Goal: Task Accomplishment & Management: Use online tool/utility

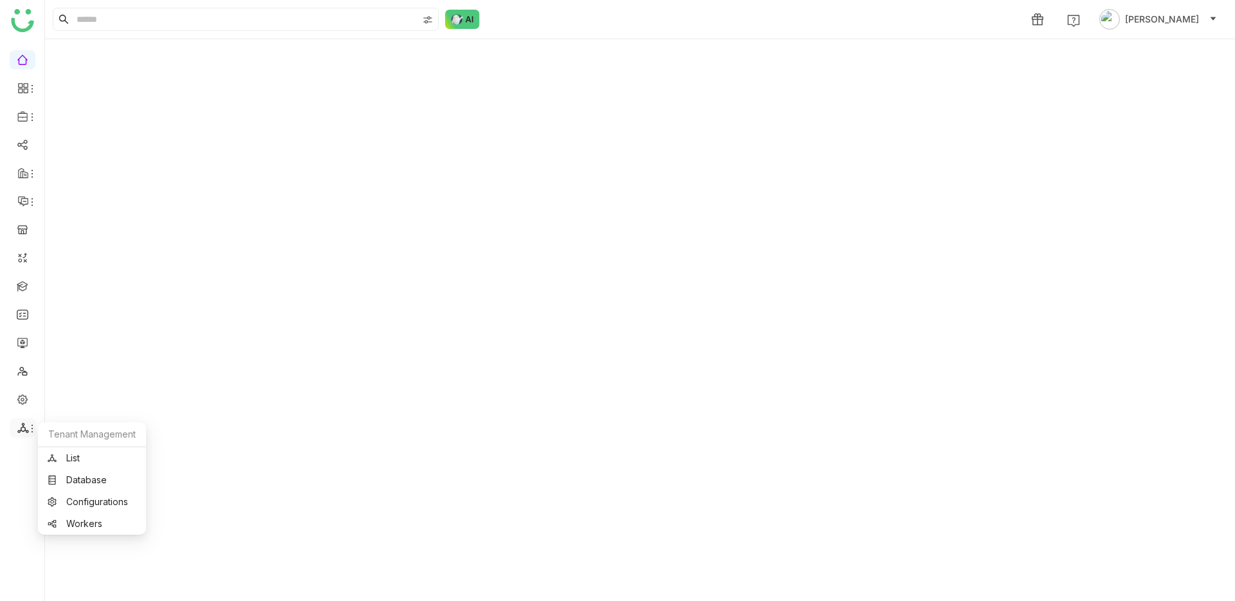
click at [30, 429] on icon at bounding box center [32, 428] width 10 height 10
click at [70, 498] on link "Configurations" at bounding box center [92, 501] width 89 height 9
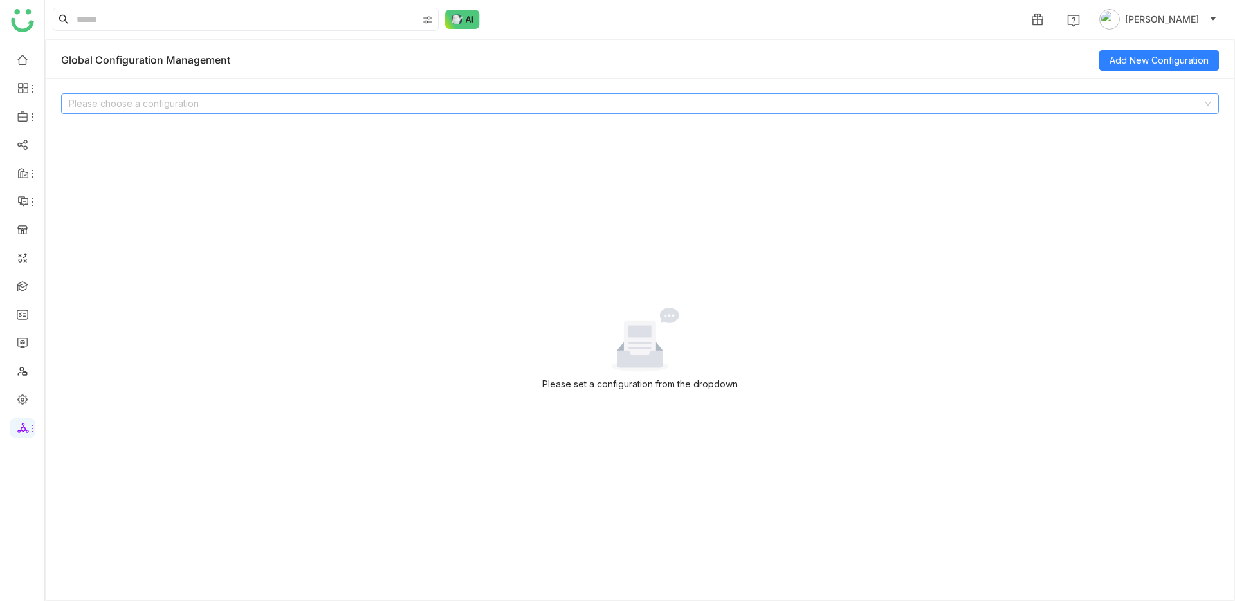
click at [313, 94] on input at bounding box center [636, 103] width 1134 height 19
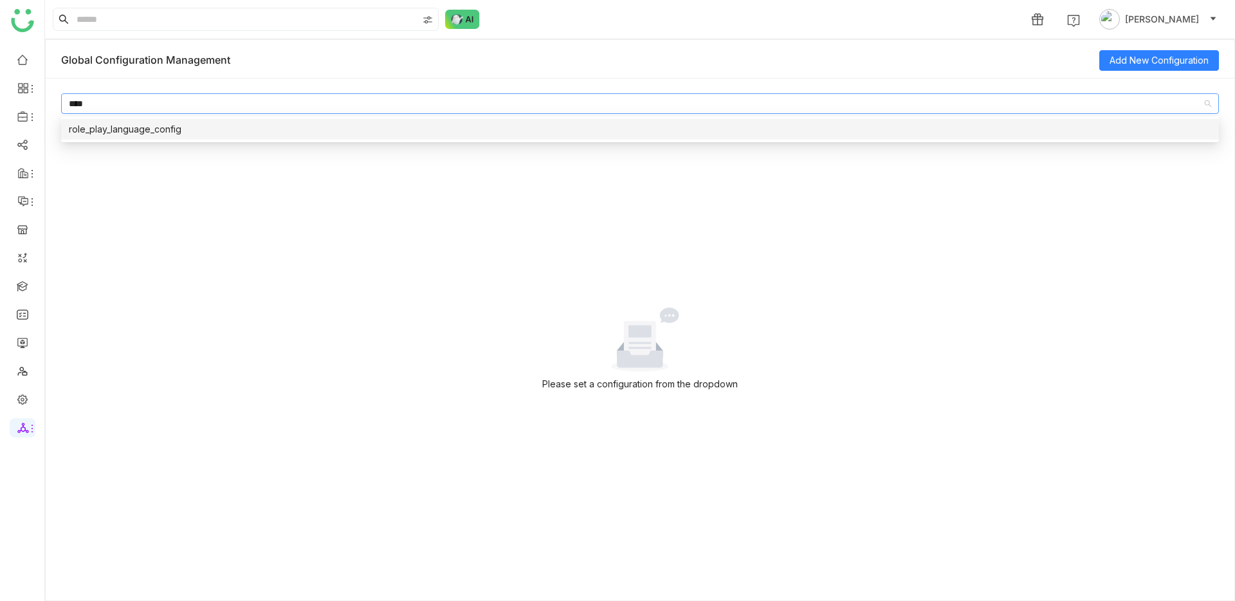
type input "****"
click at [306, 137] on nz-option-item "role_play_language_config" at bounding box center [640, 129] width 1158 height 21
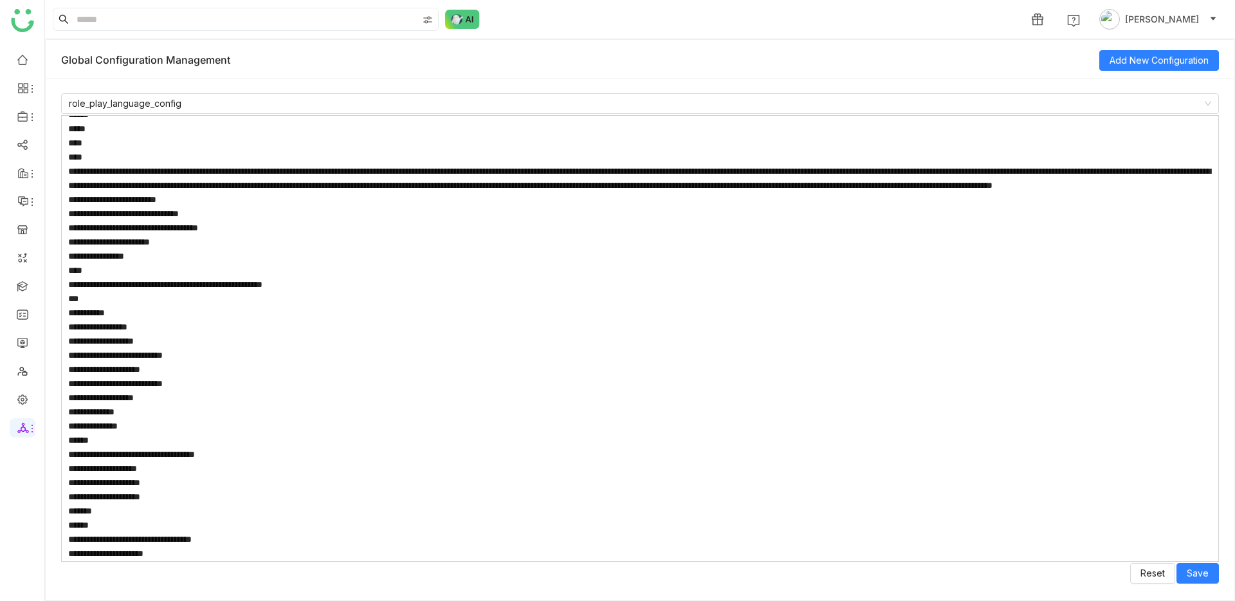
scroll to position [836, 0]
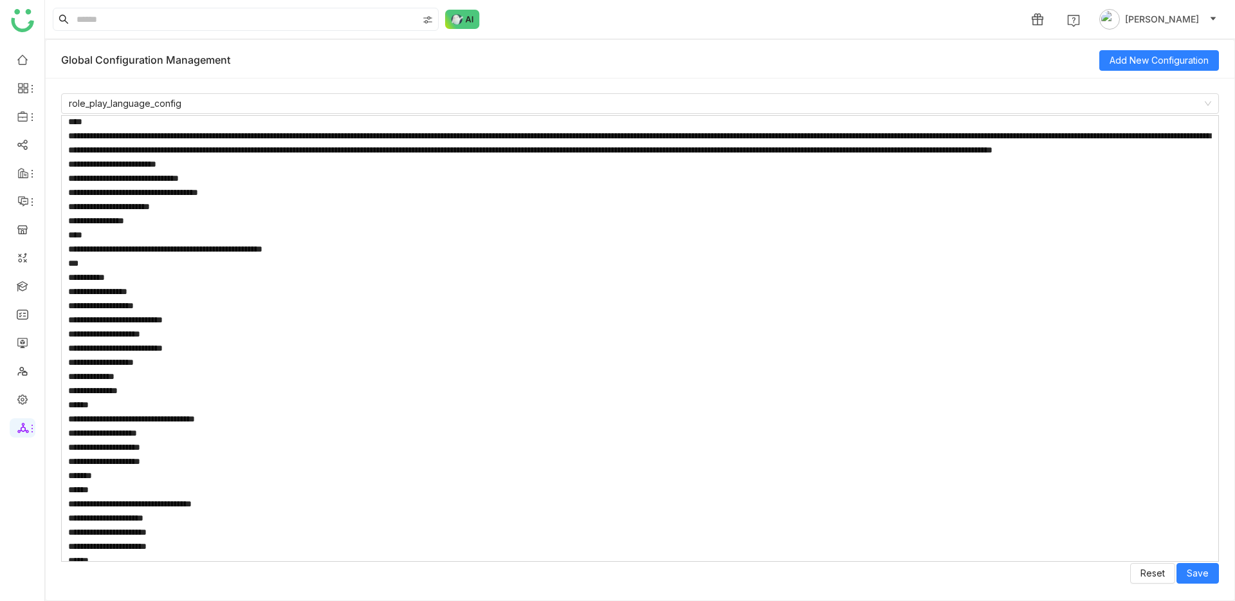
click at [268, 360] on textarea at bounding box center [640, 338] width 1158 height 447
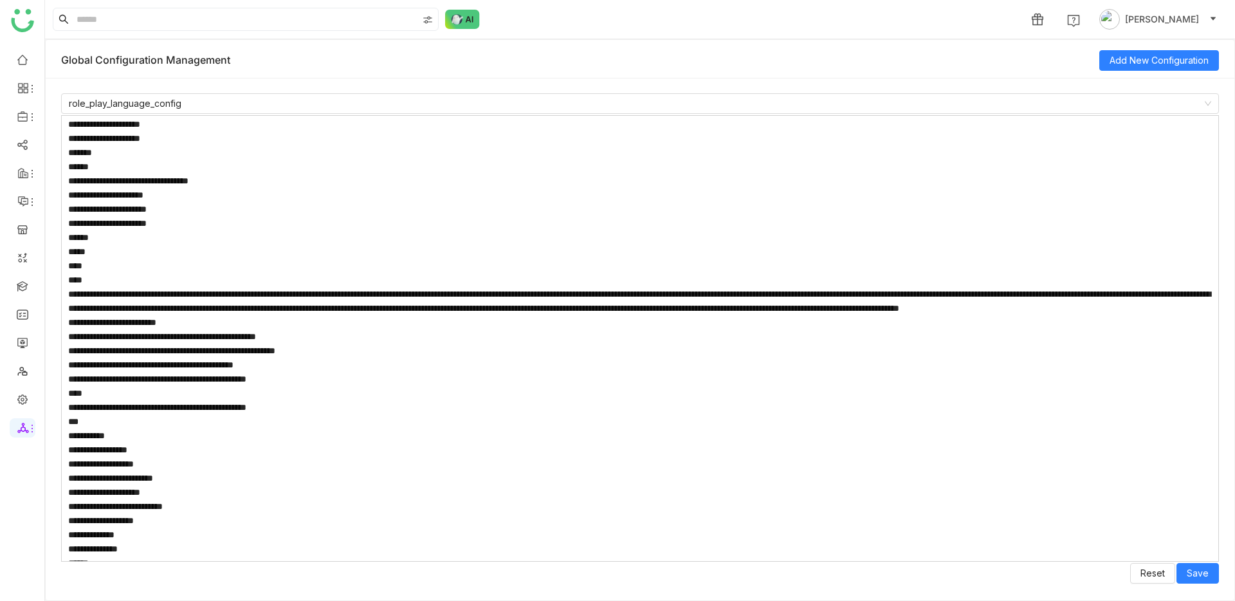
scroll to position [322, 0]
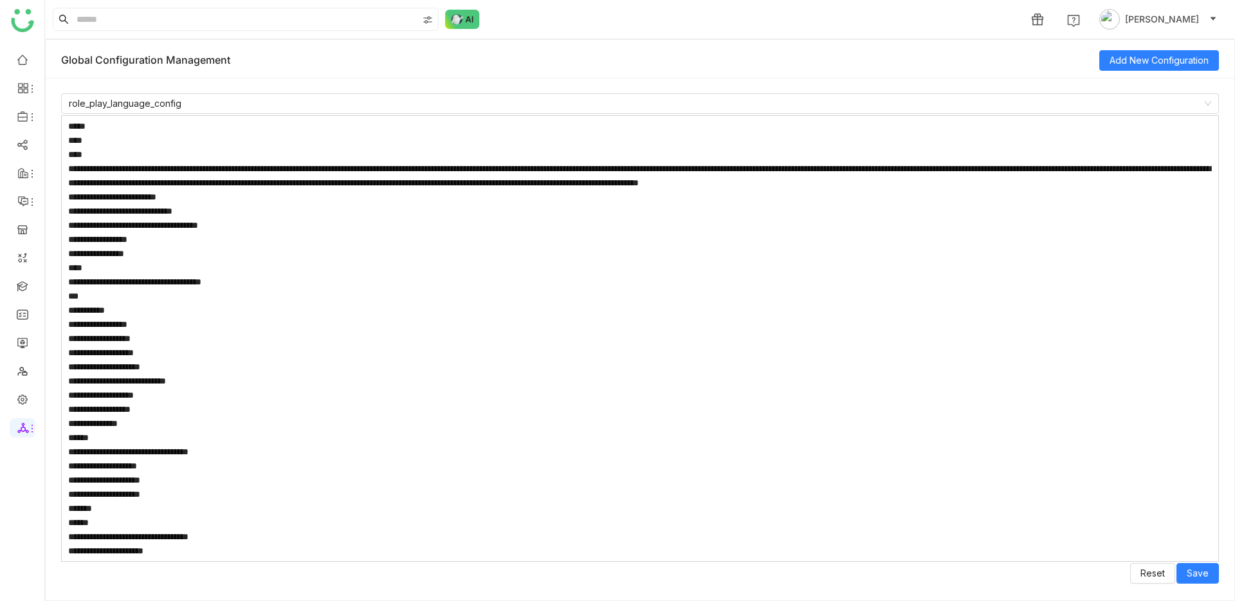
click at [240, 378] on textarea at bounding box center [640, 338] width 1158 height 447
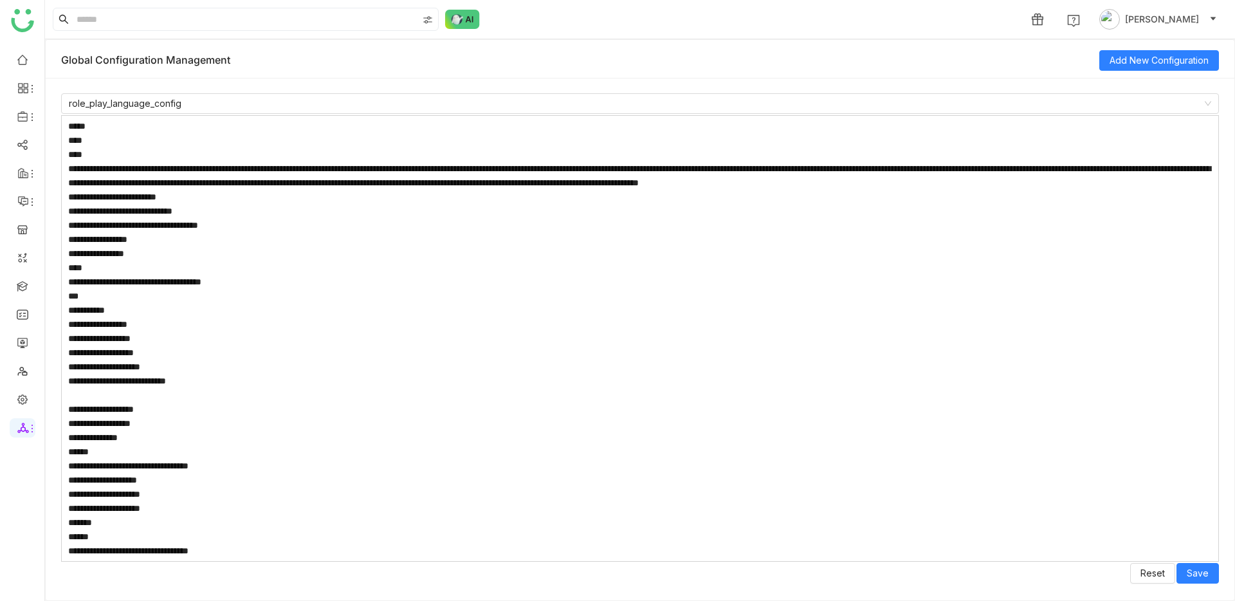
paste textarea "**********"
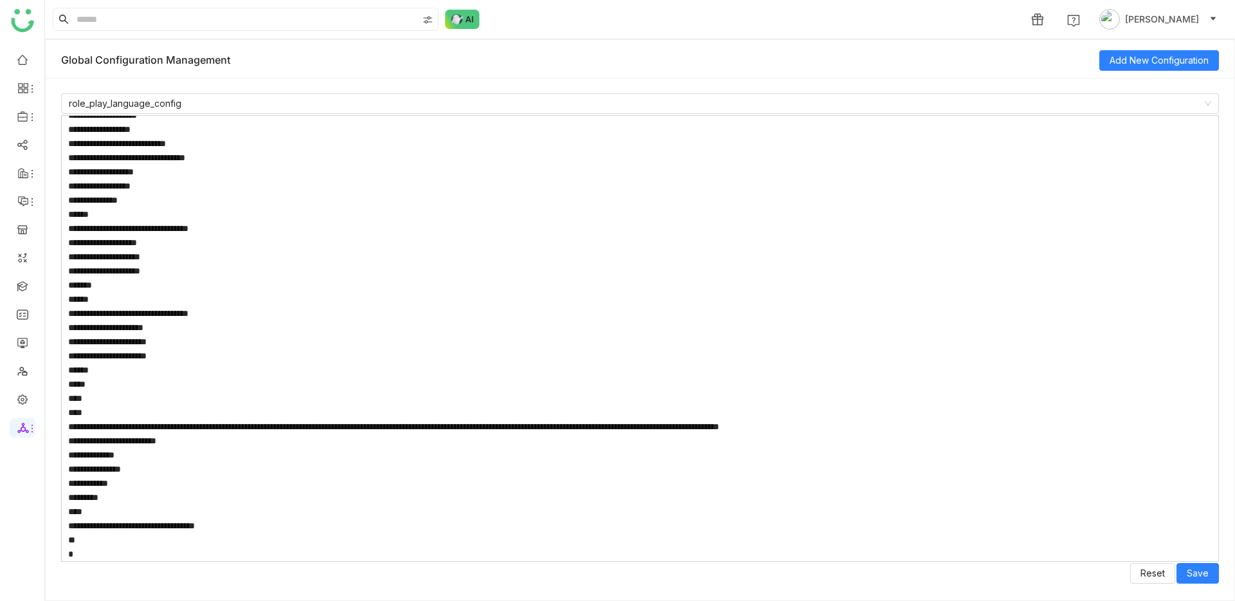
scroll to position [7072, 0]
click at [652, 294] on textarea at bounding box center [640, 338] width 1158 height 447
click at [463, 282] on textarea at bounding box center [640, 338] width 1158 height 447
click at [620, 103] on nz-select-item "role_play_language_config" at bounding box center [640, 103] width 1143 height 19
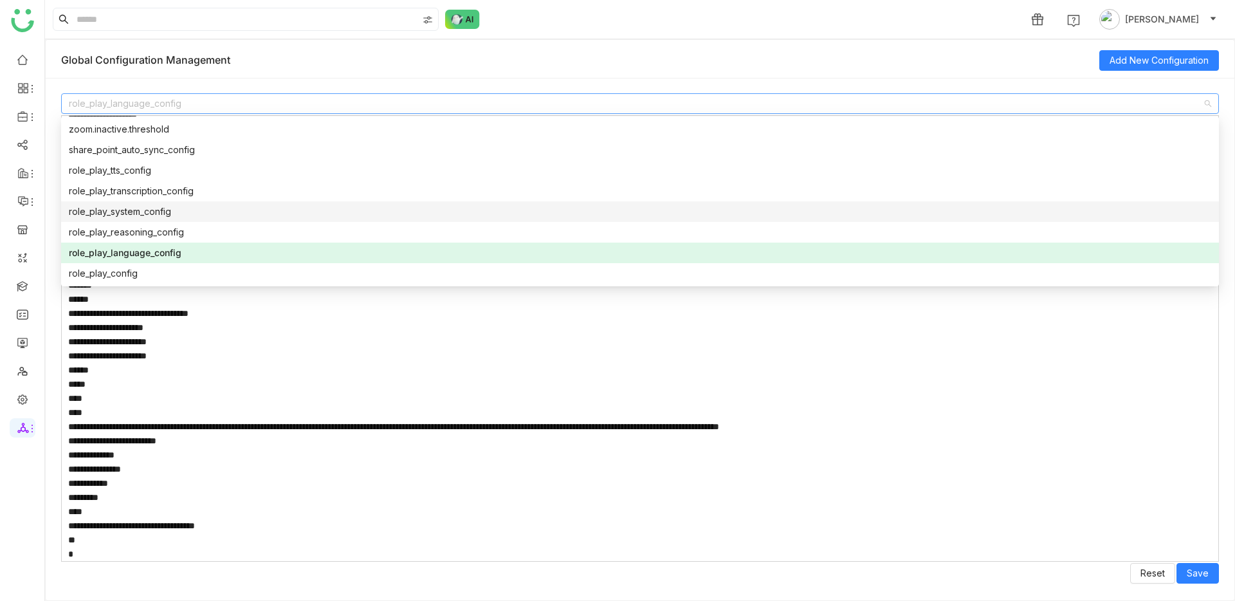
click at [355, 219] on nz-option-item "role_play_system_config" at bounding box center [640, 211] width 1158 height 21
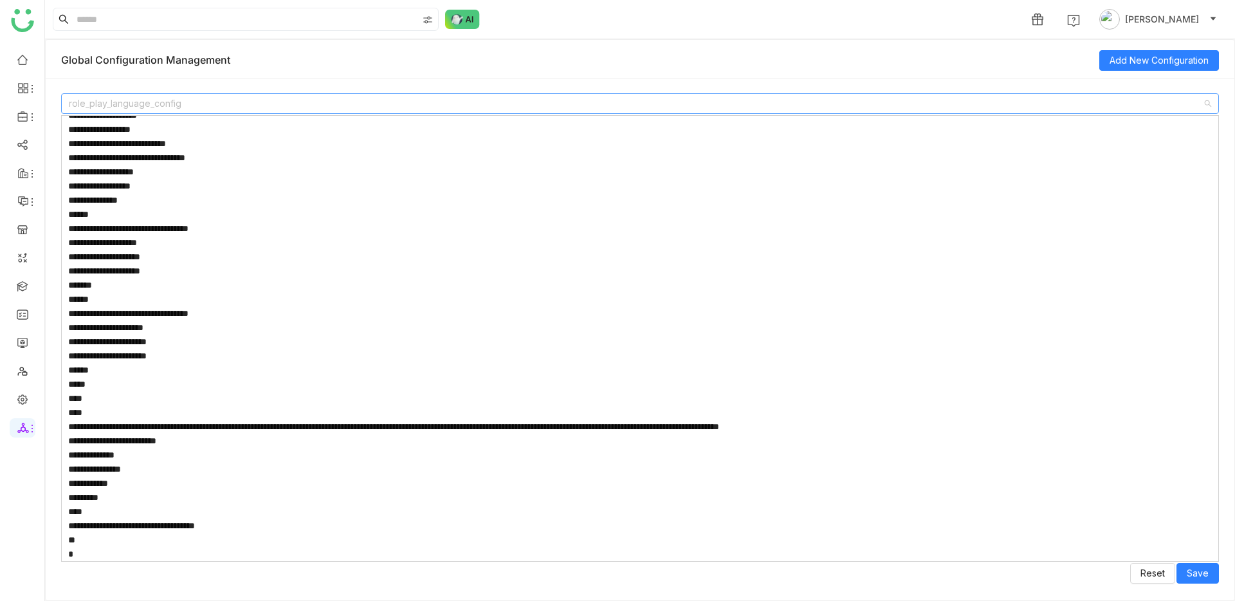
type textarea "**********"
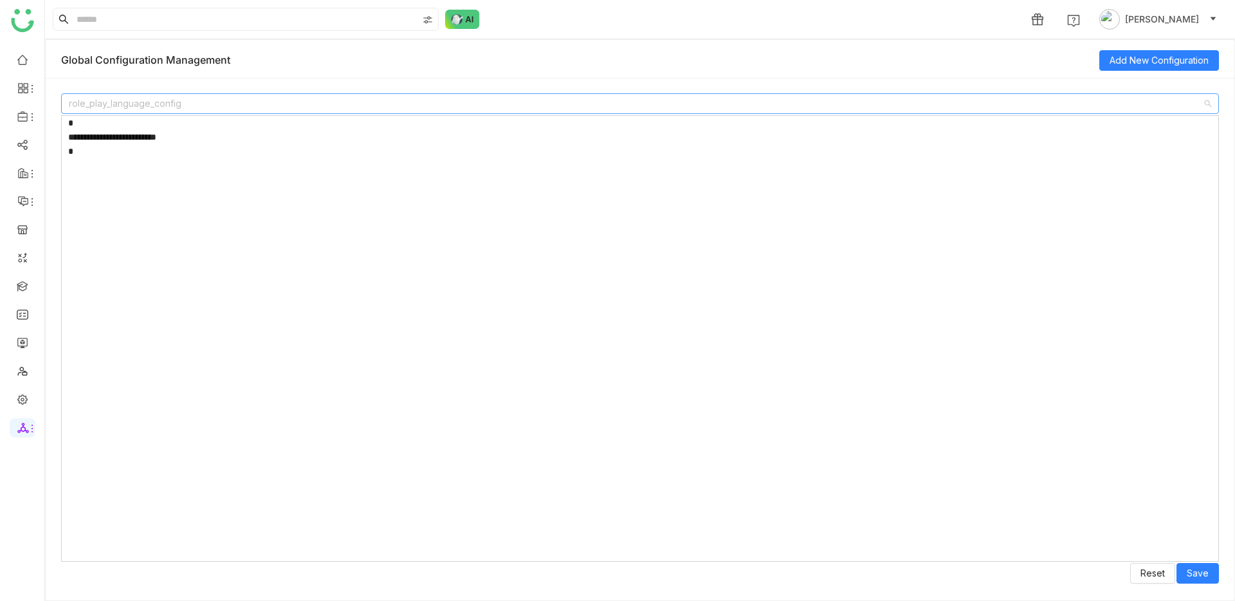
scroll to position [0, 0]
click at [351, 112] on nz-select-item "role_play_system_config" at bounding box center [640, 103] width 1143 height 19
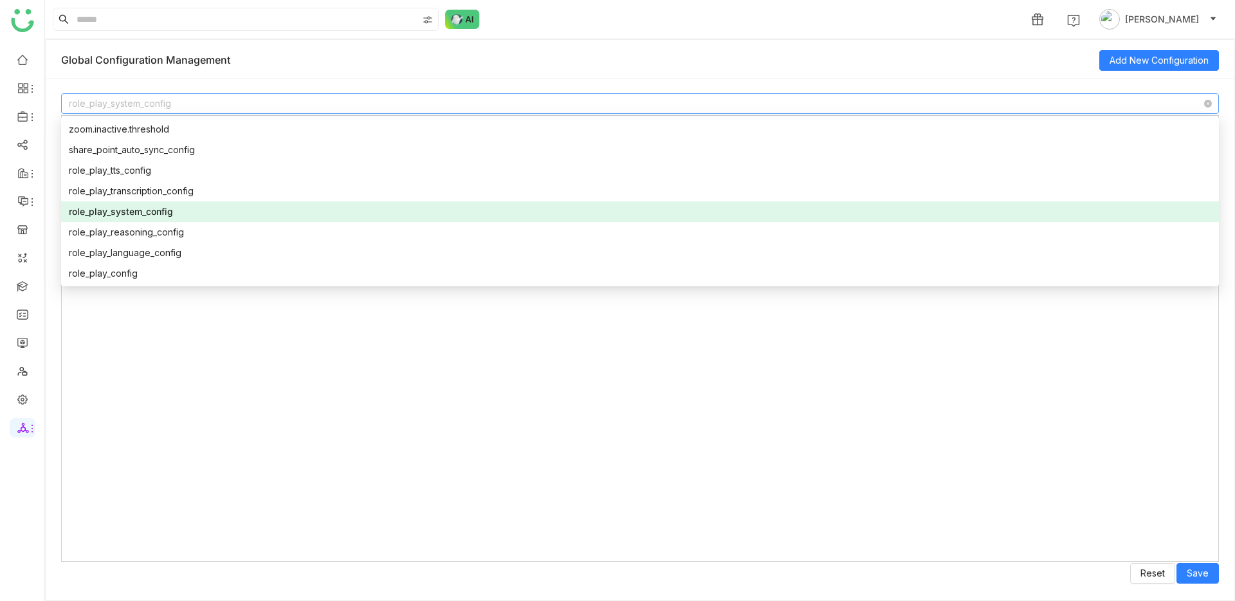
type input "*"
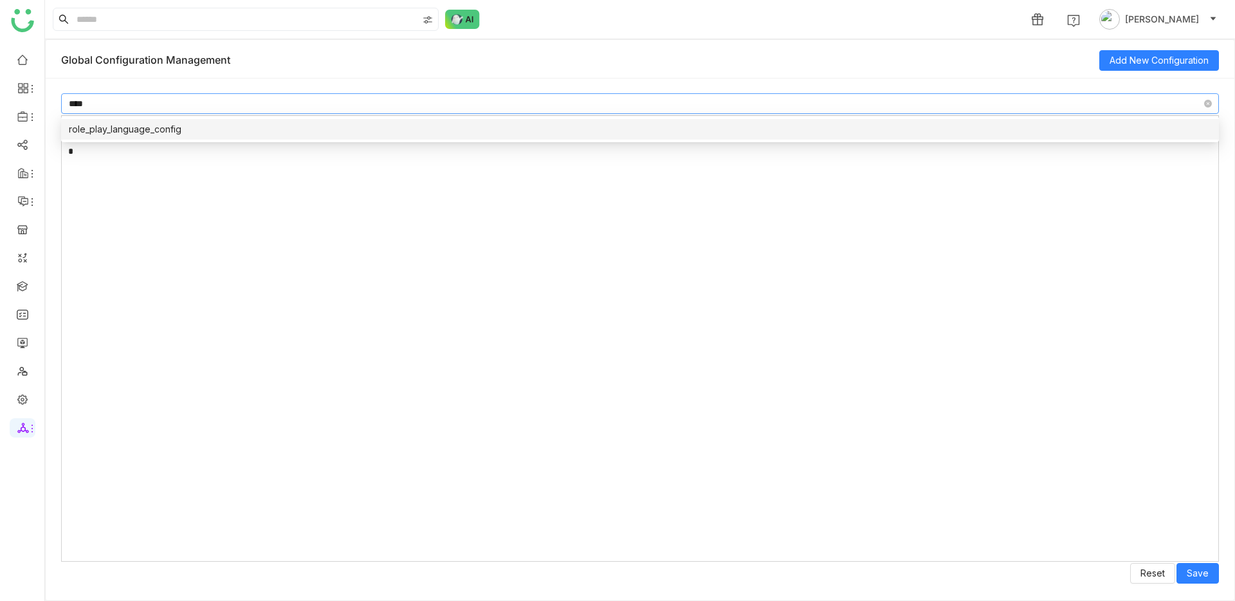
type input "****"
click at [145, 128] on div "role_play_language_config" at bounding box center [640, 129] width 1143 height 14
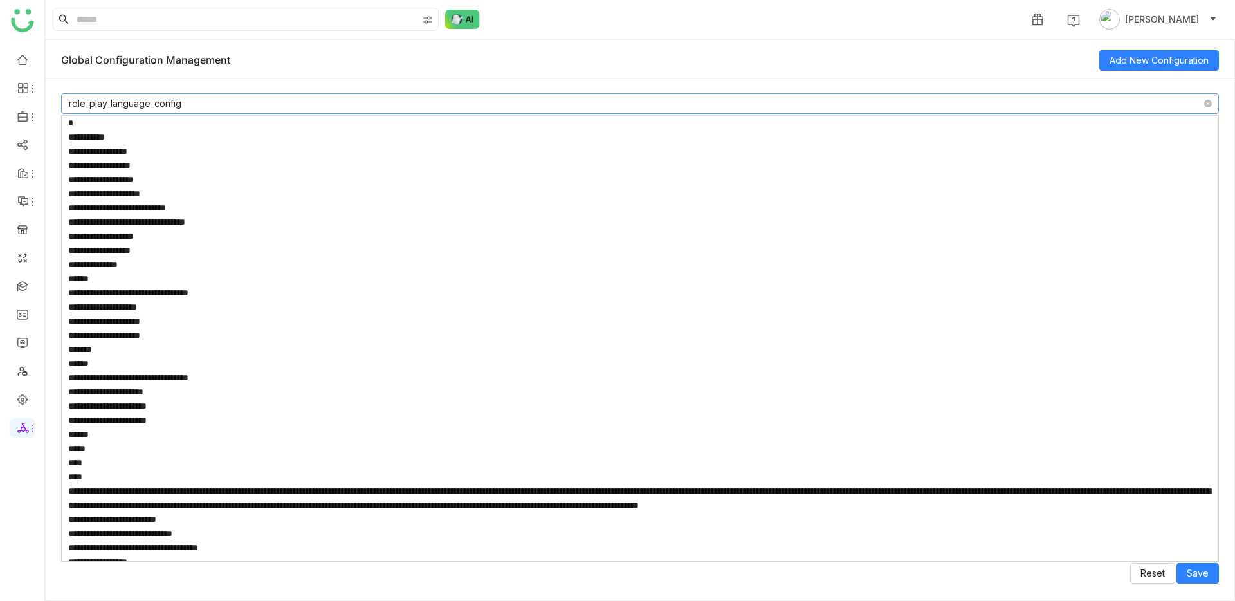
click at [236, 226] on textarea at bounding box center [640, 338] width 1158 height 447
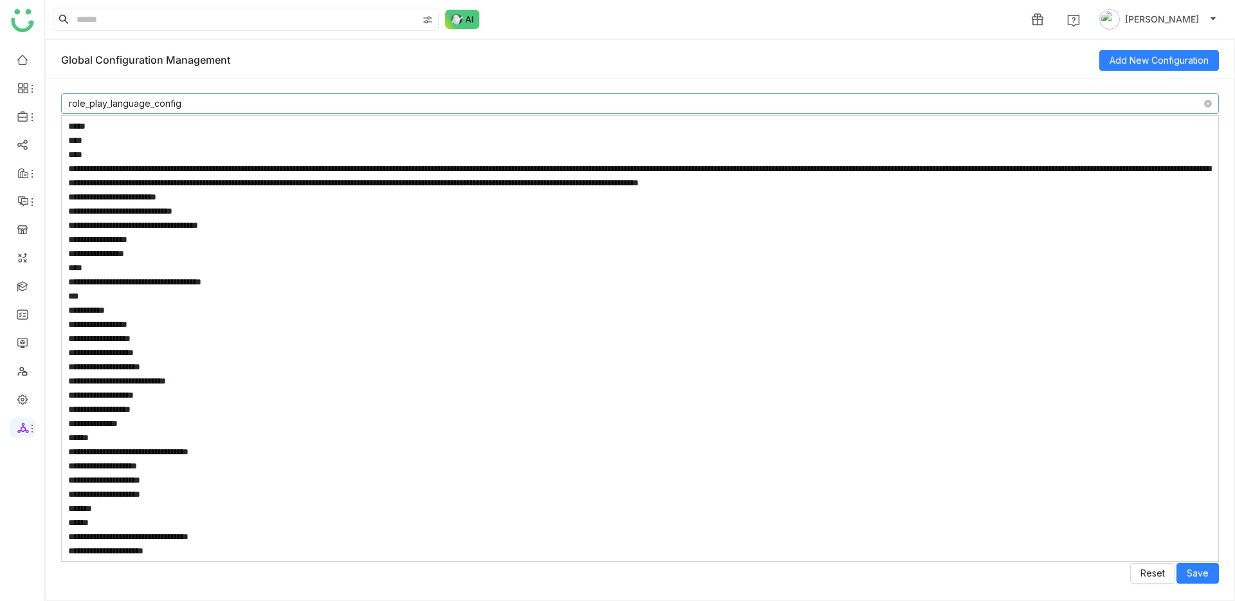
click at [230, 379] on textarea at bounding box center [640, 338] width 1158 height 447
paste textarea "**********"
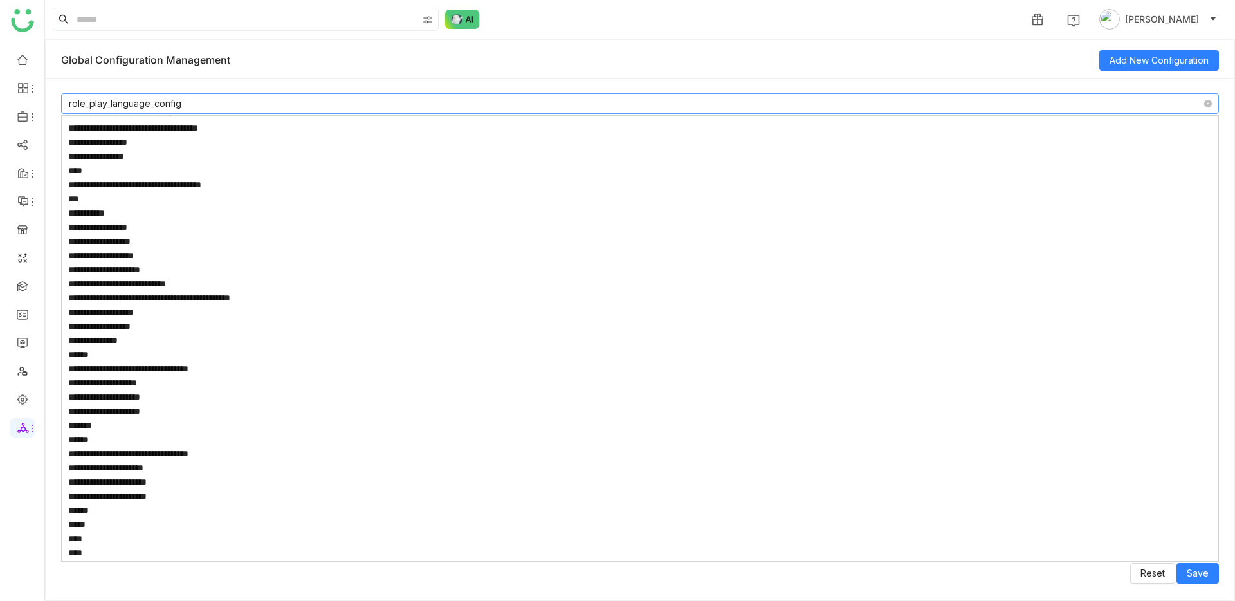
scroll to position [3805, 0]
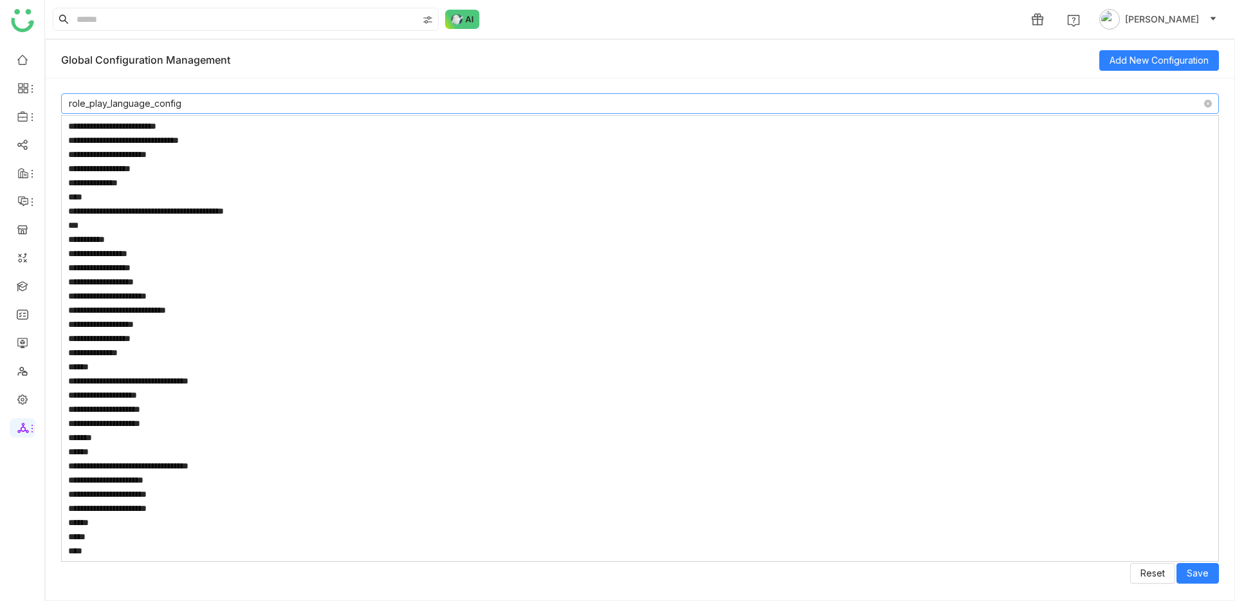
click at [230, 364] on textarea at bounding box center [640, 338] width 1158 height 447
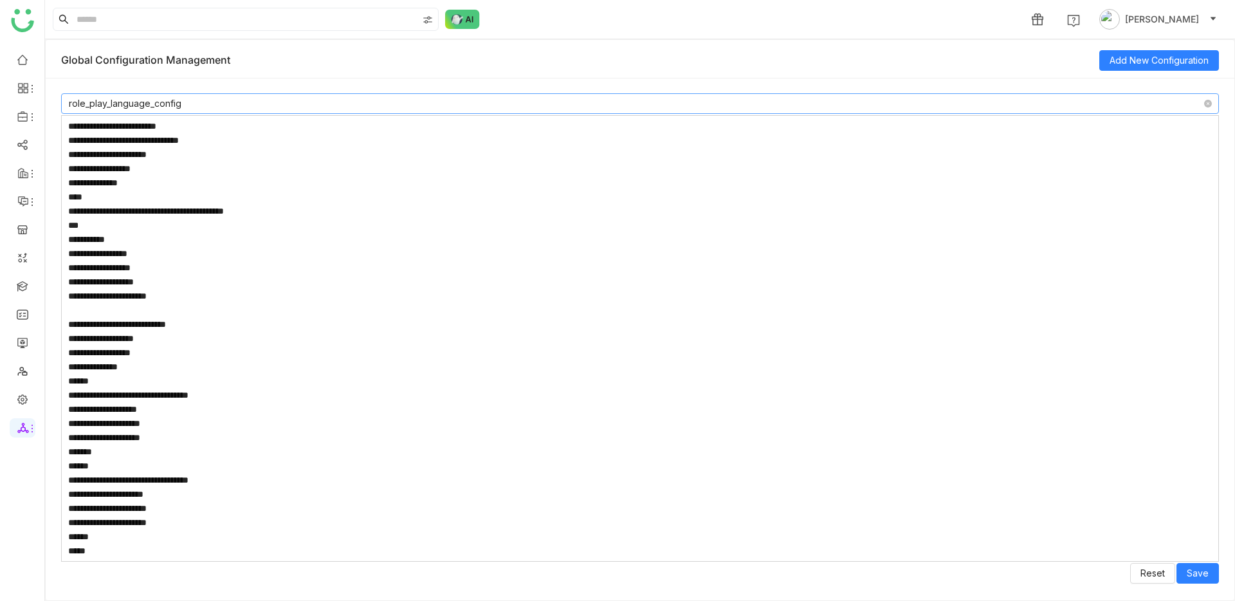
paste textarea "**********"
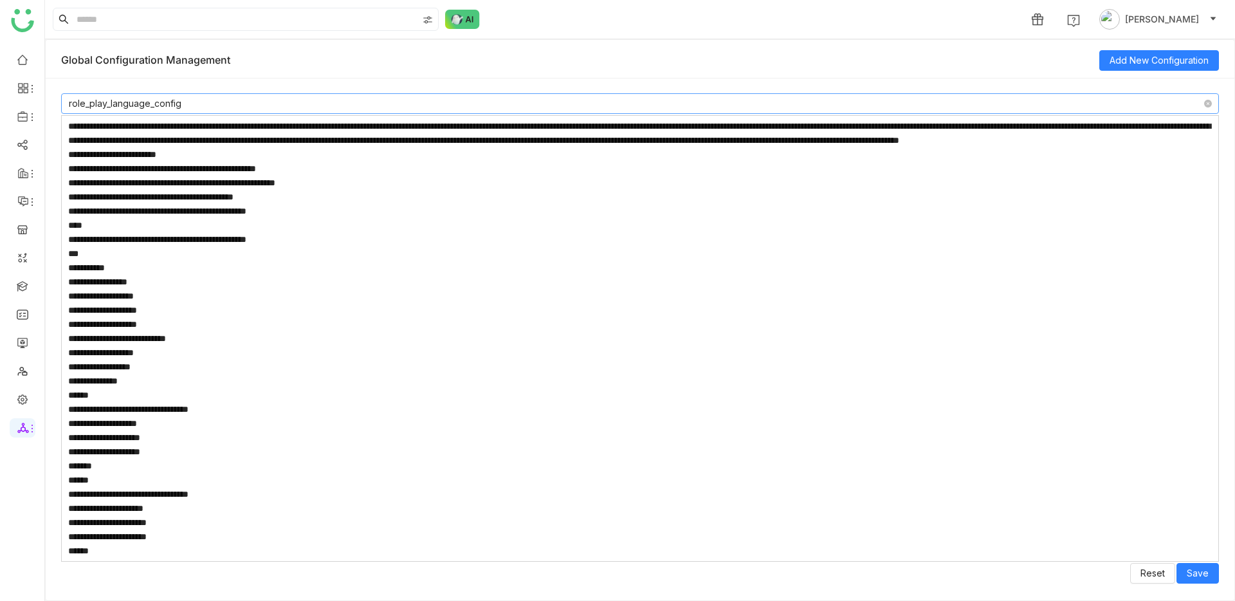
click at [231, 365] on textarea at bounding box center [640, 338] width 1158 height 447
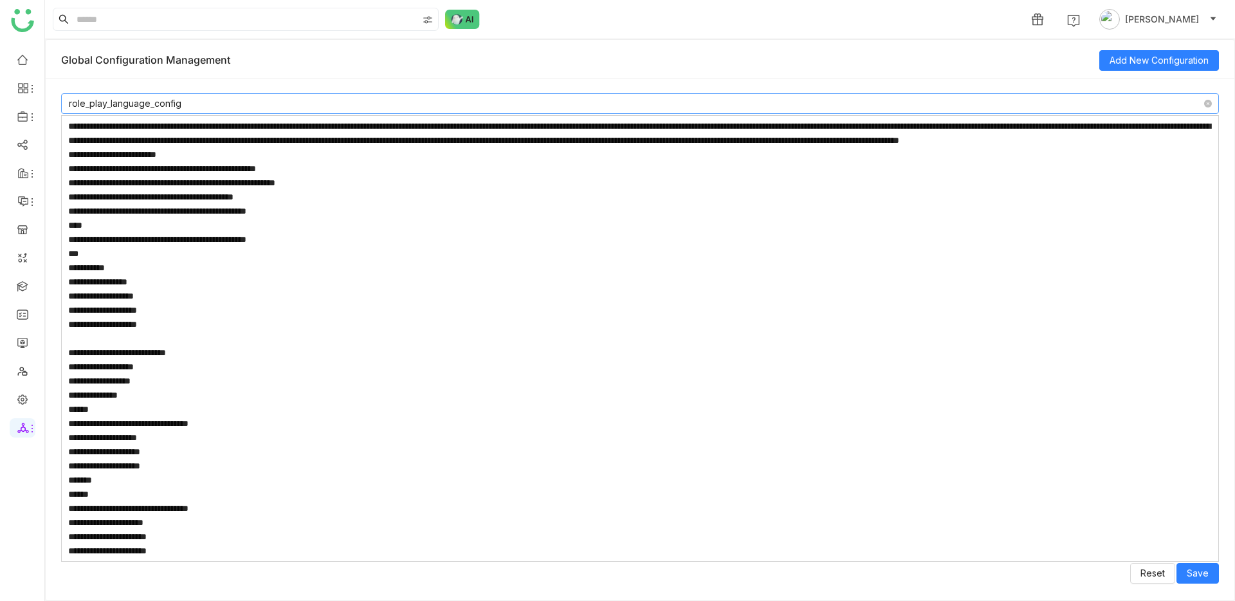
paste textarea "**********"
type textarea "**********"
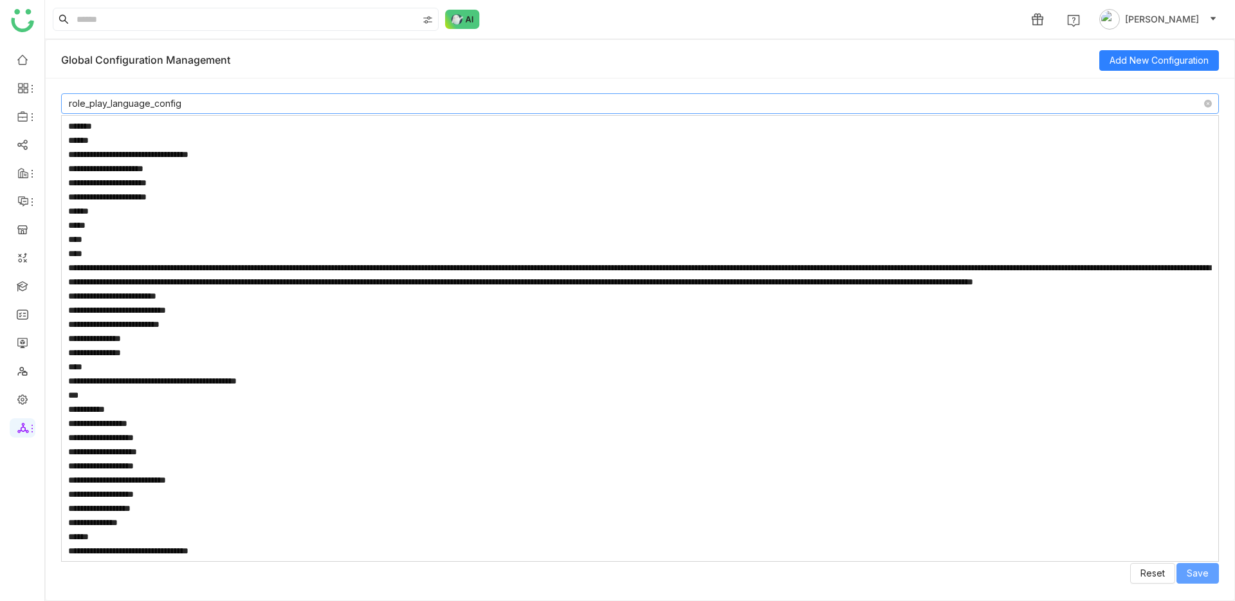
click at [1208, 563] on button "Save" at bounding box center [1198, 573] width 42 height 21
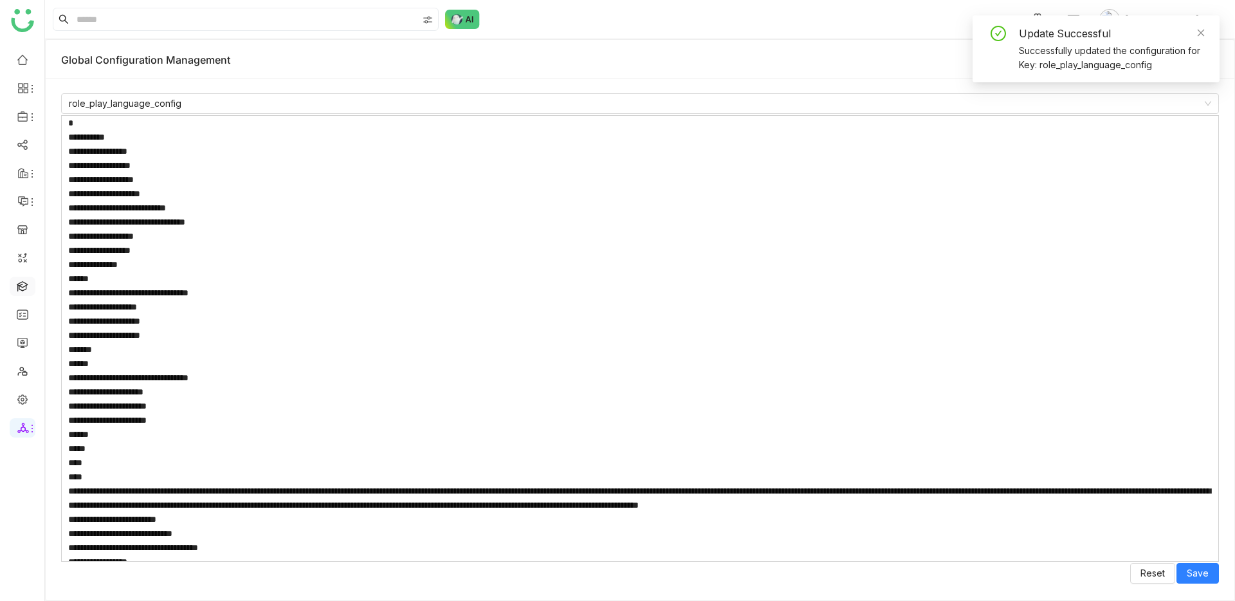
click at [22, 284] on link at bounding box center [23, 285] width 12 height 11
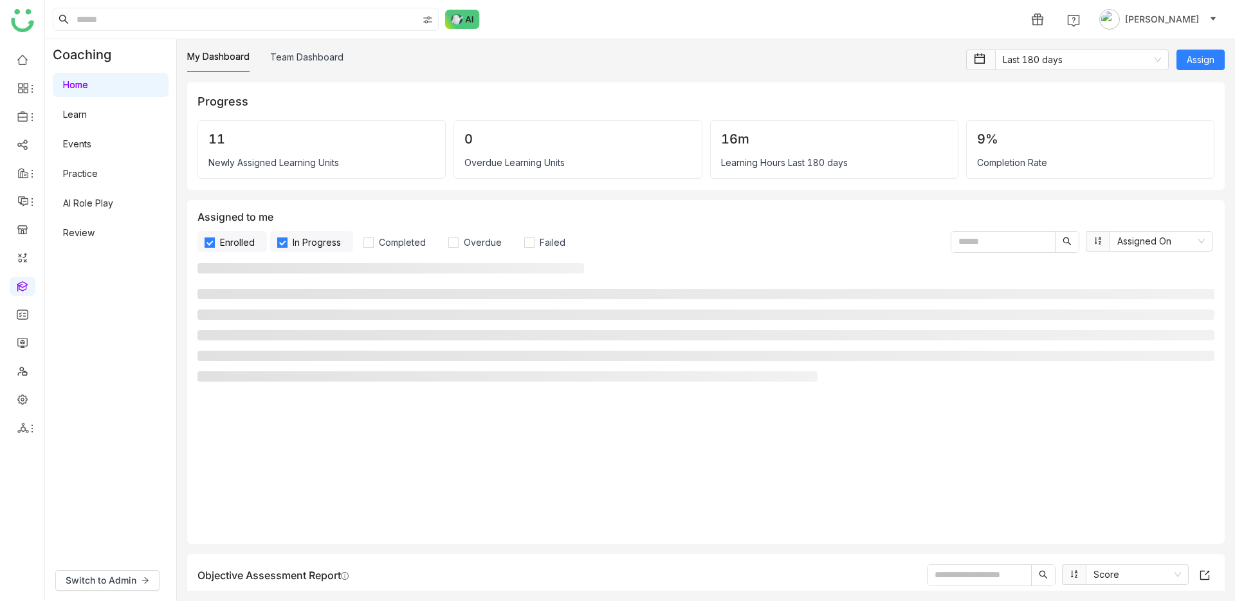
click at [113, 198] on link "AI Role Play" at bounding box center [88, 203] width 50 height 11
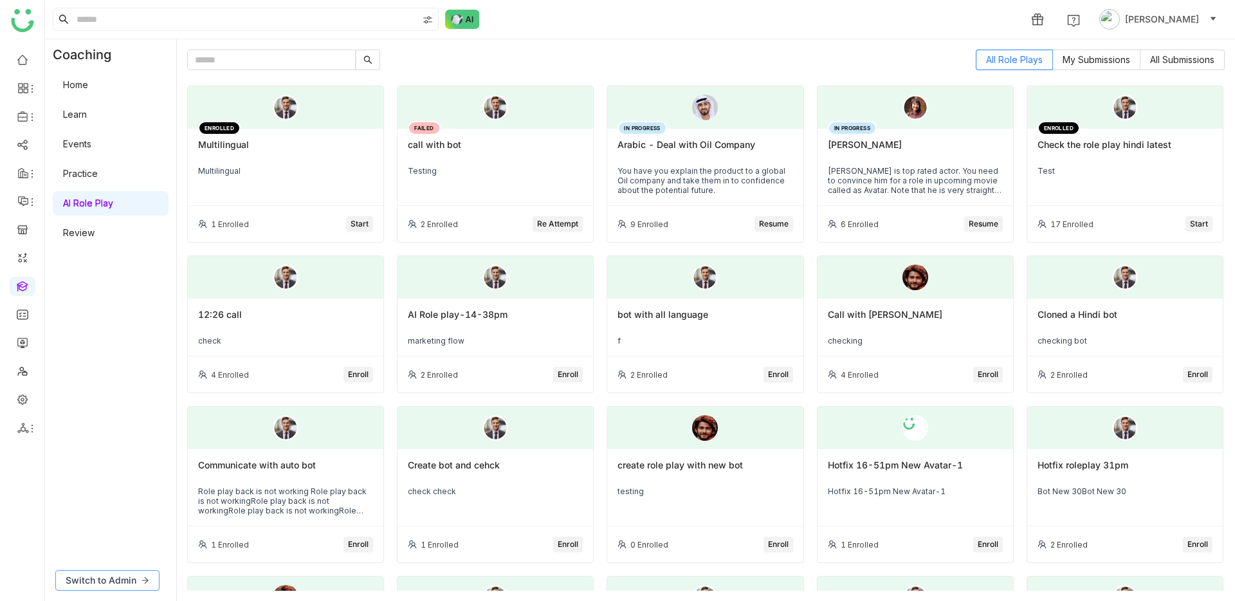
click at [142, 578] on icon at bounding box center [146, 581] width 8 height 8
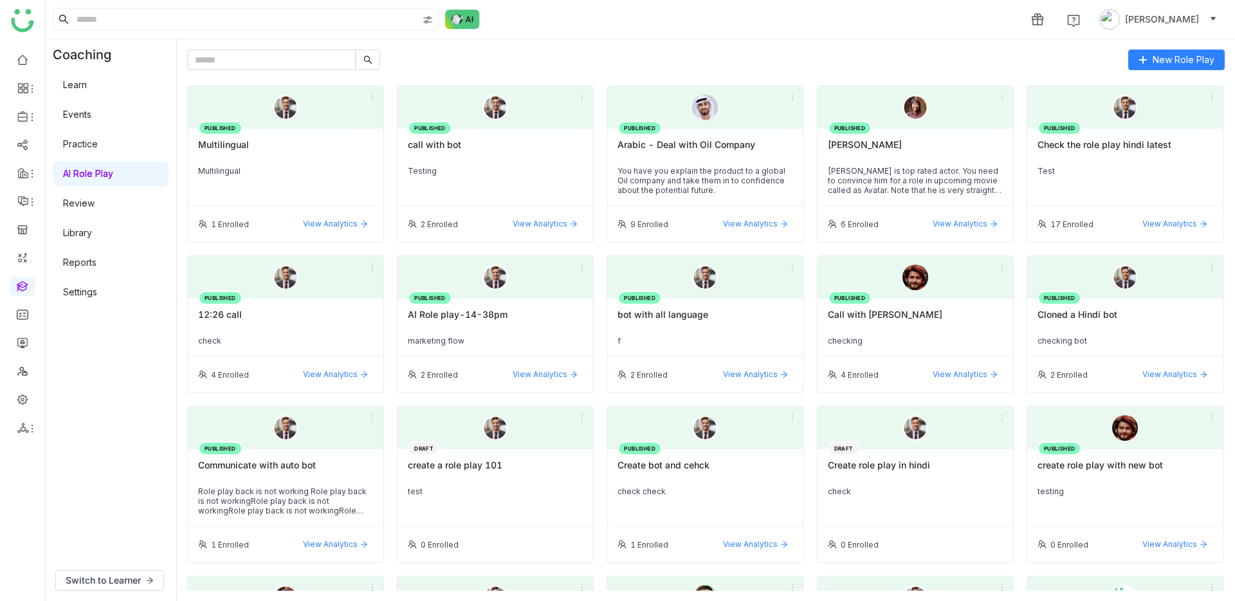
click at [353, 196] on div "PUBLISHED Multilingual Multilingual" at bounding box center [286, 167] width 196 height 77
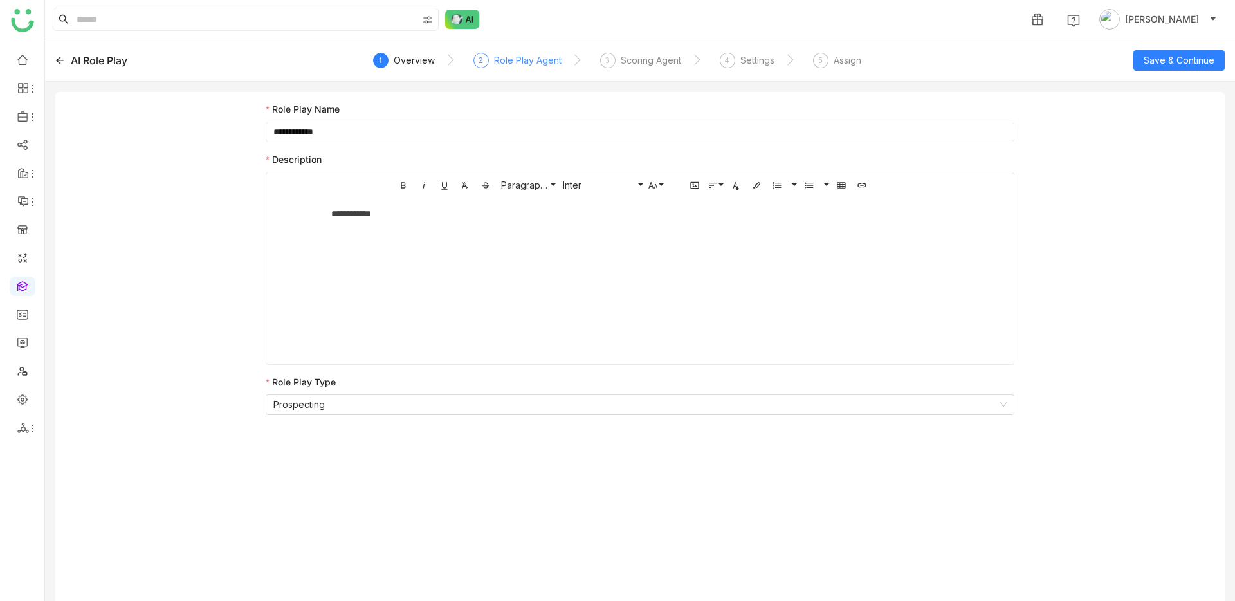
click at [555, 65] on div "Role Play Agent" at bounding box center [528, 60] width 68 height 15
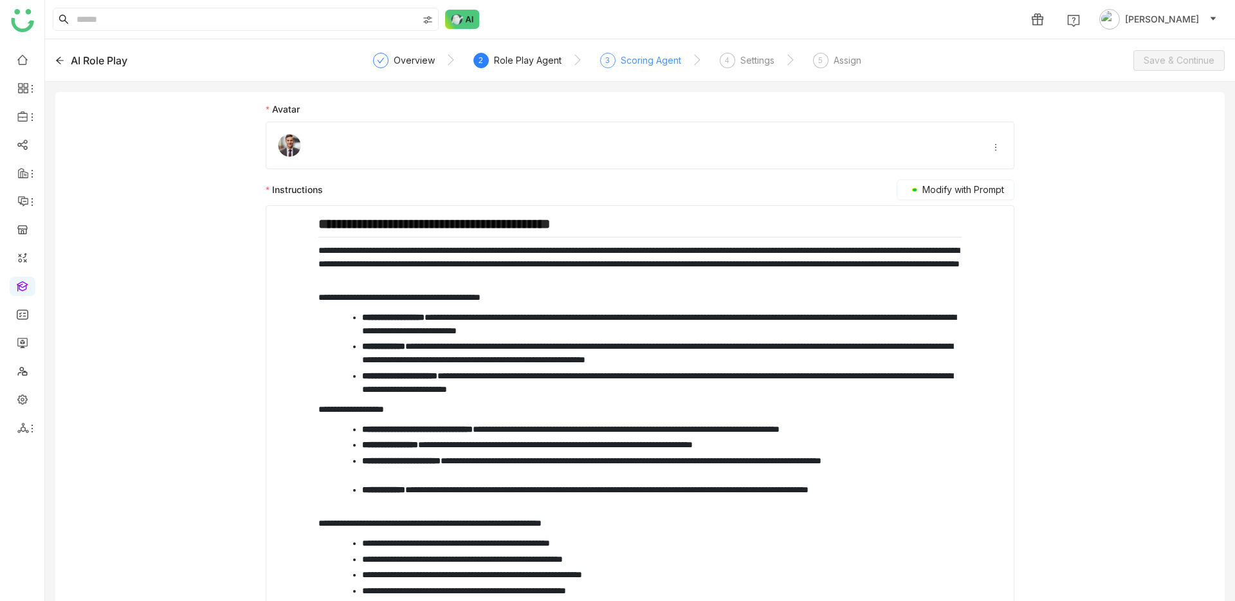
click at [636, 55] on div "Scoring Agent" at bounding box center [651, 60] width 60 height 15
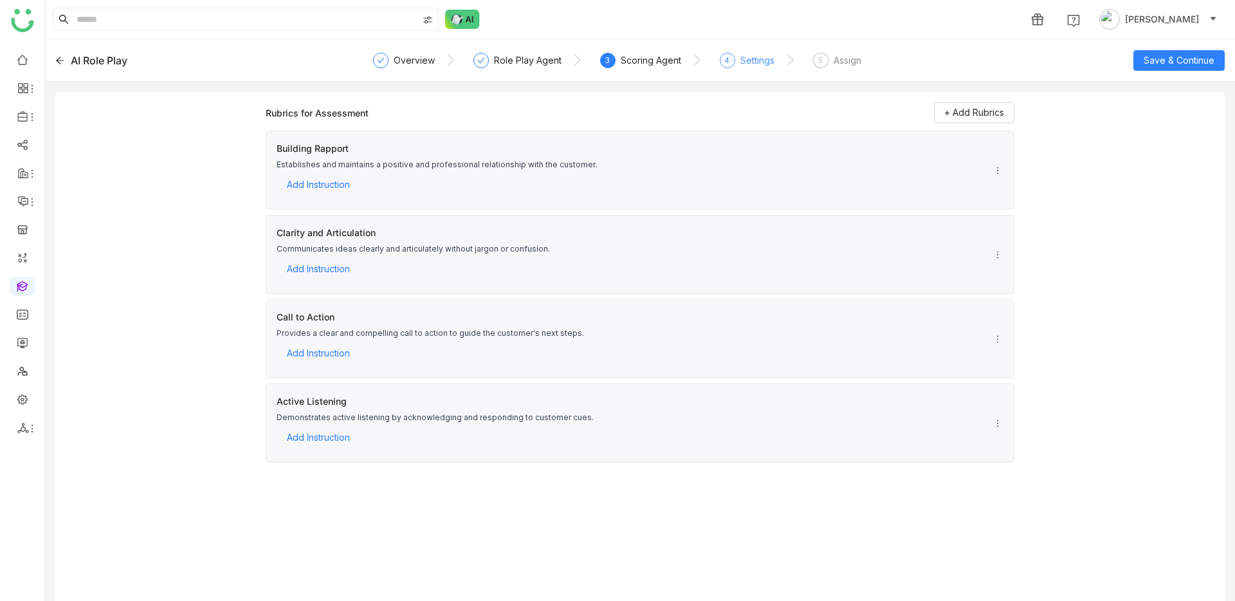
click at [758, 57] on div "Settings" at bounding box center [758, 60] width 34 height 15
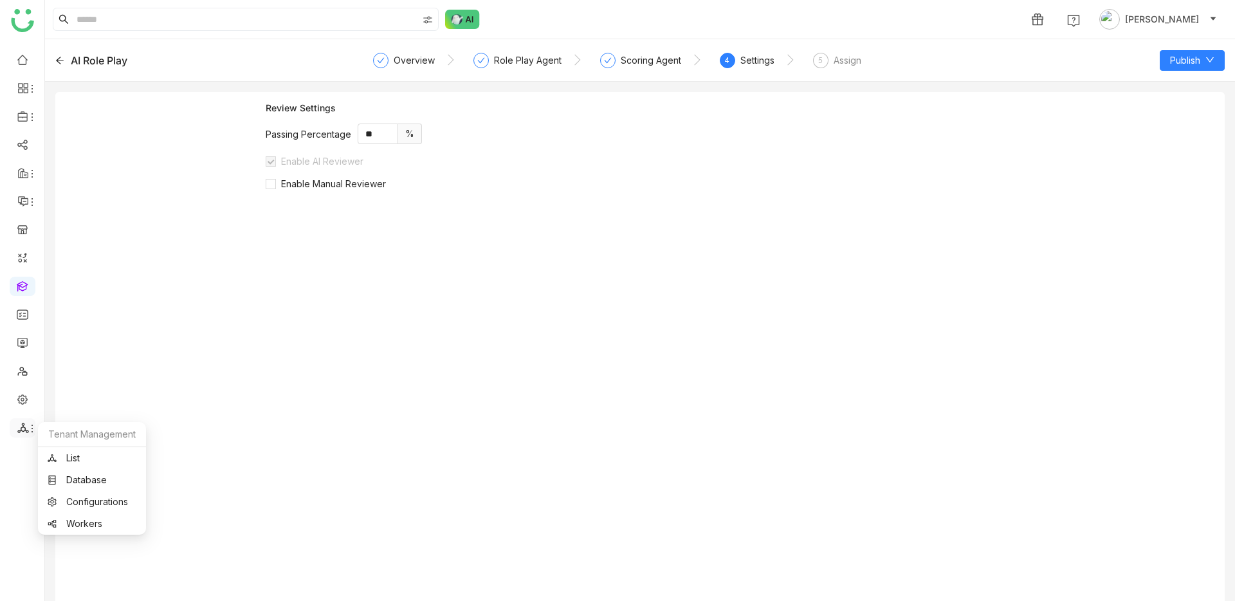
click at [22, 430] on icon at bounding box center [22, 428] width 11 height 10
click at [62, 61] on icon at bounding box center [59, 60] width 9 height 9
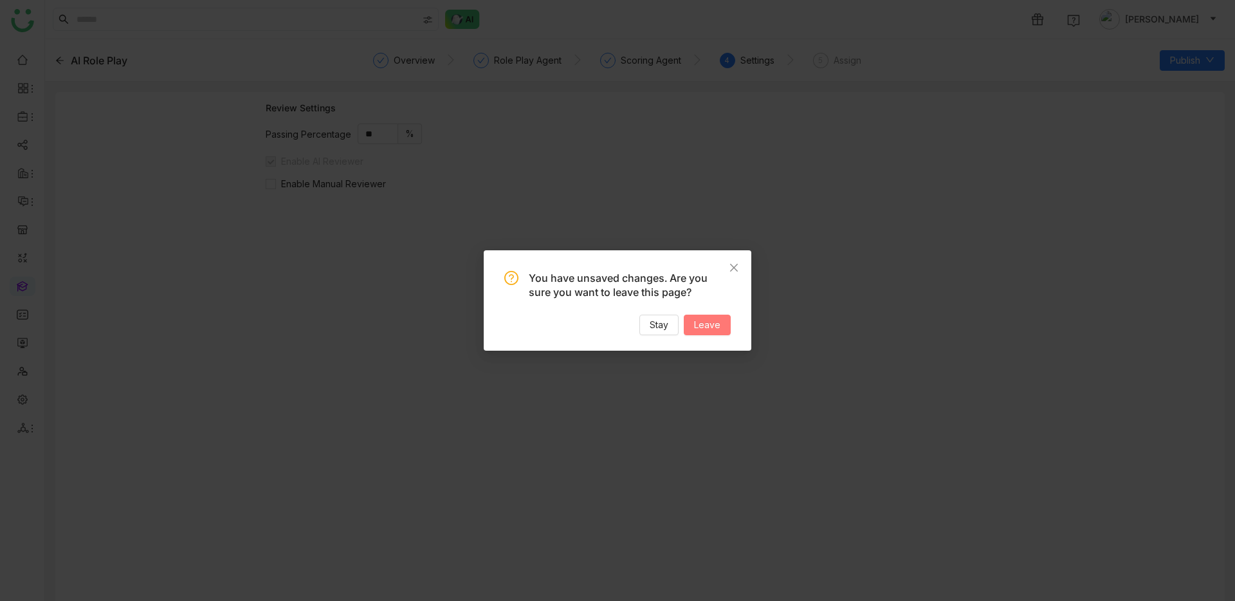
click at [714, 331] on span "Leave" at bounding box center [707, 325] width 26 height 14
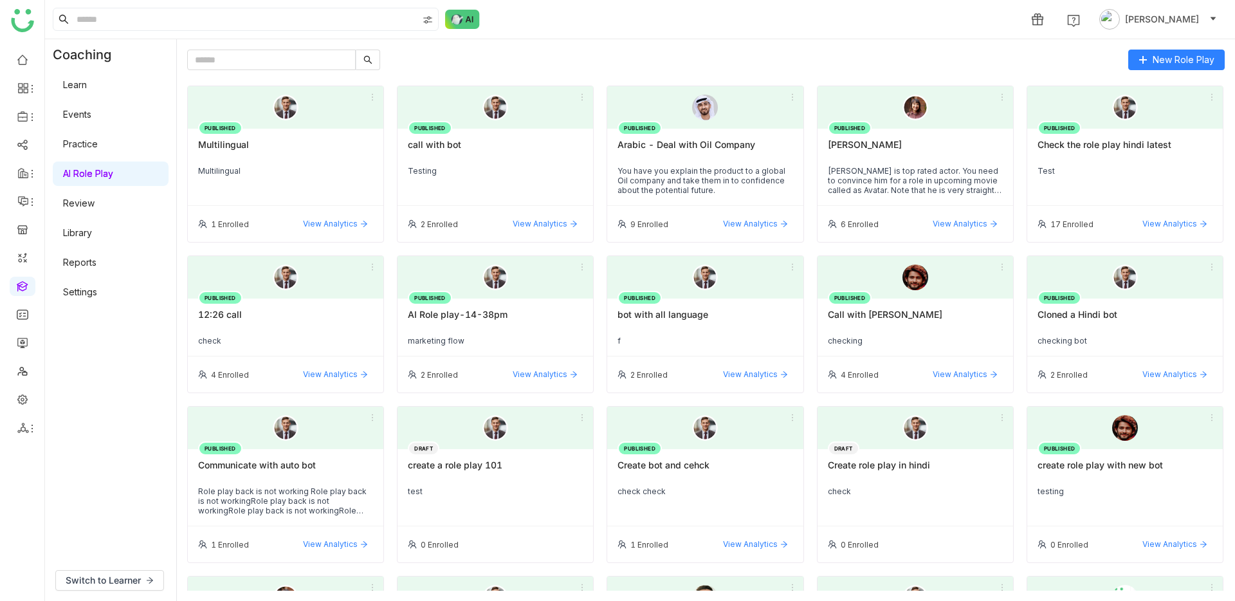
click at [85, 297] on link "Settings" at bounding box center [80, 291] width 34 height 11
click at [89, 286] on link "Settings" at bounding box center [80, 291] width 34 height 11
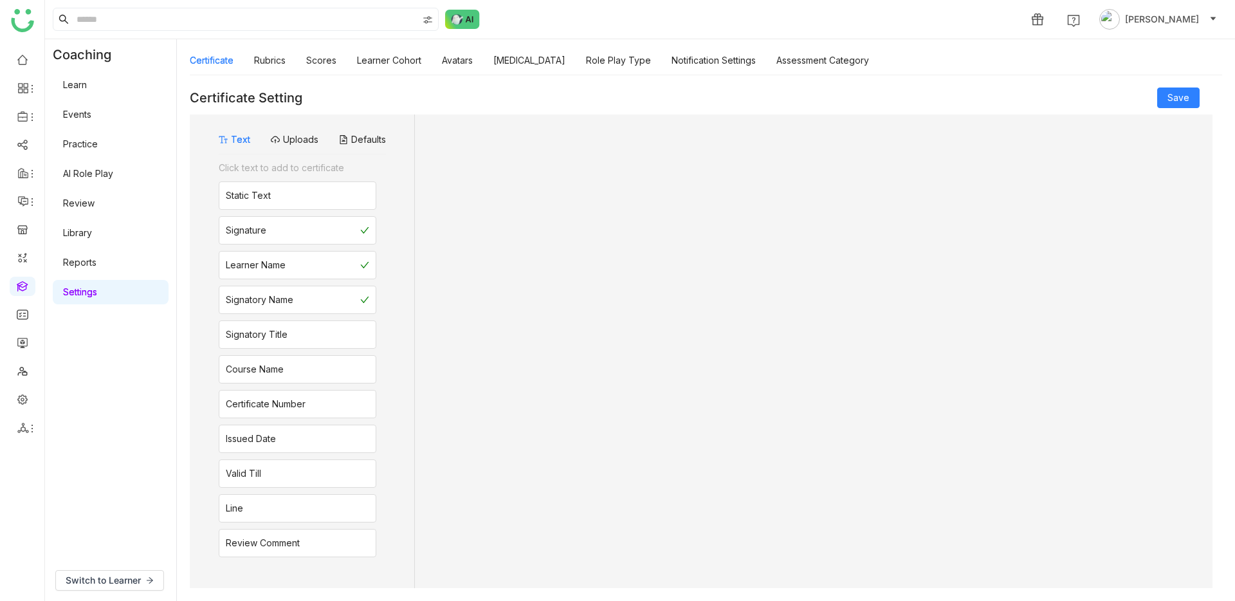
click at [575, 54] on div "Certificate Rubrics Scores Learner Cohort Avatars Personality Type Role Play Ty…" at bounding box center [529, 61] width 679 height 30
click at [554, 62] on link "Personality Type" at bounding box center [530, 60] width 72 height 11
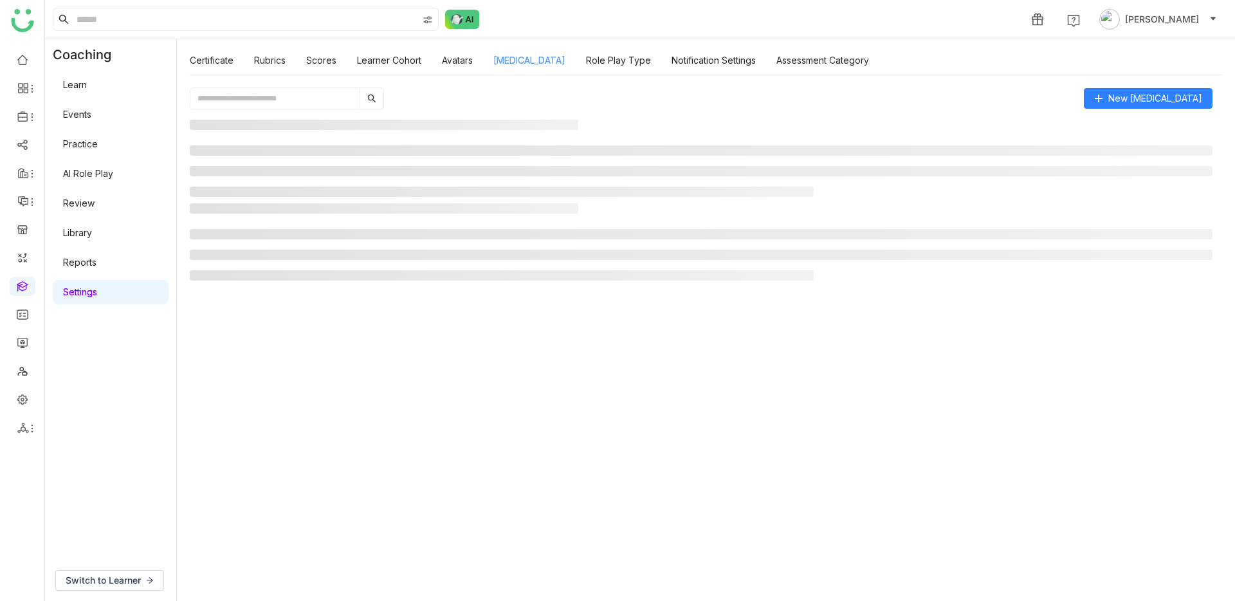
click at [512, 66] on link "Personality Type" at bounding box center [530, 60] width 72 height 11
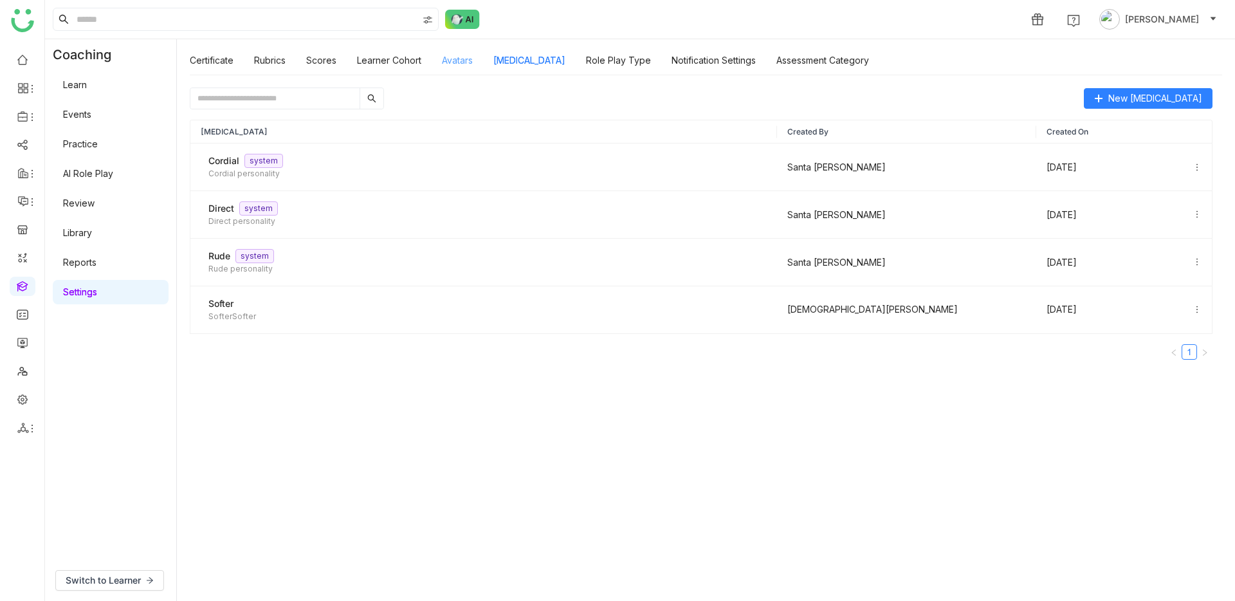
click at [463, 62] on link "Avatars" at bounding box center [457, 60] width 31 height 11
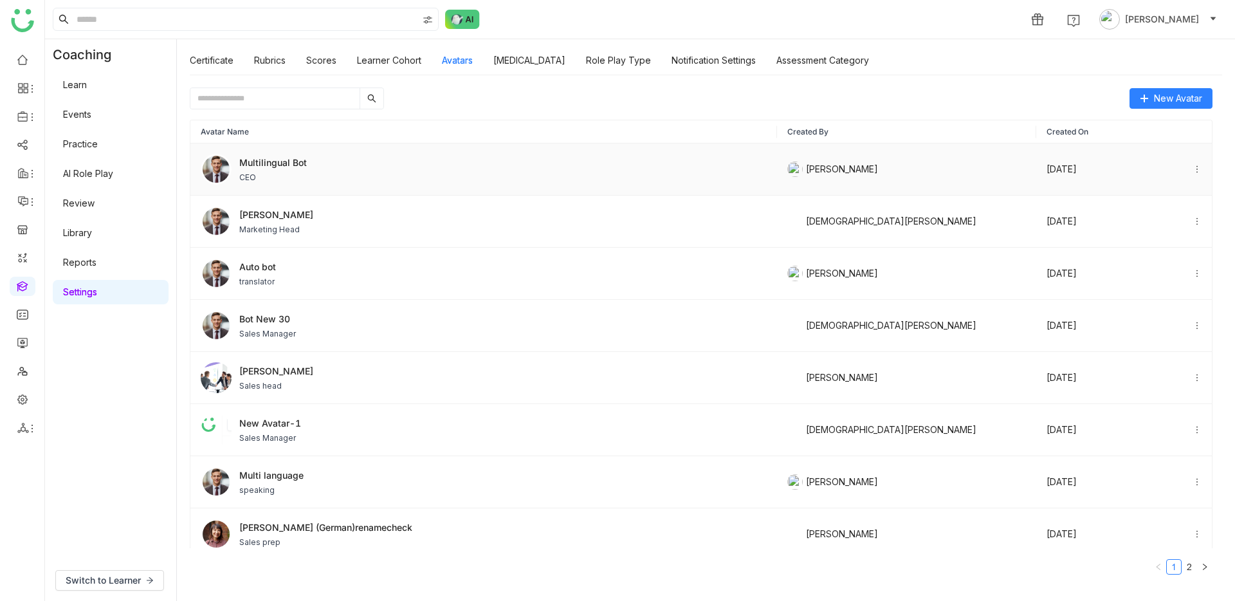
click at [1193, 167] on icon at bounding box center [1197, 169] width 9 height 9
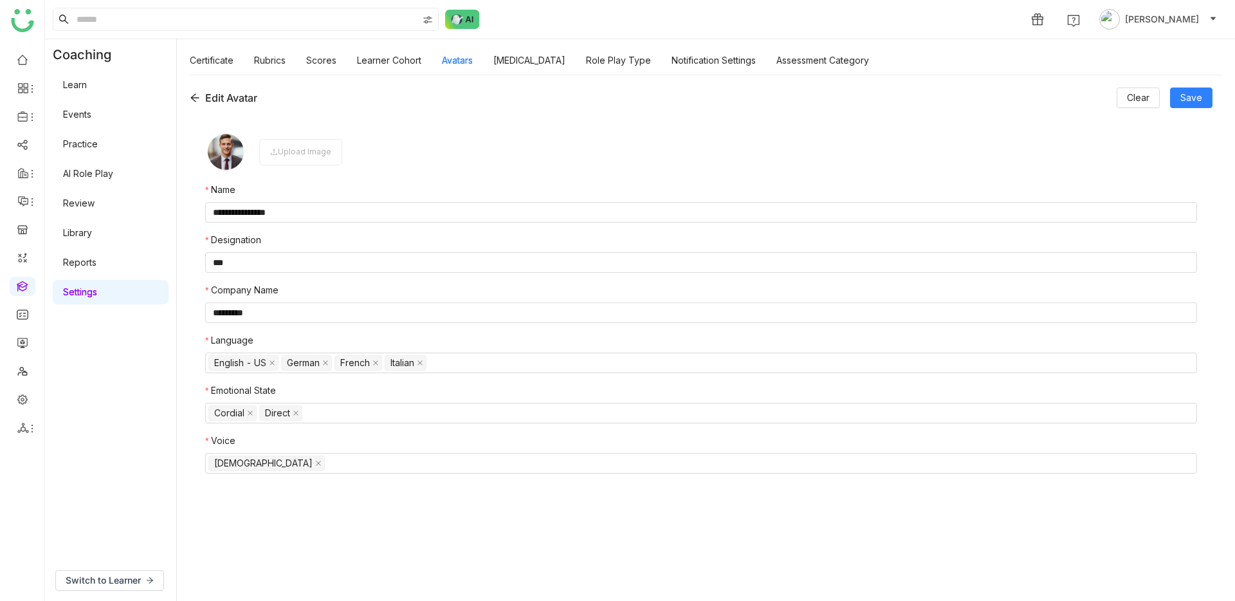
click at [435, 399] on nz-form-label "Emotional State" at bounding box center [701, 393] width 992 height 19
click at [432, 406] on nz-select-top-control "Cordial Direct" at bounding box center [701, 413] width 992 height 21
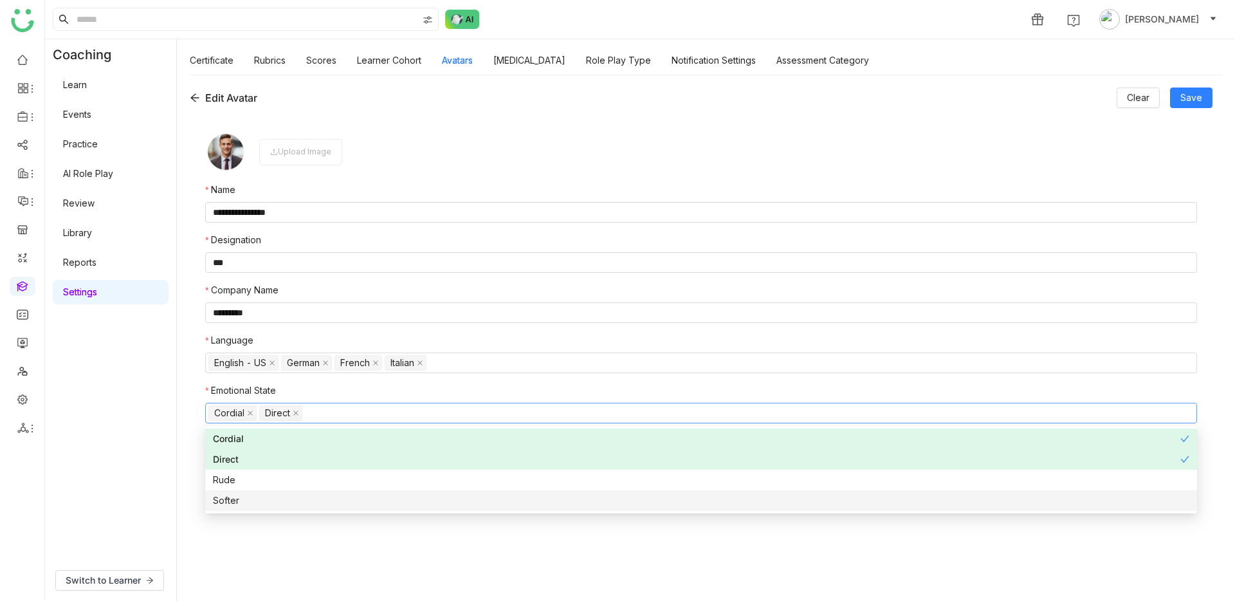
click at [385, 500] on div "Softer" at bounding box center [701, 501] width 977 height 14
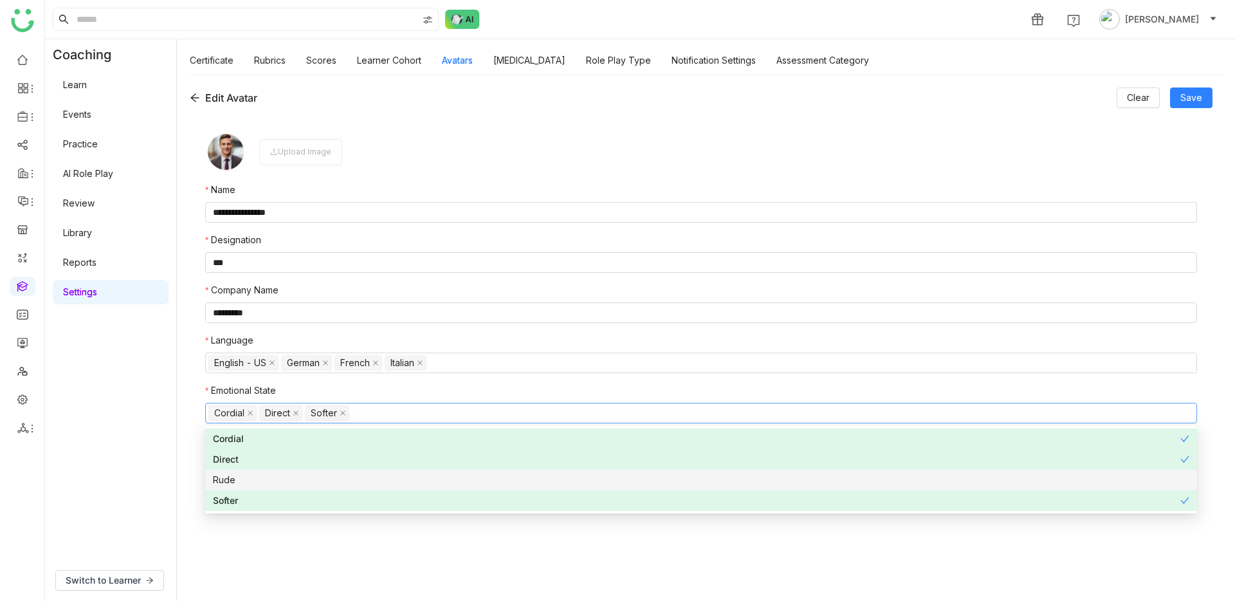
click at [384, 487] on nz-option-item "Rude" at bounding box center [701, 480] width 992 height 21
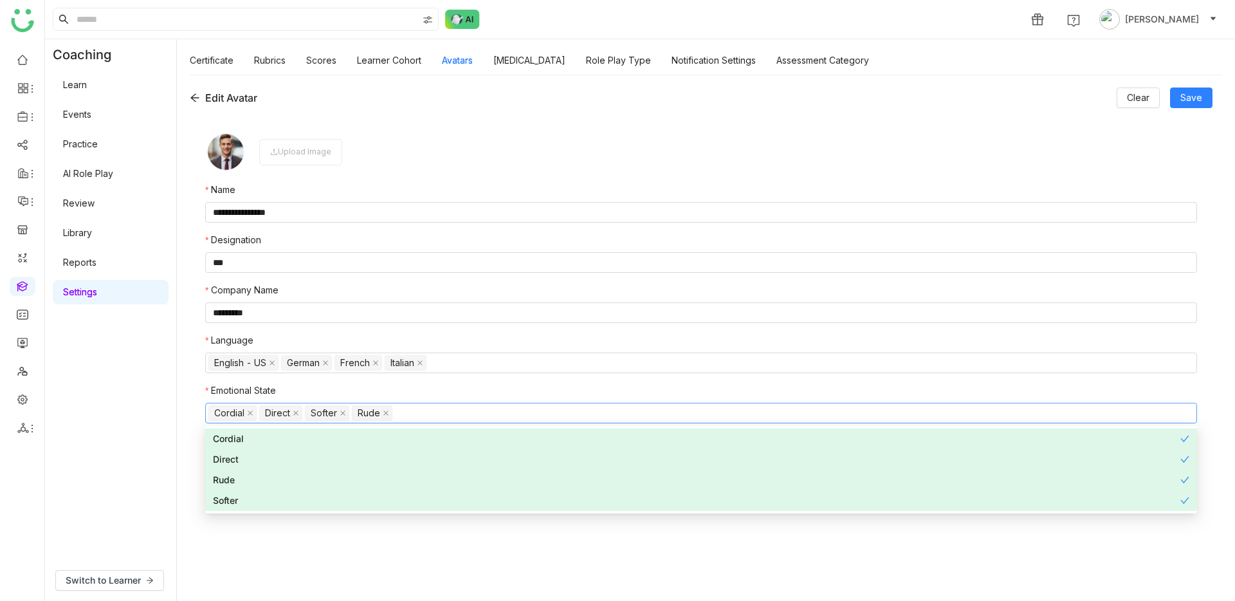
click at [230, 477] on div "Rude" at bounding box center [697, 480] width 968 height 14
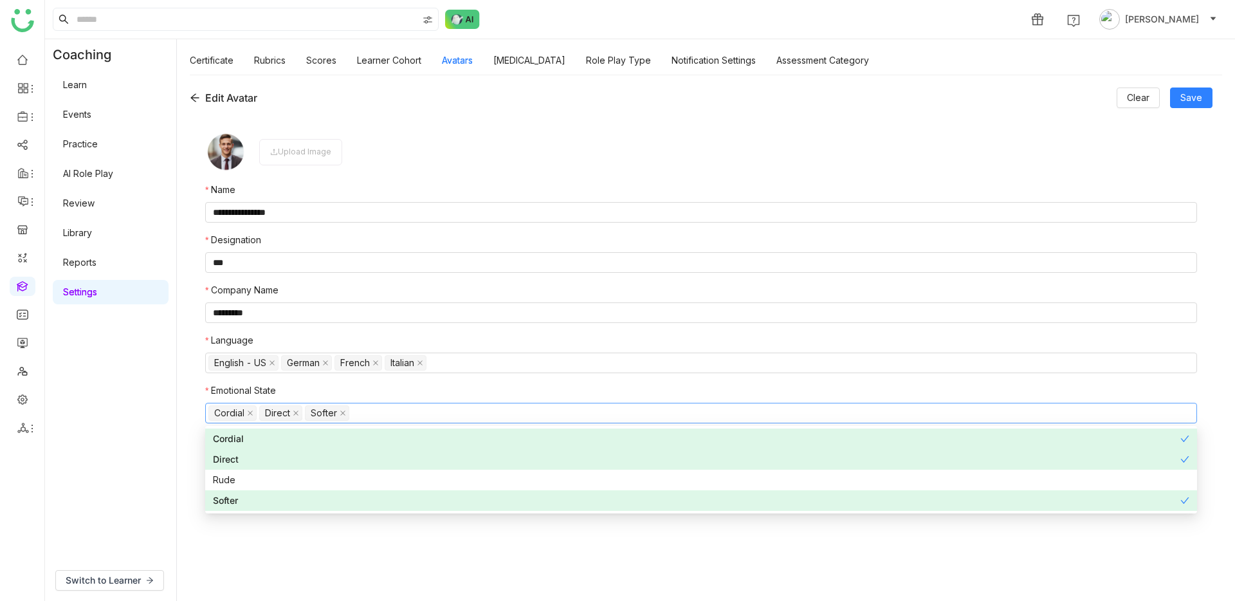
click at [232, 500] on div "Softer" at bounding box center [697, 501] width 968 height 14
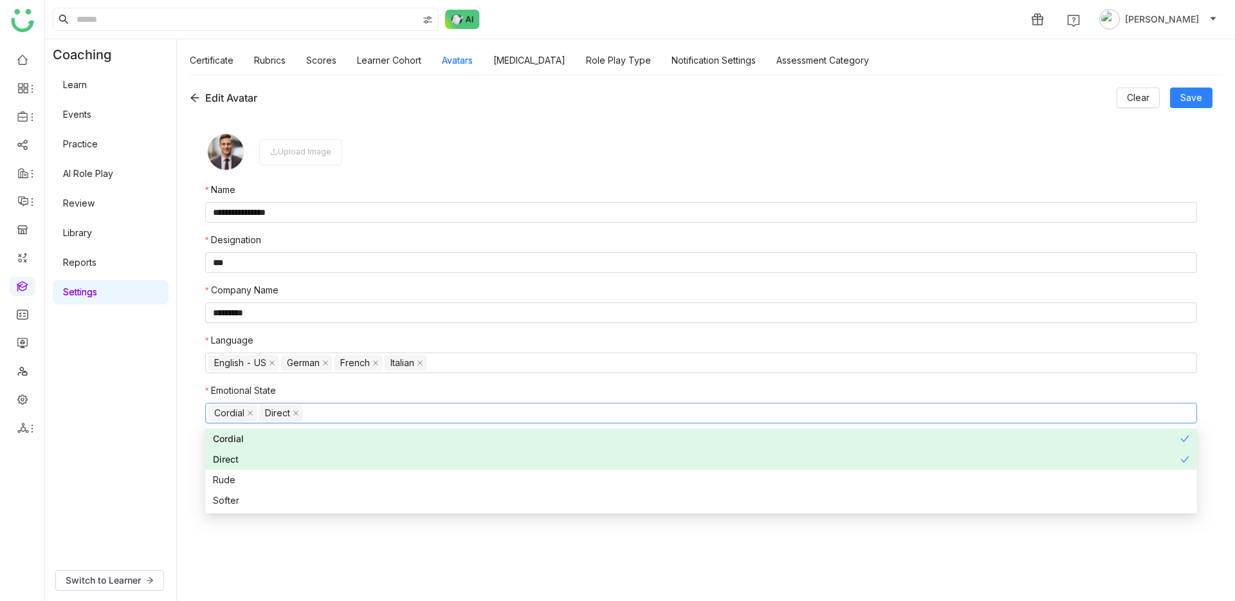
drag, startPoint x: 343, startPoint y: 589, endPoint x: 350, endPoint y: 580, distance: 11.5
click at [343, 589] on div "**********" at bounding box center [706, 338] width 1058 height 526
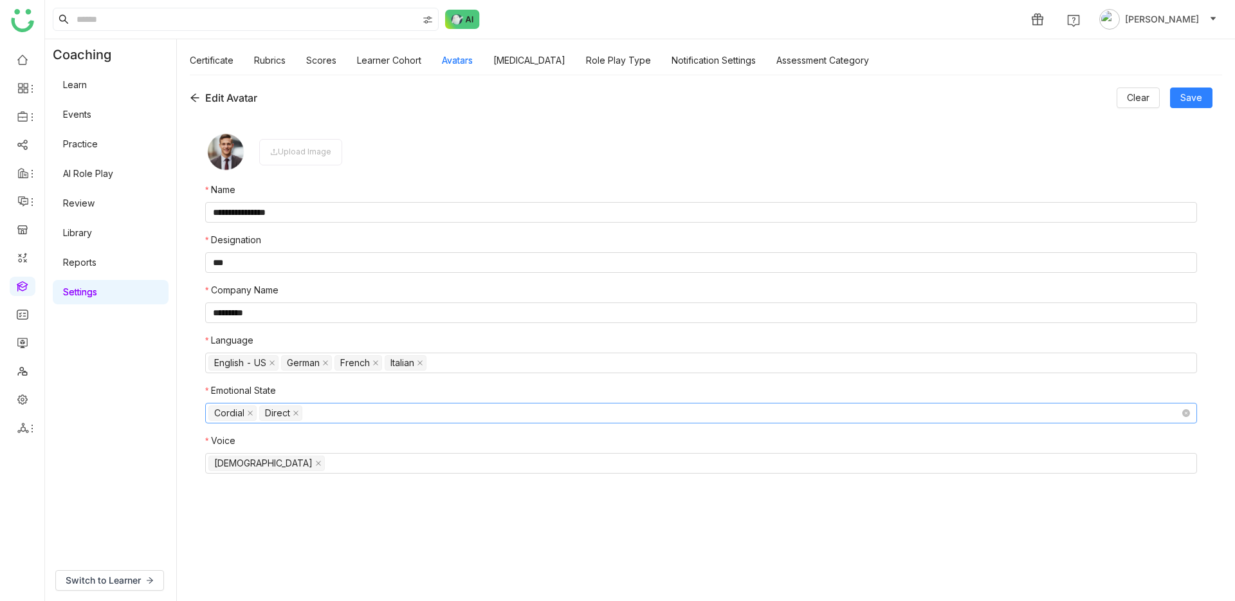
click at [330, 415] on nz-select-top-control "Cordial Direct" at bounding box center [701, 413] width 992 height 21
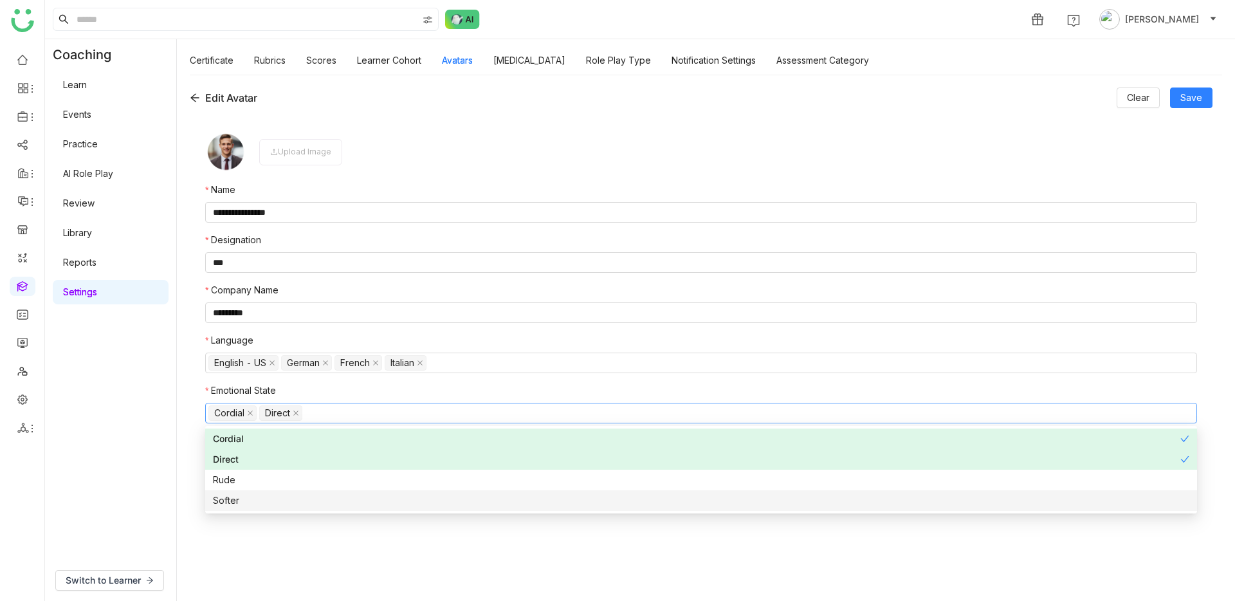
click at [300, 497] on div "Softer" at bounding box center [701, 501] width 977 height 14
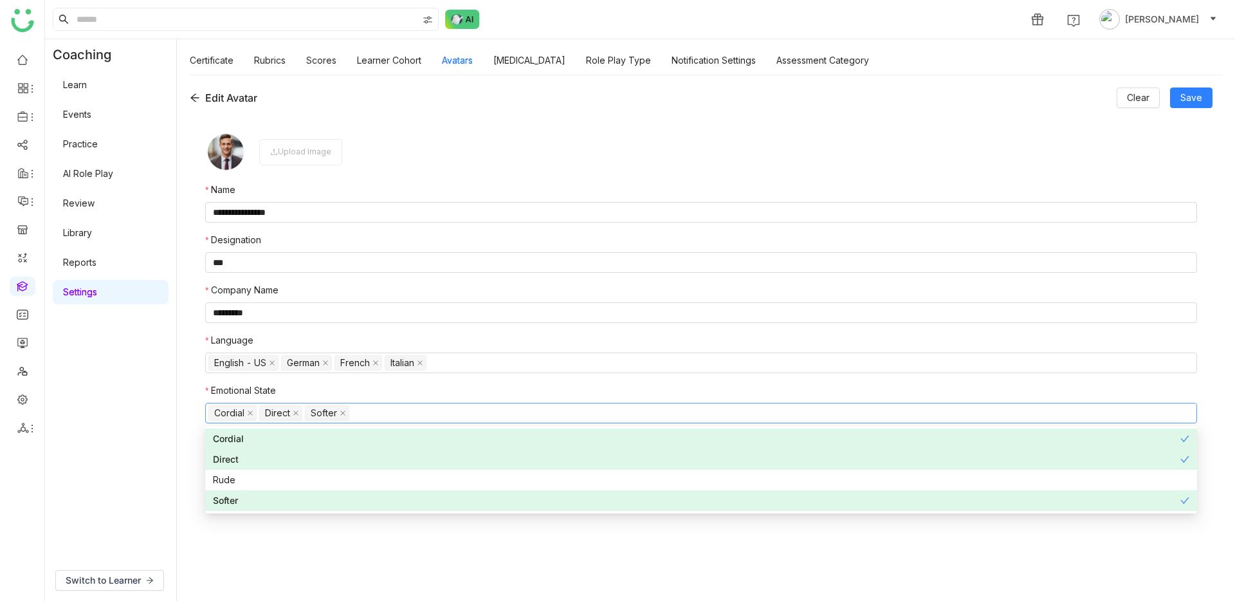
click at [279, 537] on form "**********" at bounding box center [701, 351] width 992 height 441
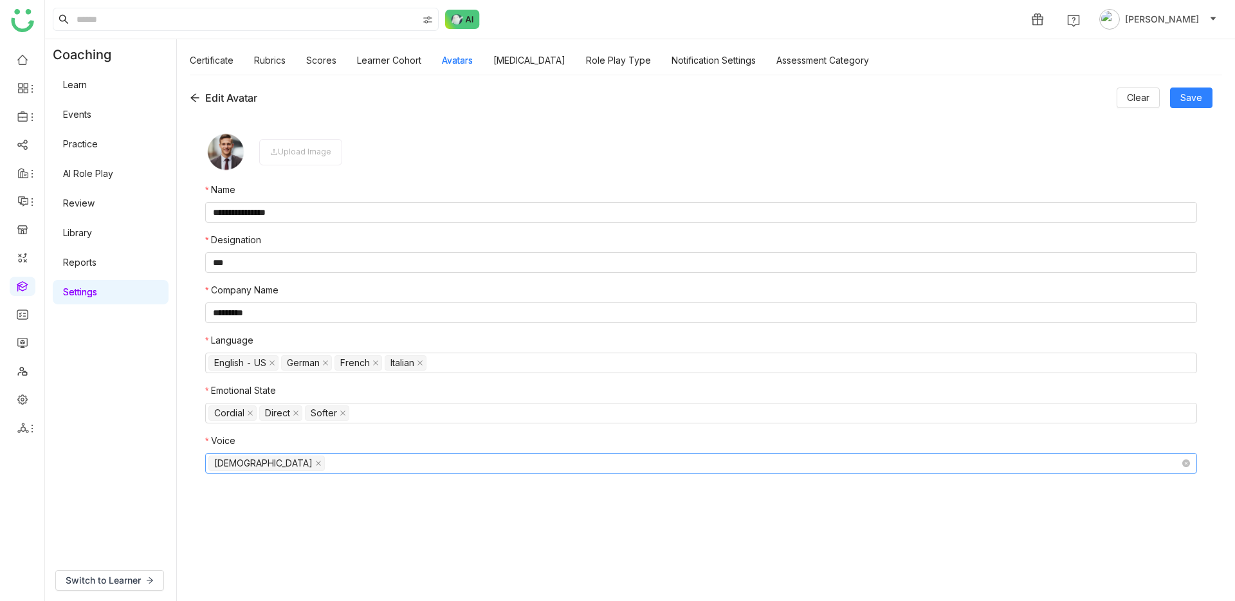
click at [353, 467] on nz-select-top-control "Male" at bounding box center [701, 463] width 992 height 21
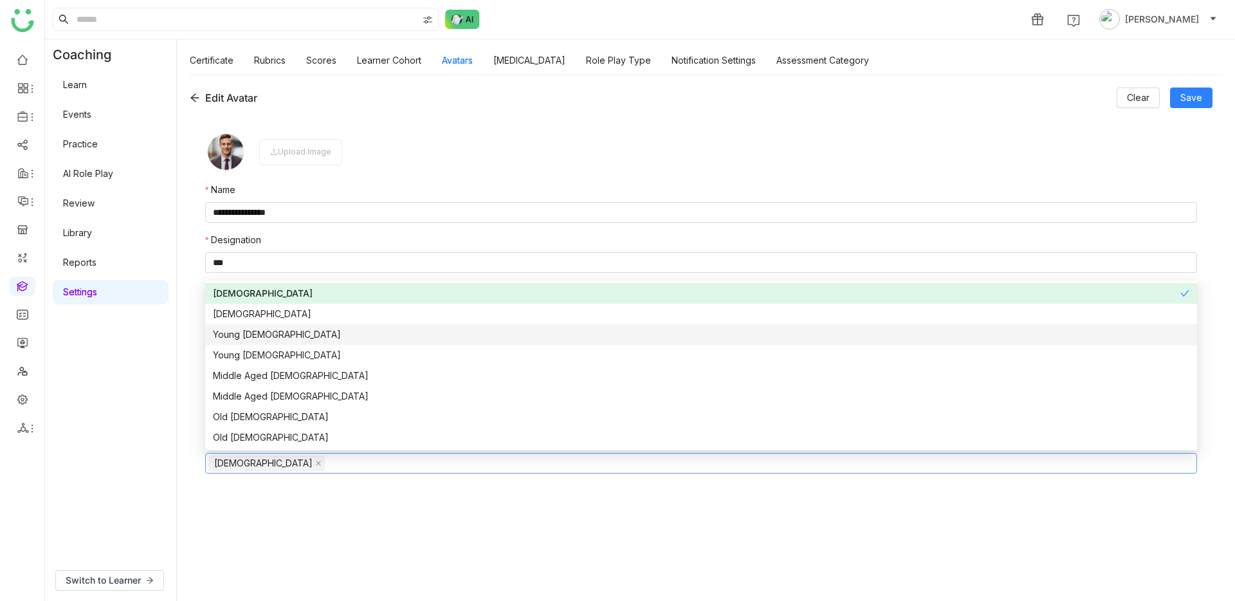
click at [262, 336] on div "Young [DEMOGRAPHIC_DATA]" at bounding box center [701, 335] width 977 height 14
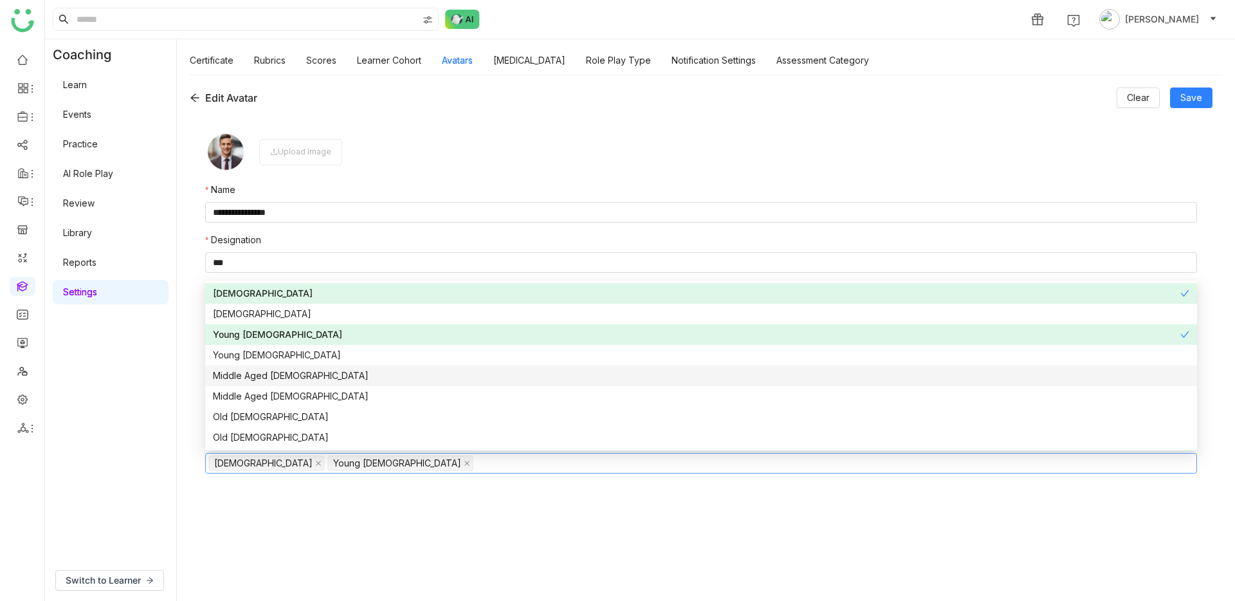
click at [263, 378] on div "Middle Aged Male" at bounding box center [701, 376] width 977 height 14
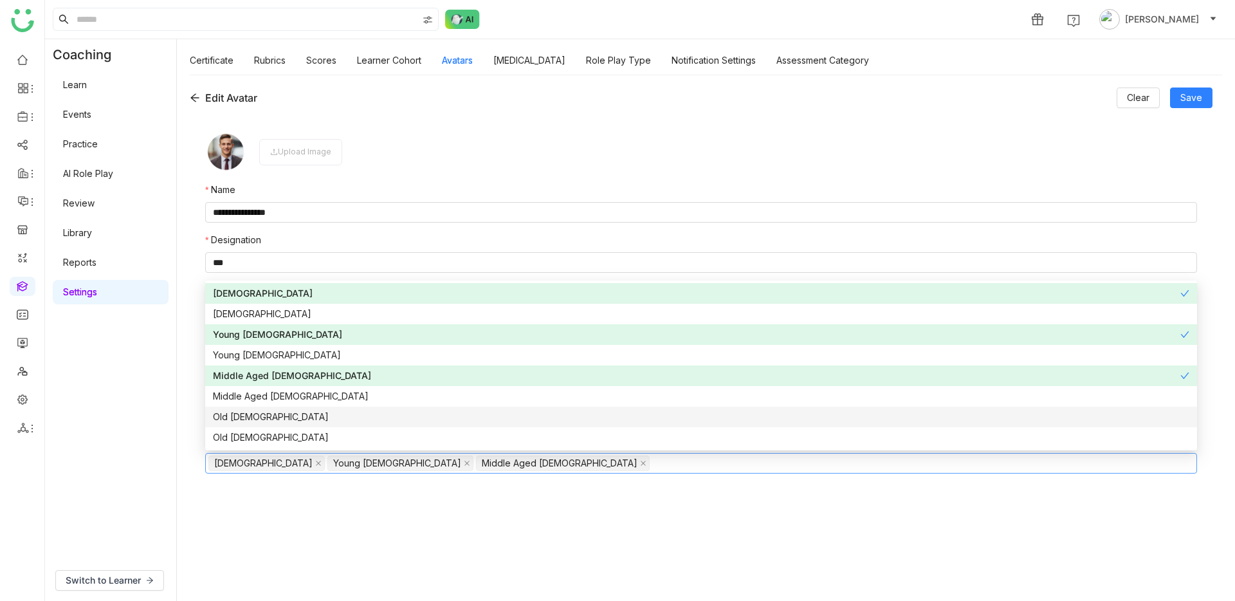
click at [256, 410] on div "Old Male" at bounding box center [701, 417] width 977 height 14
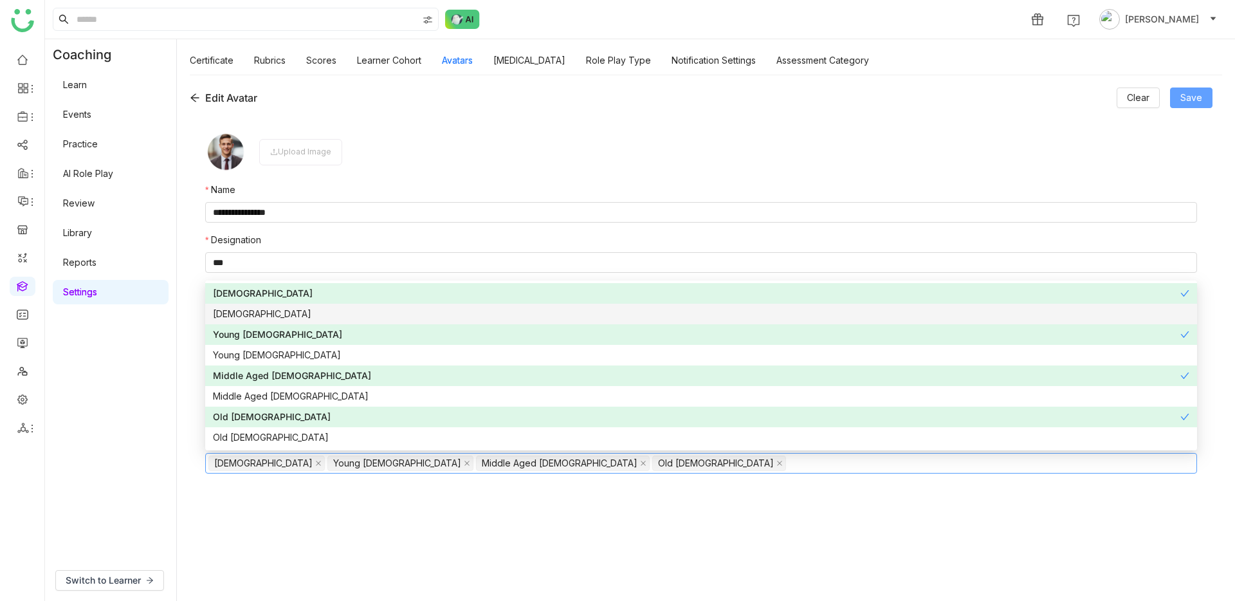
click at [1192, 96] on span "Save" at bounding box center [1192, 98] width 22 height 14
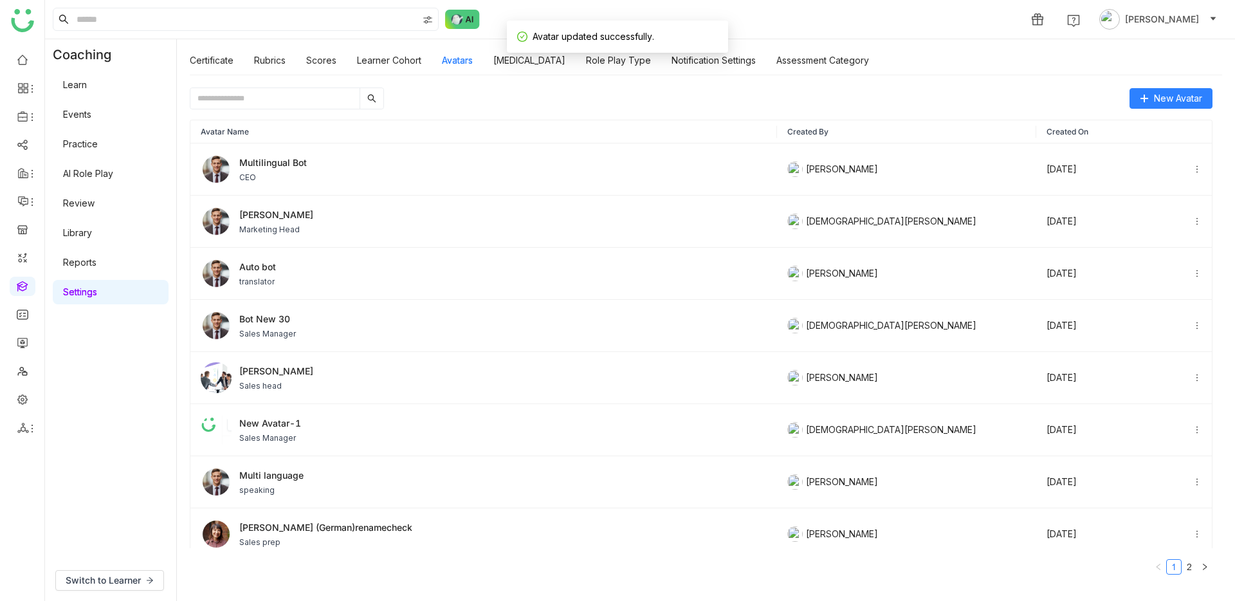
click at [95, 179] on link "AI Role Play" at bounding box center [88, 173] width 50 height 11
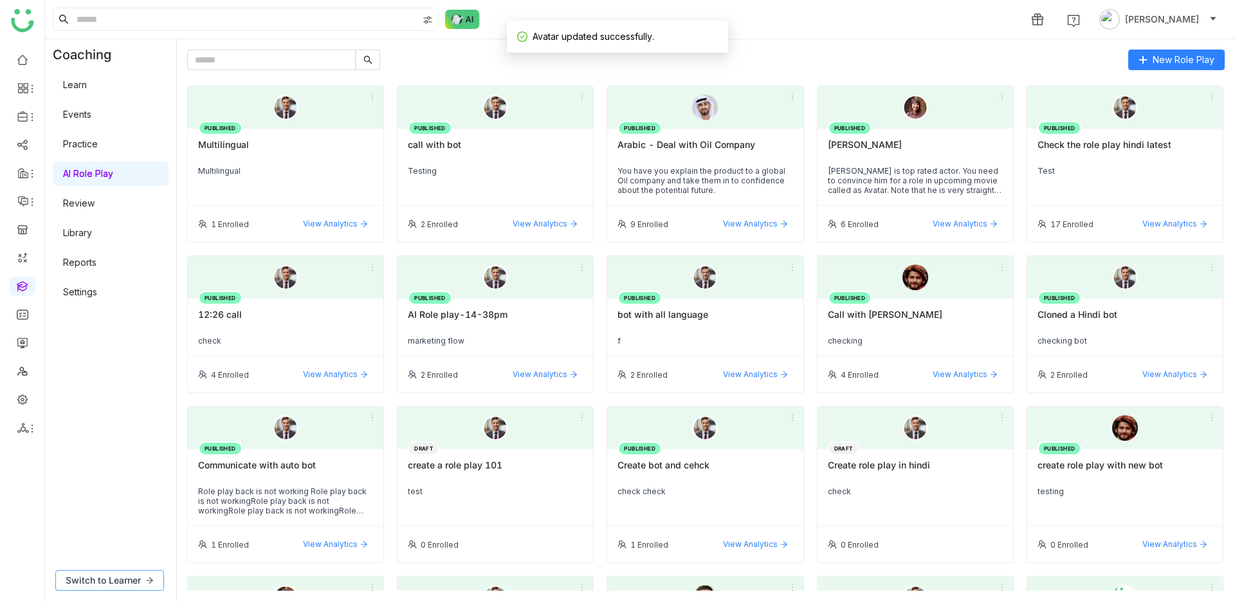
click at [109, 582] on span "Switch to Learner" at bounding box center [103, 580] width 75 height 14
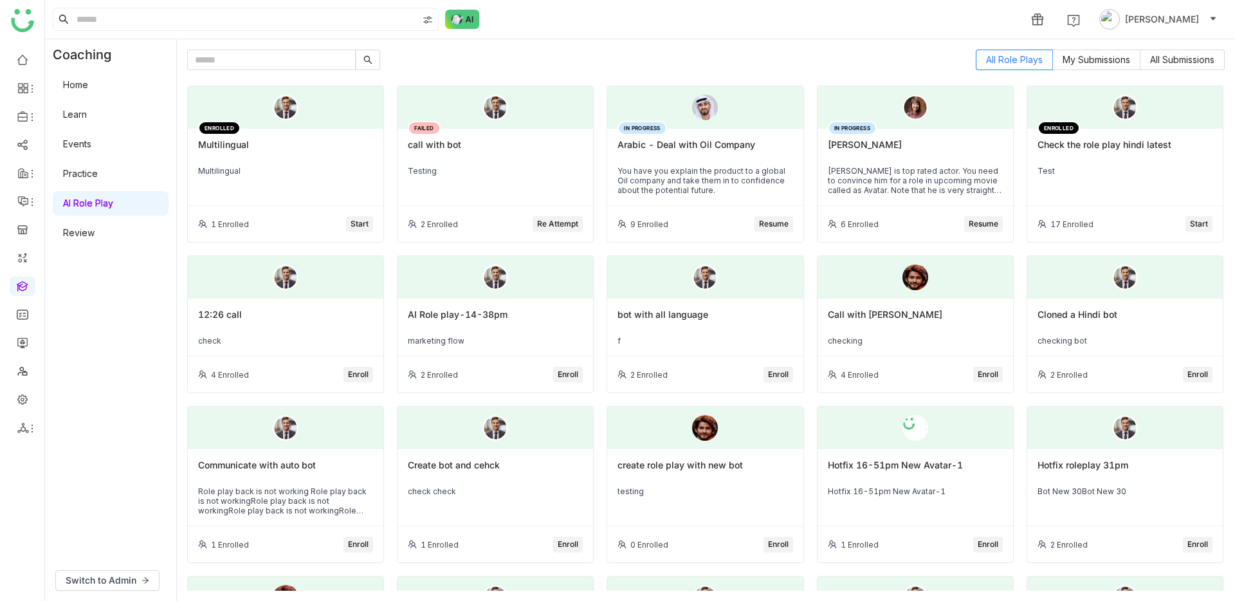
click at [364, 221] on span "Start" at bounding box center [360, 224] width 18 height 12
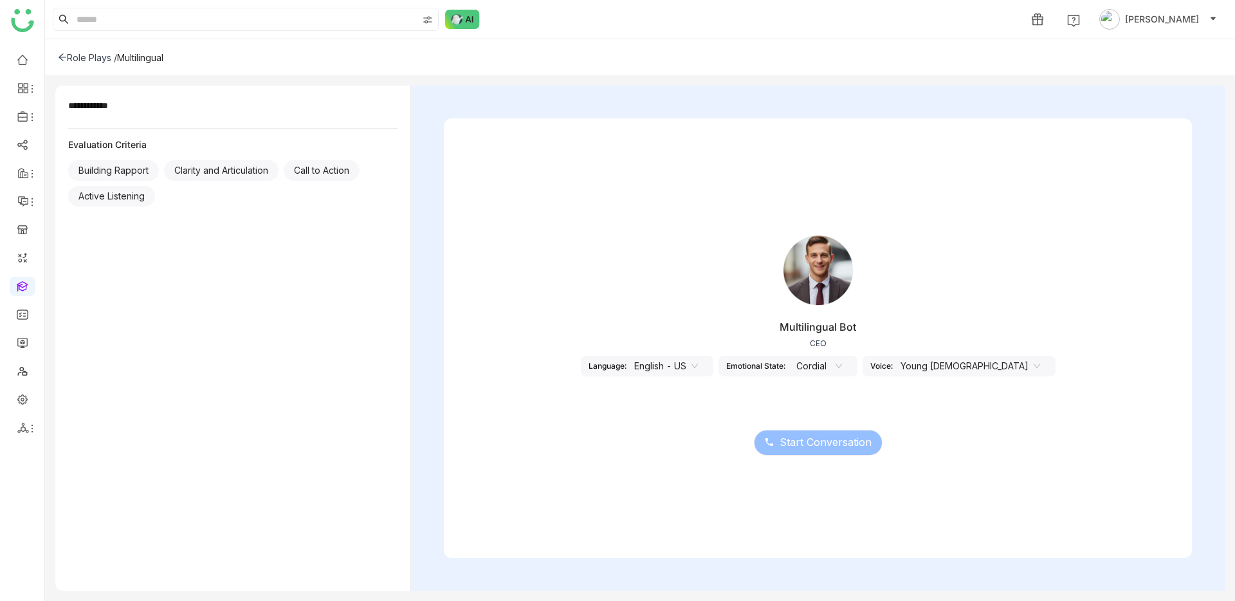
click at [699, 364] on icon at bounding box center [695, 366] width 8 height 8
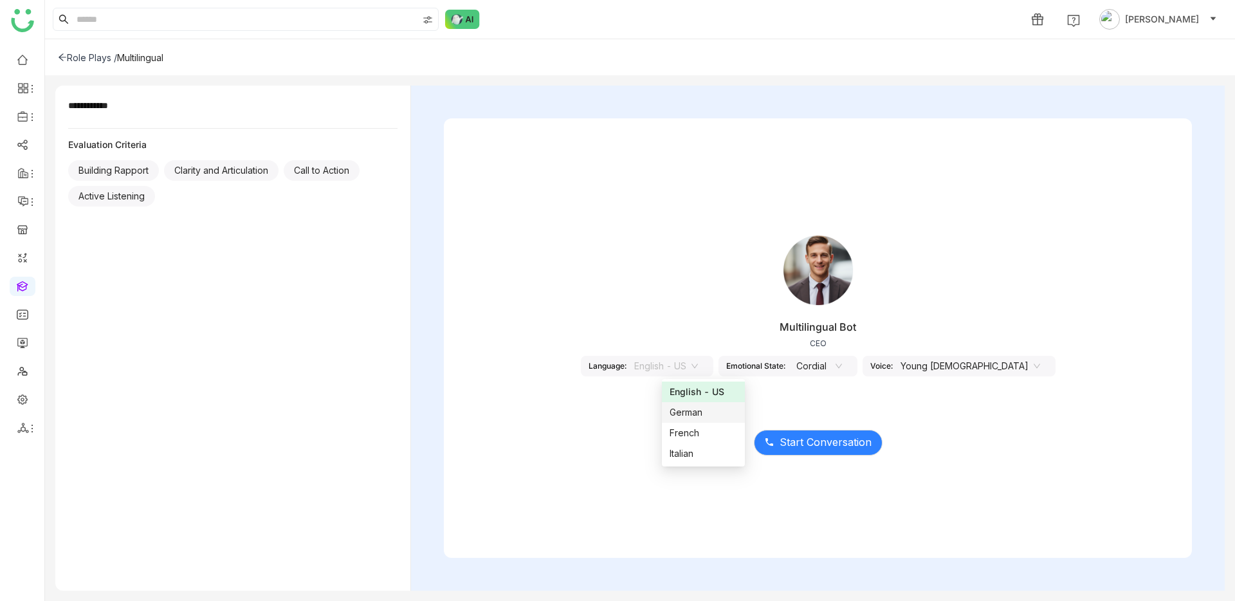
click at [716, 416] on div "German" at bounding box center [704, 412] width 68 height 14
click at [846, 369] on nz-select-item "Cordial" at bounding box center [830, 365] width 49 height 19
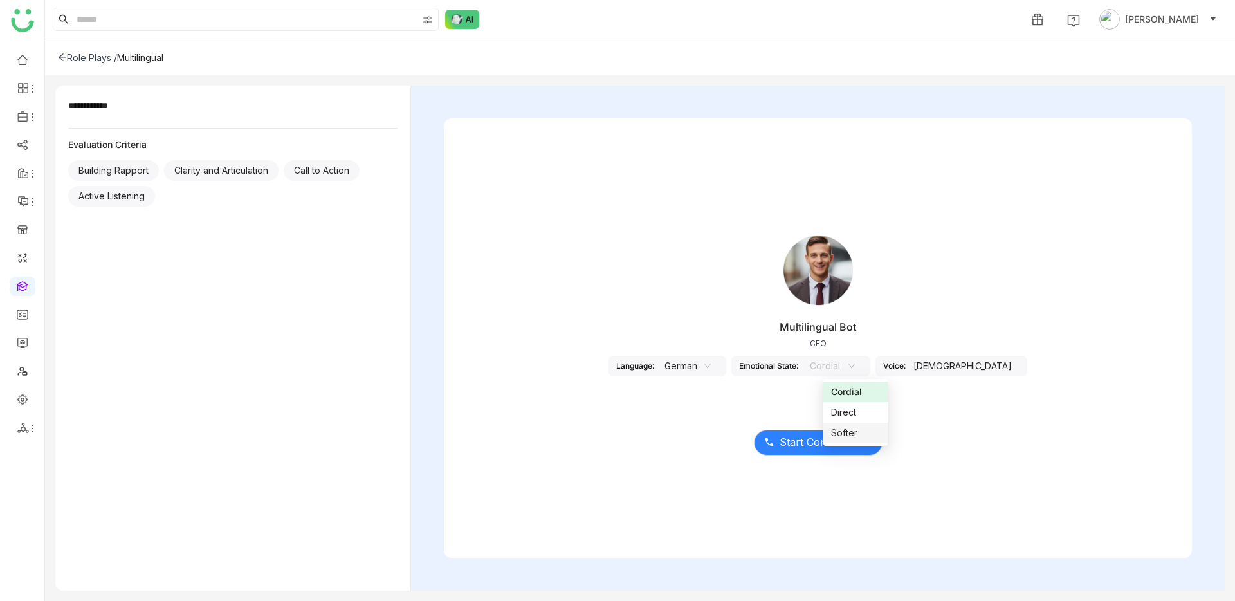
drag, startPoint x: 842, startPoint y: 429, endPoint x: 851, endPoint y: 422, distance: 10.6
click at [842, 429] on div "Softer" at bounding box center [855, 433] width 49 height 14
click at [962, 365] on div "Male" at bounding box center [963, 366] width 114 height 21
click at [834, 437] on span "Start Conversation" at bounding box center [826, 442] width 92 height 16
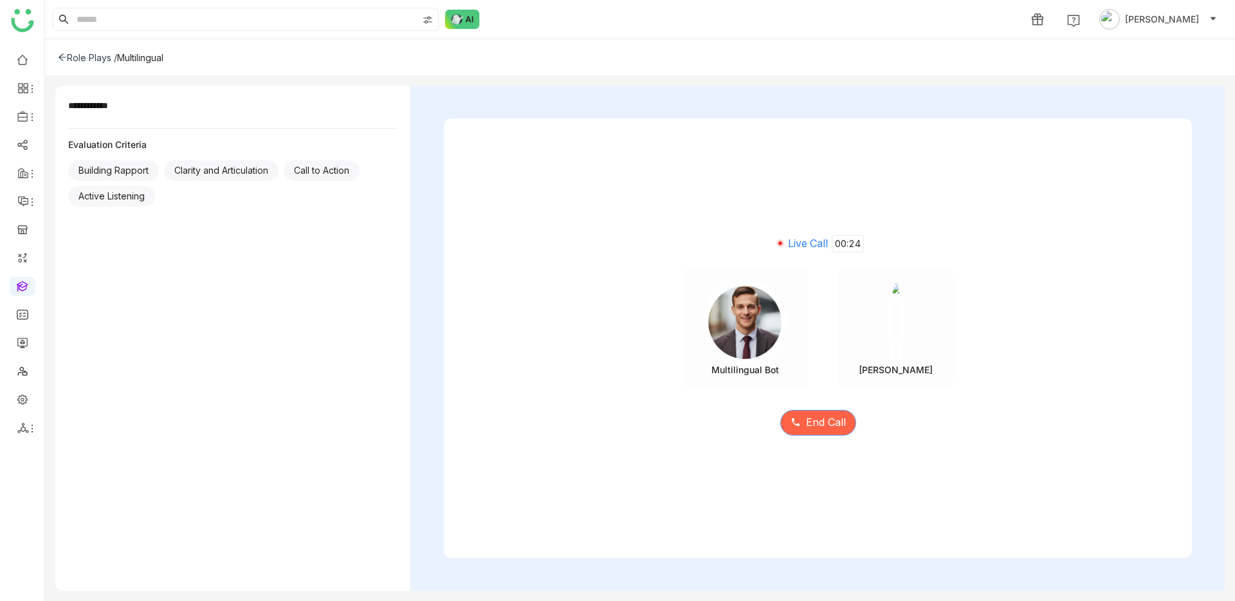
click at [820, 425] on span "End Call" at bounding box center [826, 422] width 40 height 16
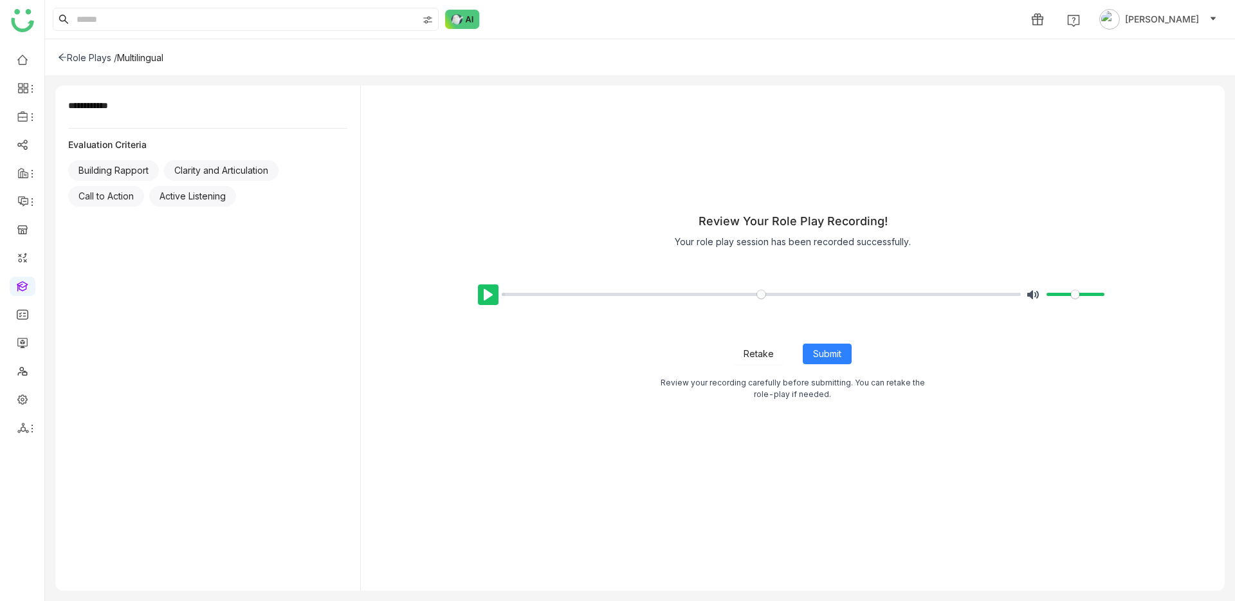
click at [487, 293] on button "Pause Play" at bounding box center [488, 294] width 21 height 21
click at [759, 347] on span "Retake" at bounding box center [759, 354] width 30 height 14
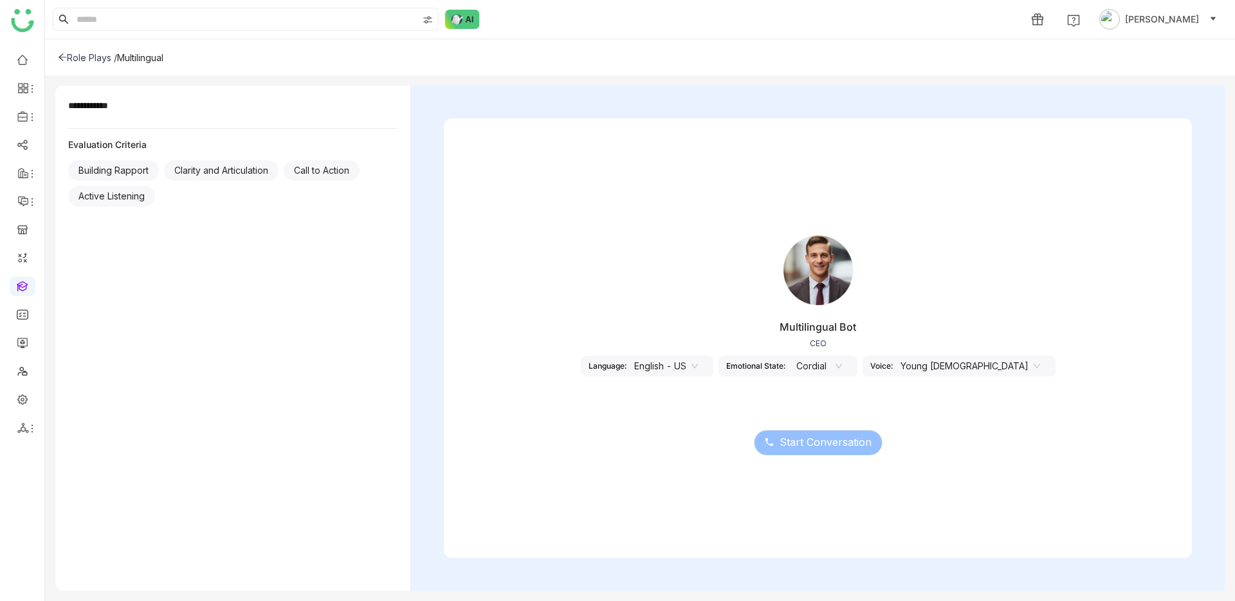
click at [960, 362] on nz-select-item "Young [DEMOGRAPHIC_DATA]" at bounding box center [971, 365] width 140 height 19
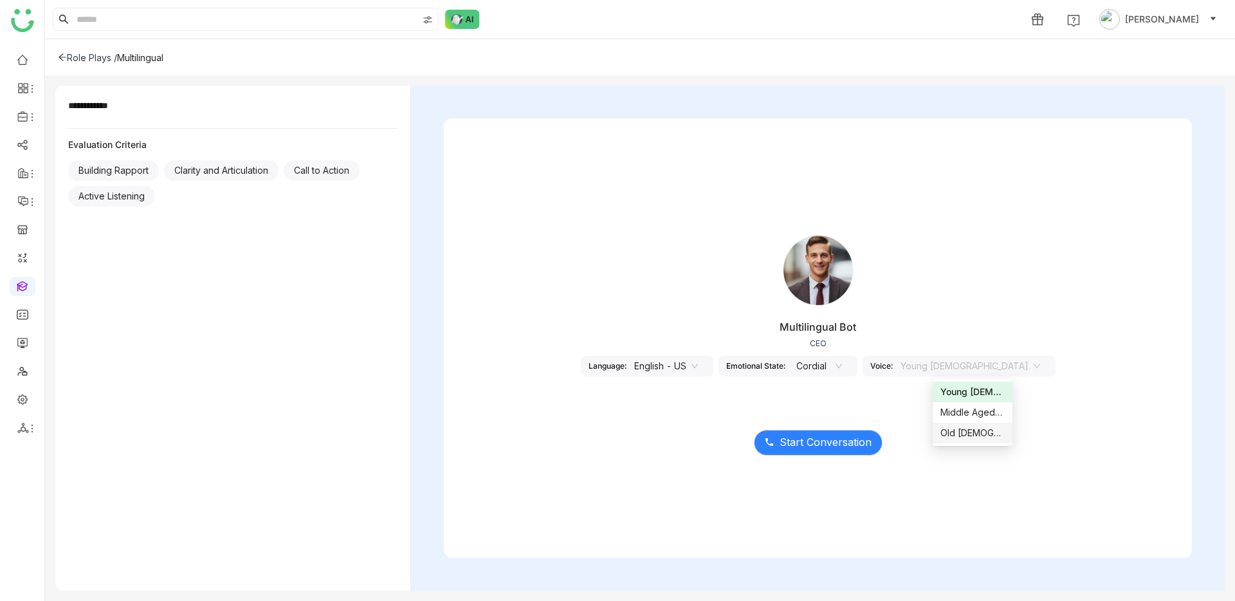
click at [964, 431] on div "Old Male" at bounding box center [973, 433] width 64 height 14
click at [704, 359] on nz-select-item "English - US" at bounding box center [672, 365] width 64 height 19
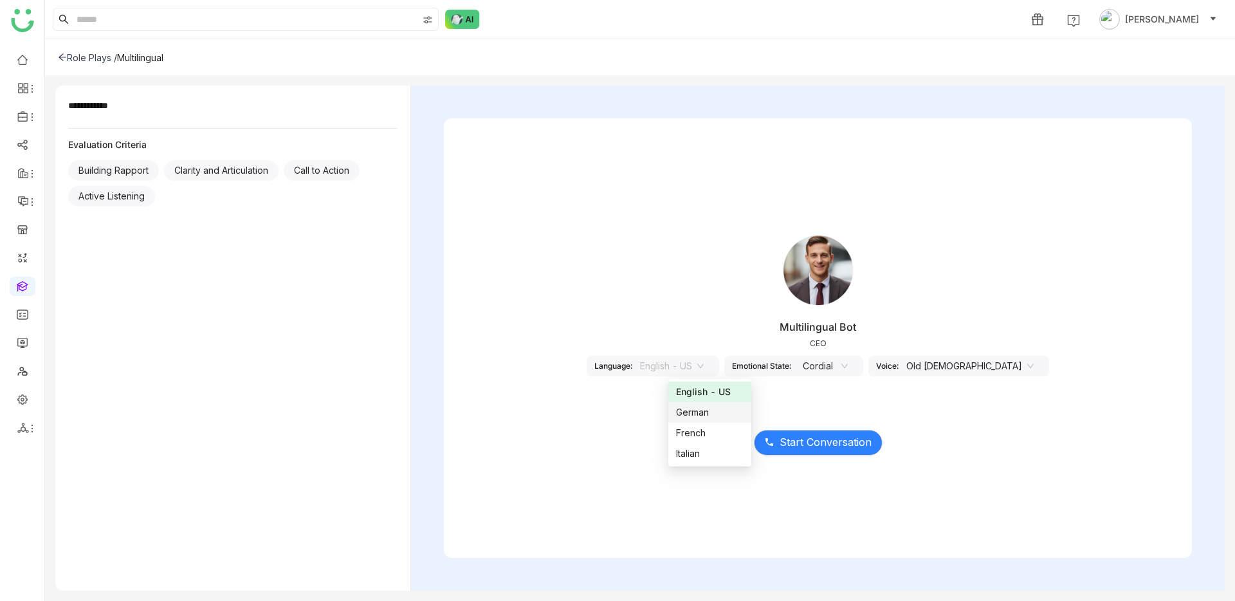
click at [712, 414] on div "German" at bounding box center [710, 412] width 68 height 14
click at [851, 444] on span "Start Conversation" at bounding box center [826, 442] width 92 height 16
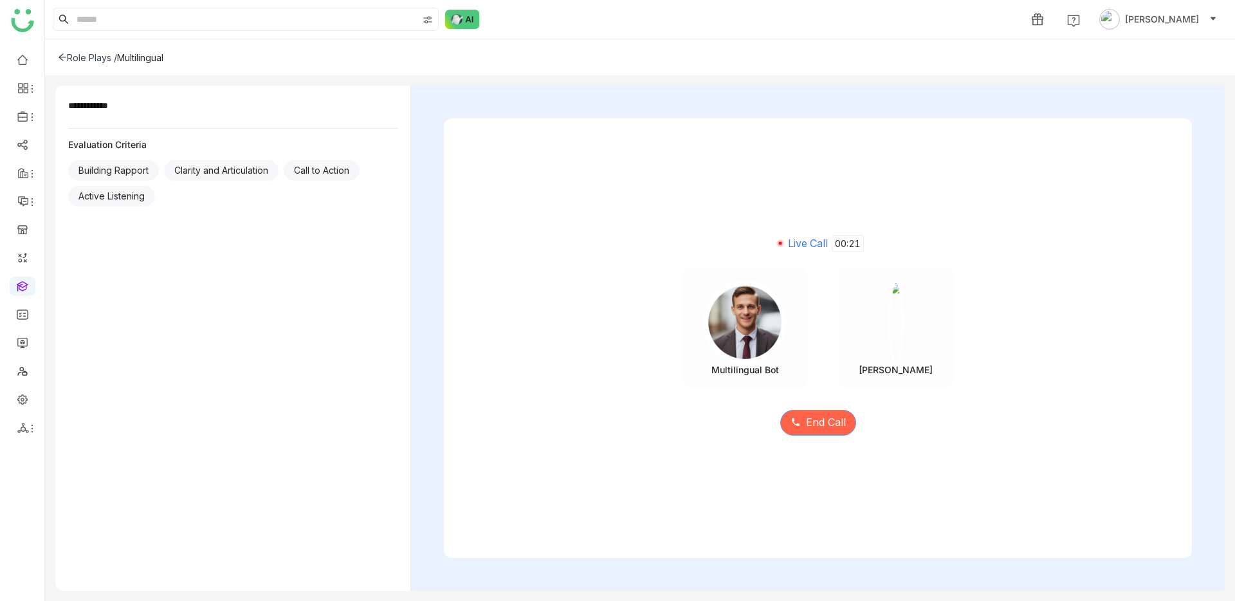
click at [813, 431] on button "End Call" at bounding box center [819, 423] width 76 height 26
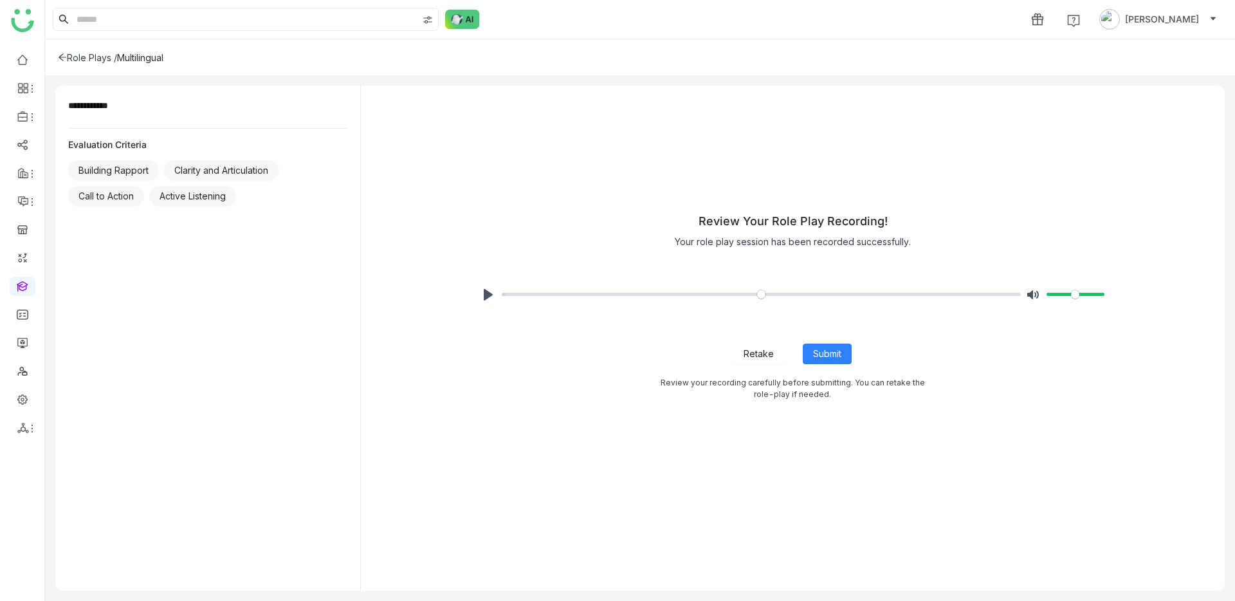
click at [744, 365] on div "Pause Play % buffered 00:00 Unmute Mute Retake Submit Review your recording car…" at bounding box center [792, 332] width 670 height 136
click at [746, 355] on span "Retake" at bounding box center [759, 354] width 30 height 14
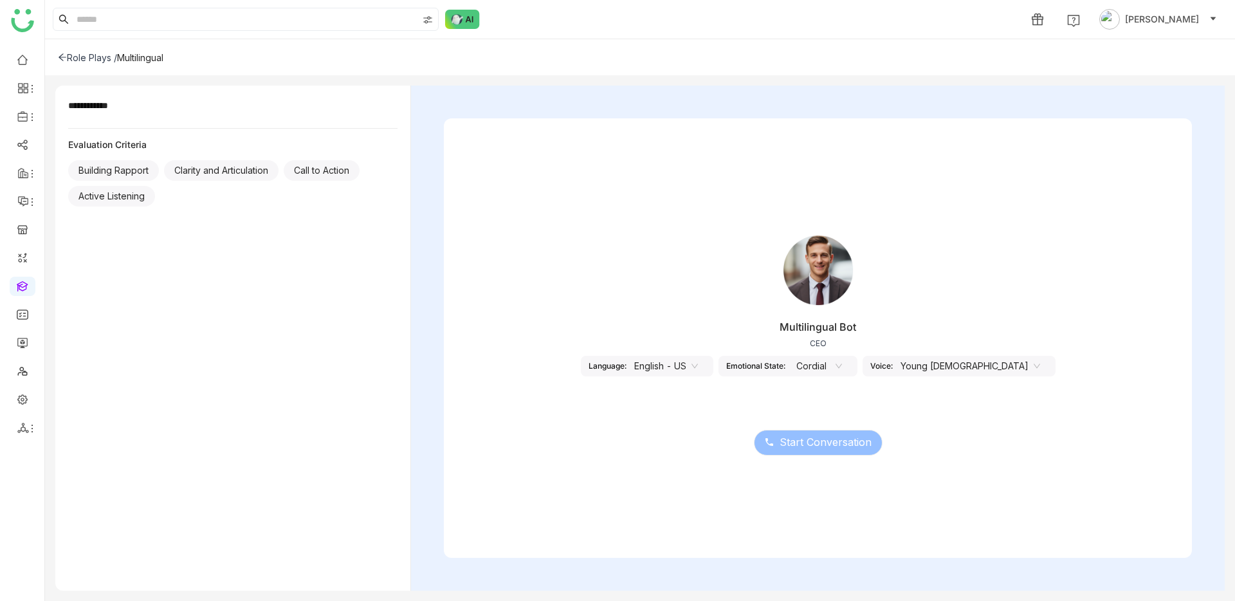
click at [627, 361] on div "Language:" at bounding box center [608, 366] width 38 height 10
click at [667, 364] on nz-select-top-control "English - US" at bounding box center [666, 366] width 79 height 21
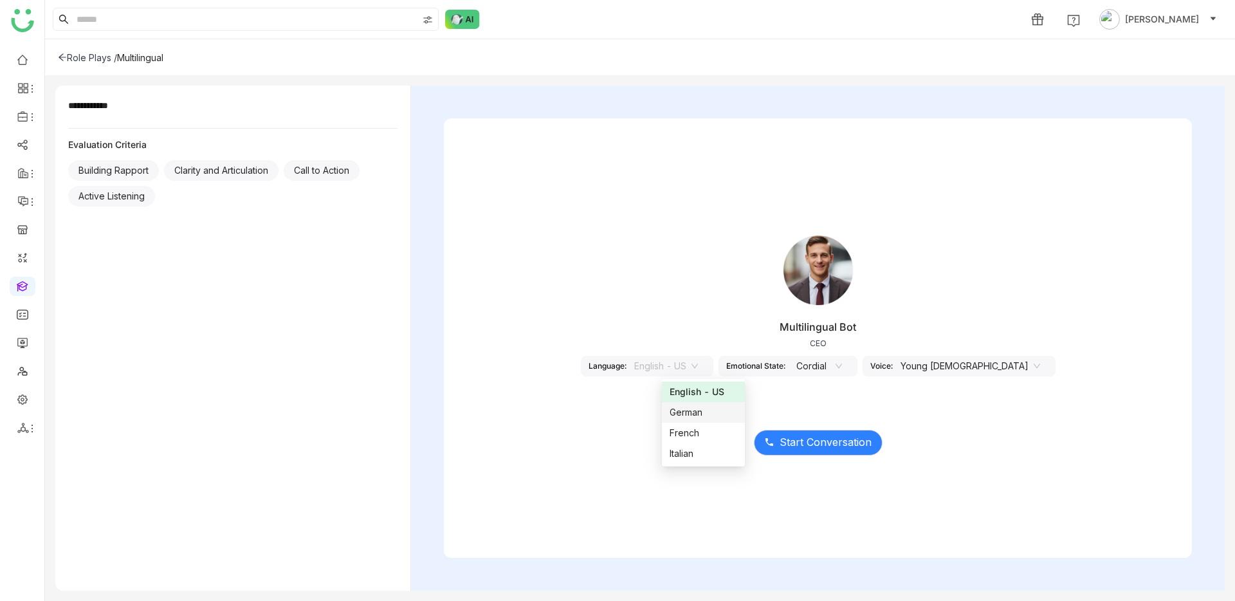
click at [701, 416] on div "German" at bounding box center [704, 412] width 68 height 14
click at [988, 367] on div "[DEMOGRAPHIC_DATA]" at bounding box center [963, 366] width 114 height 21
click at [952, 368] on div "[DEMOGRAPHIC_DATA]" at bounding box center [963, 366] width 114 height 21
click at [976, 365] on div "[DEMOGRAPHIC_DATA]" at bounding box center [963, 366] width 114 height 21
click at [954, 377] on div "Multilingual Bot CEO Language: German Emotional State: Cordial Voice: Male" at bounding box center [818, 311] width 748 height 193
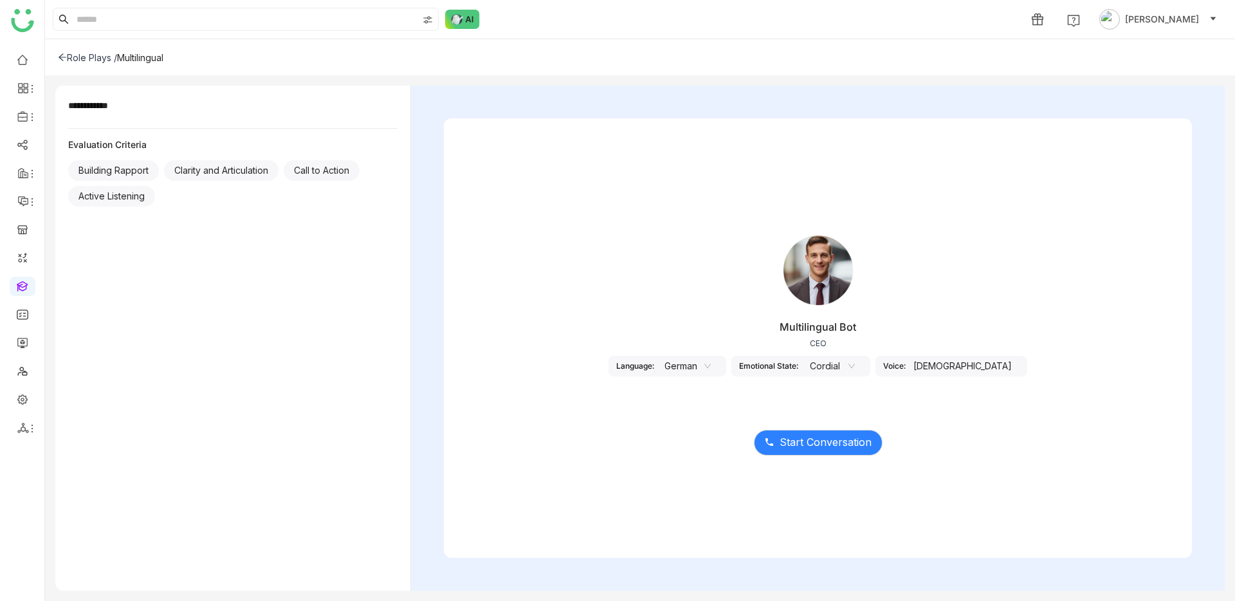
click at [954, 374] on div "Multilingual Bot CEO Language: German Emotional State: Cordial Voice: Male" at bounding box center [818, 311] width 748 height 193
click at [959, 362] on div "[DEMOGRAPHIC_DATA]" at bounding box center [963, 366] width 114 height 21
click at [945, 325] on div "Multilingual Bot CEO Language: German Emotional State: Cordial Voice: Male" at bounding box center [818, 311] width 748 height 193
click at [948, 364] on div "[DEMOGRAPHIC_DATA]" at bounding box center [963, 366] width 114 height 21
click at [712, 369] on icon at bounding box center [708, 366] width 8 height 8
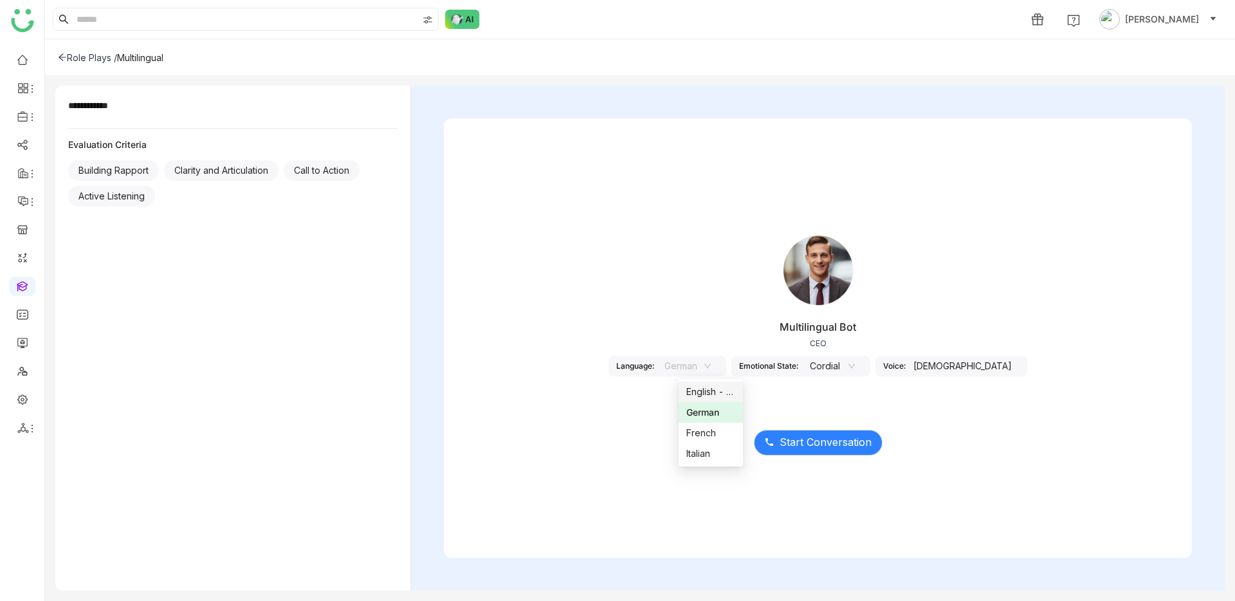
click at [715, 394] on div "English - US" at bounding box center [711, 392] width 49 height 14
click at [1033, 369] on icon at bounding box center [1037, 366] width 8 height 8
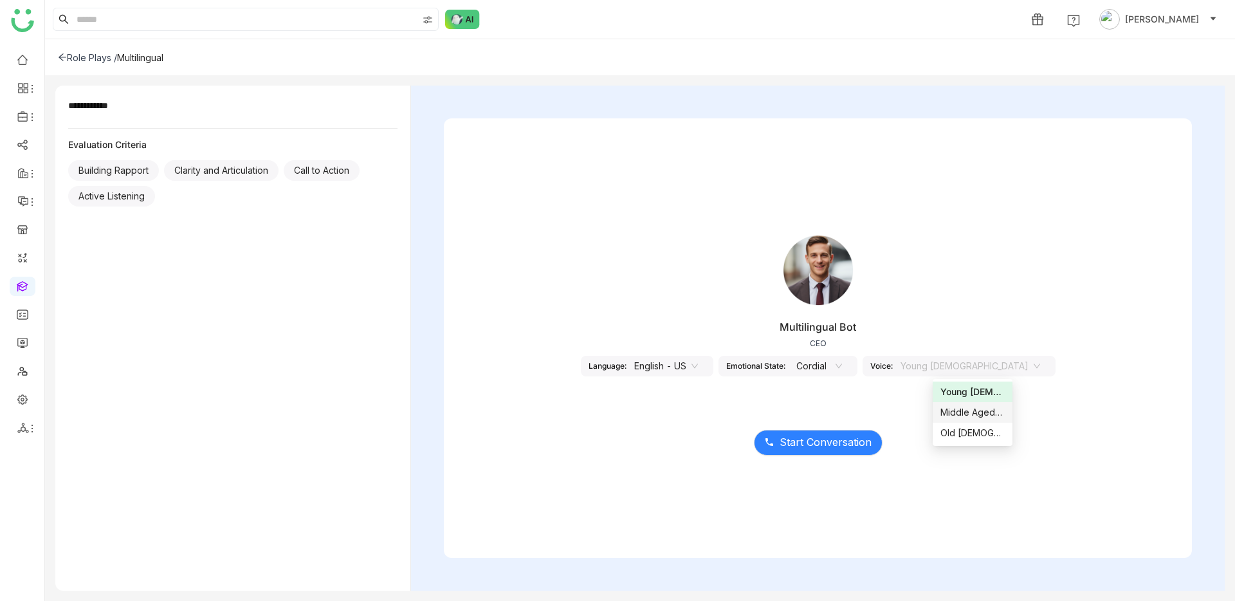
click at [984, 415] on div "Middle Aged [DEMOGRAPHIC_DATA]" at bounding box center [973, 412] width 64 height 14
click at [684, 370] on nz-select-item "English - US" at bounding box center [652, 365] width 64 height 19
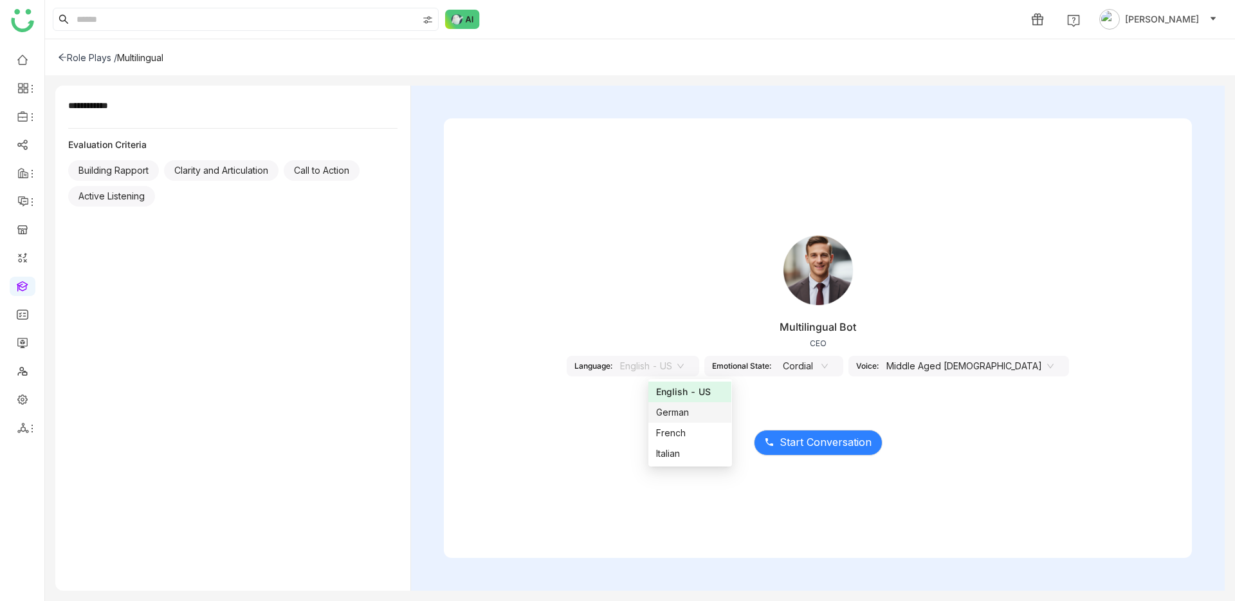
click at [699, 416] on div "German" at bounding box center [690, 412] width 68 height 14
click at [823, 455] on div "Start Conversation" at bounding box center [818, 435] width 748 height 54
click at [824, 447] on span "Start Conversation" at bounding box center [826, 442] width 92 height 16
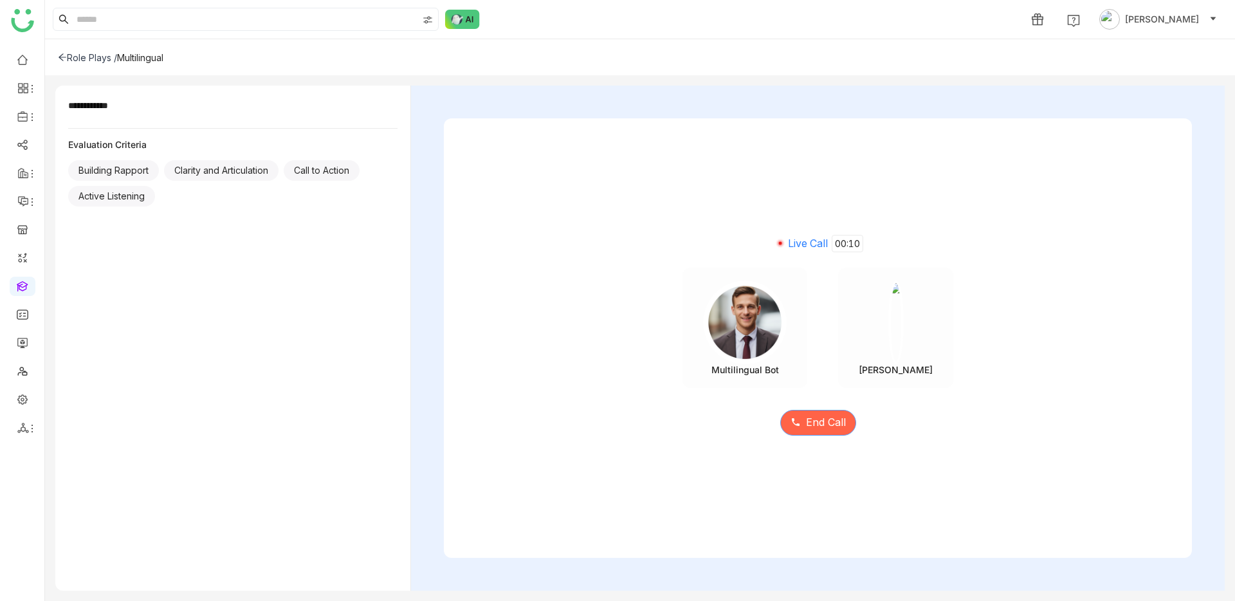
click at [821, 410] on button "End Call" at bounding box center [819, 423] width 76 height 26
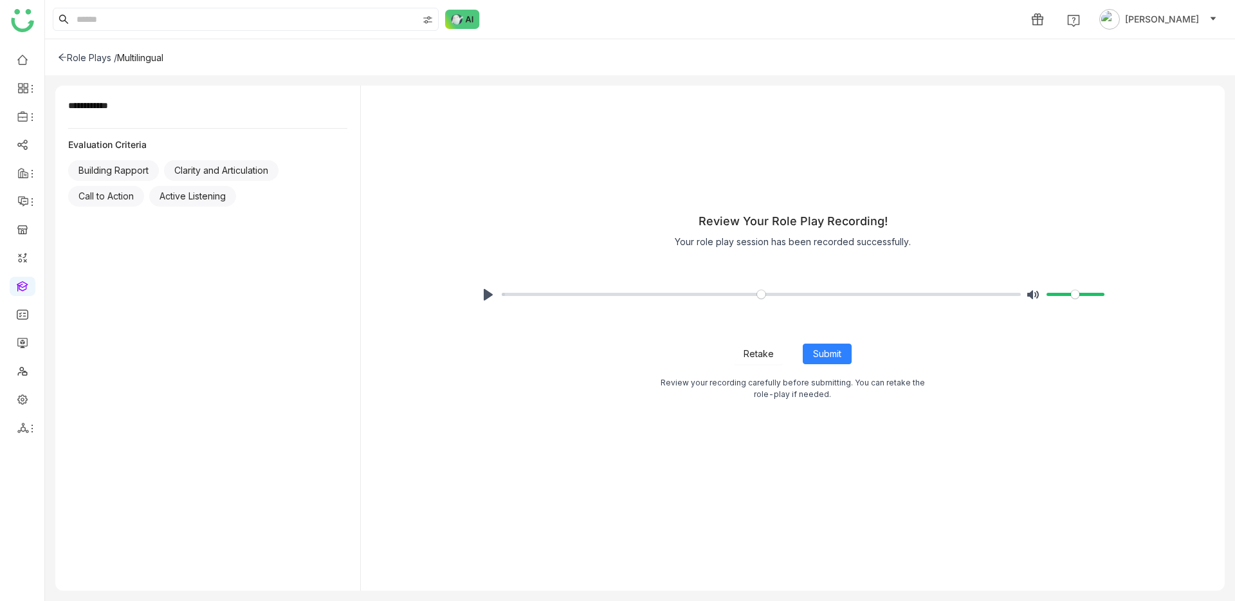
click at [749, 353] on span "Retake" at bounding box center [759, 354] width 30 height 14
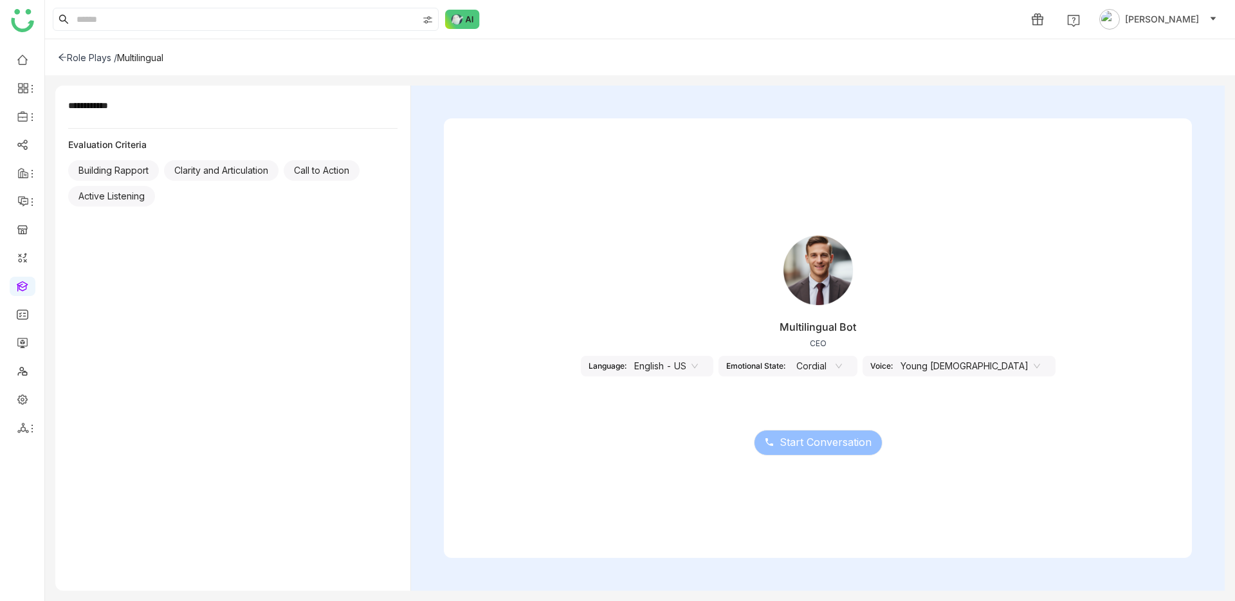
click at [957, 368] on nz-select-item "Young [DEMOGRAPHIC_DATA]" at bounding box center [971, 365] width 140 height 19
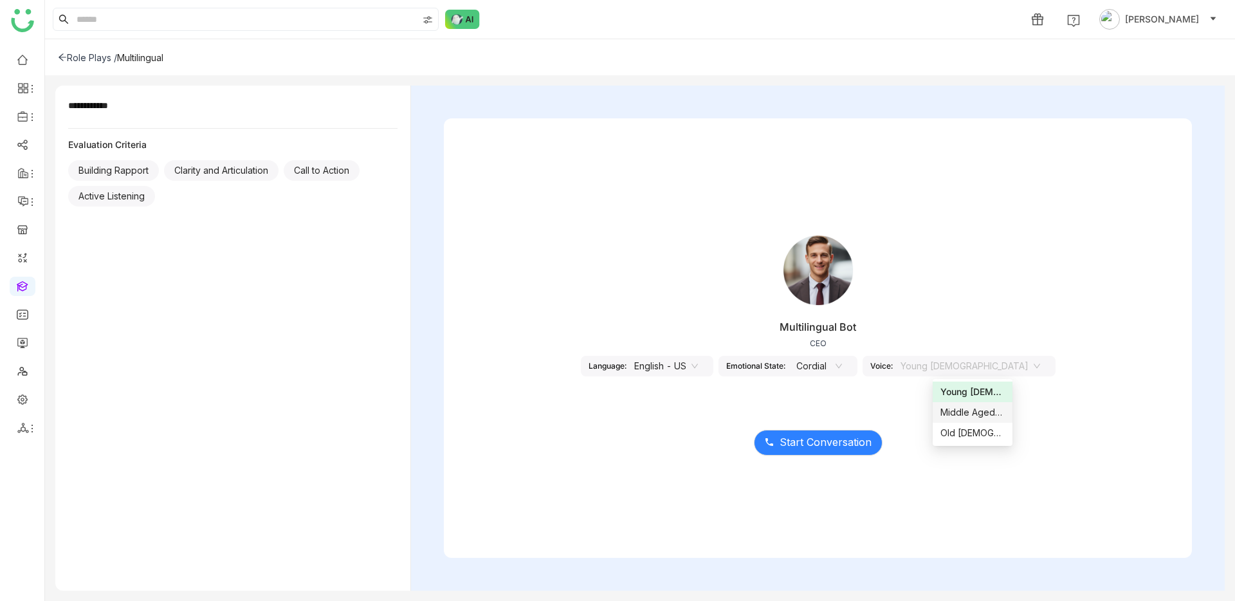
click at [698, 367] on nz-select-item "English - US" at bounding box center [666, 365] width 64 height 19
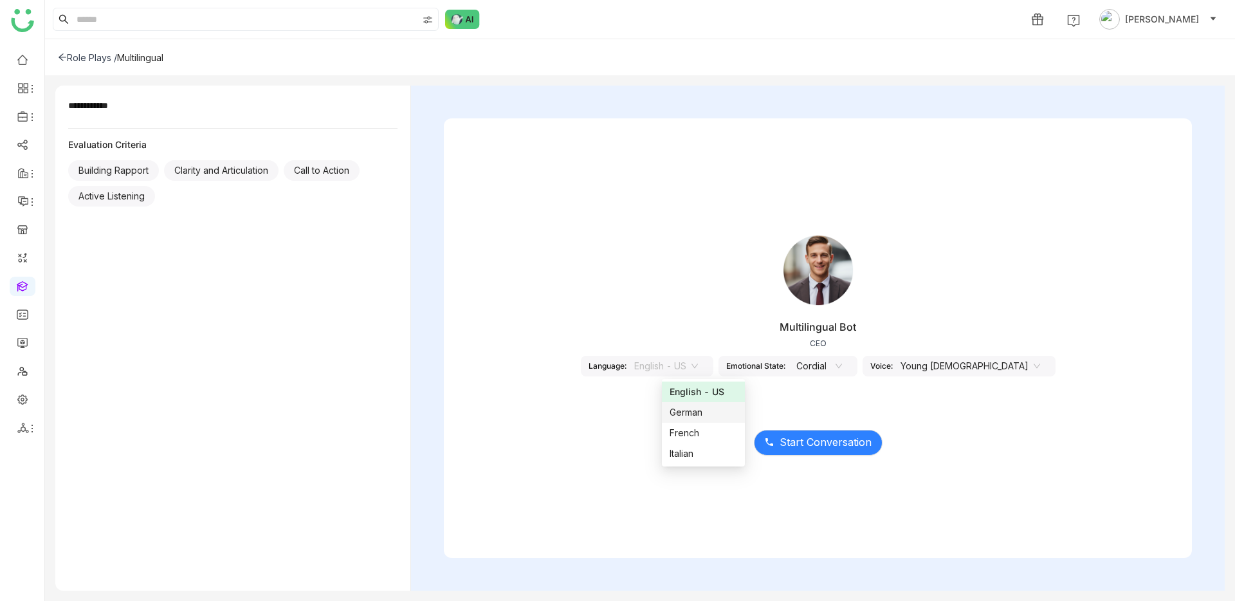
click at [726, 412] on div "German" at bounding box center [704, 412] width 68 height 14
click at [1002, 368] on div "Voice: Male" at bounding box center [952, 366] width 152 height 21
click at [966, 369] on div "[DEMOGRAPHIC_DATA]" at bounding box center [963, 366] width 114 height 21
click at [62, 57] on icon at bounding box center [63, 57] width 8 height 7
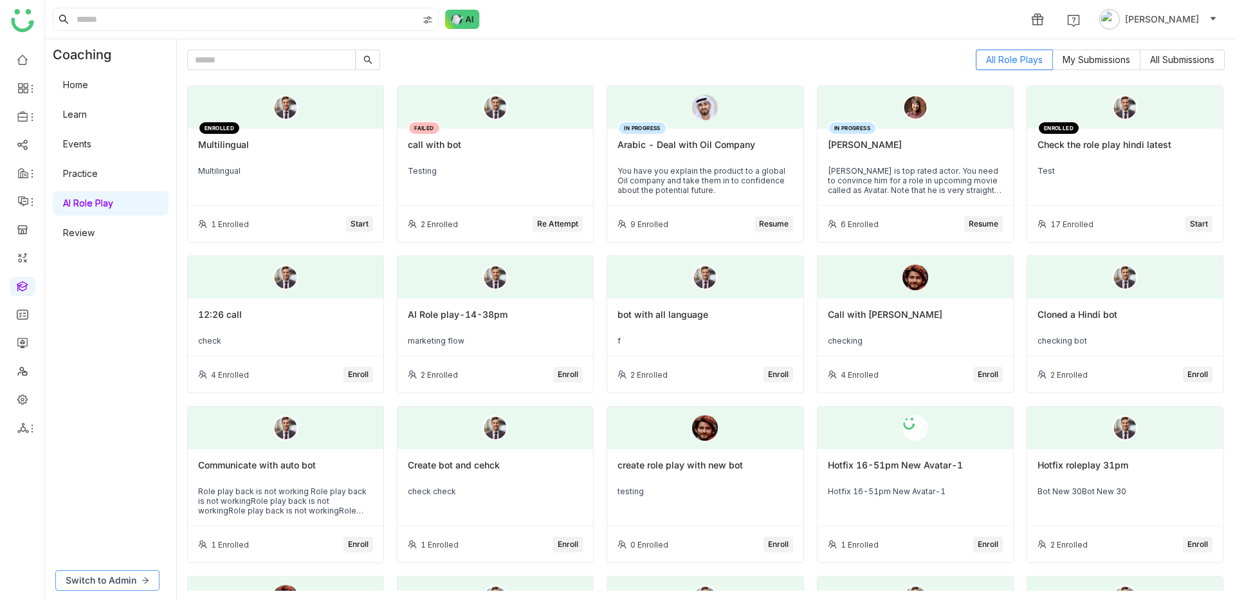
click at [143, 584] on icon at bounding box center [146, 581] width 8 height 8
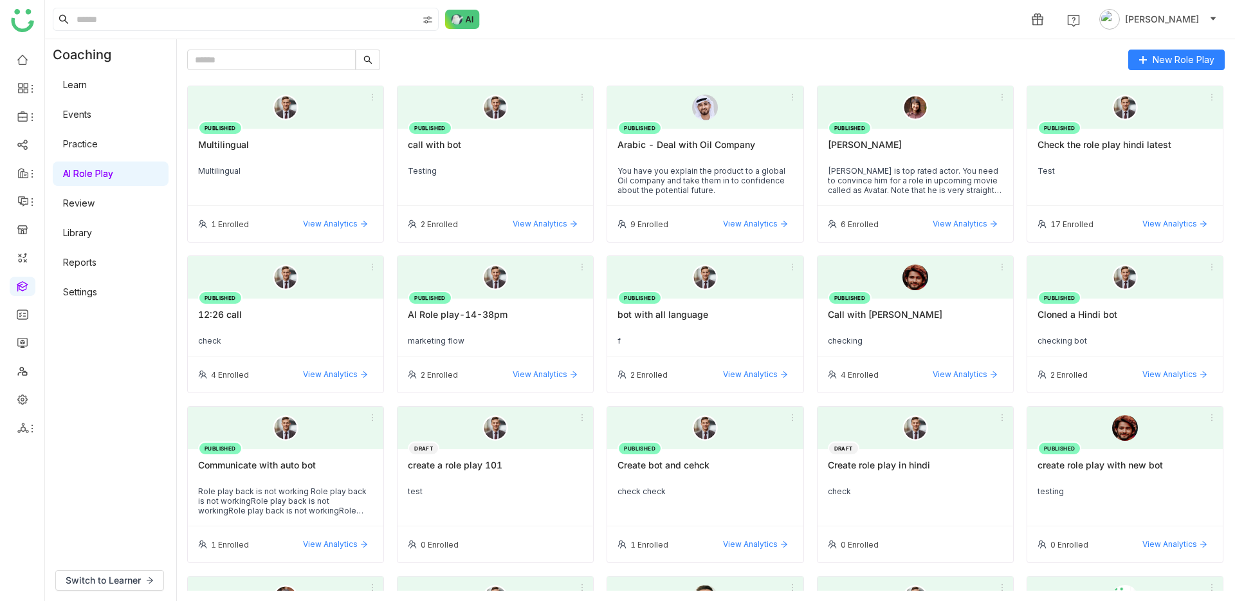
click at [97, 293] on link "Settings" at bounding box center [80, 291] width 34 height 11
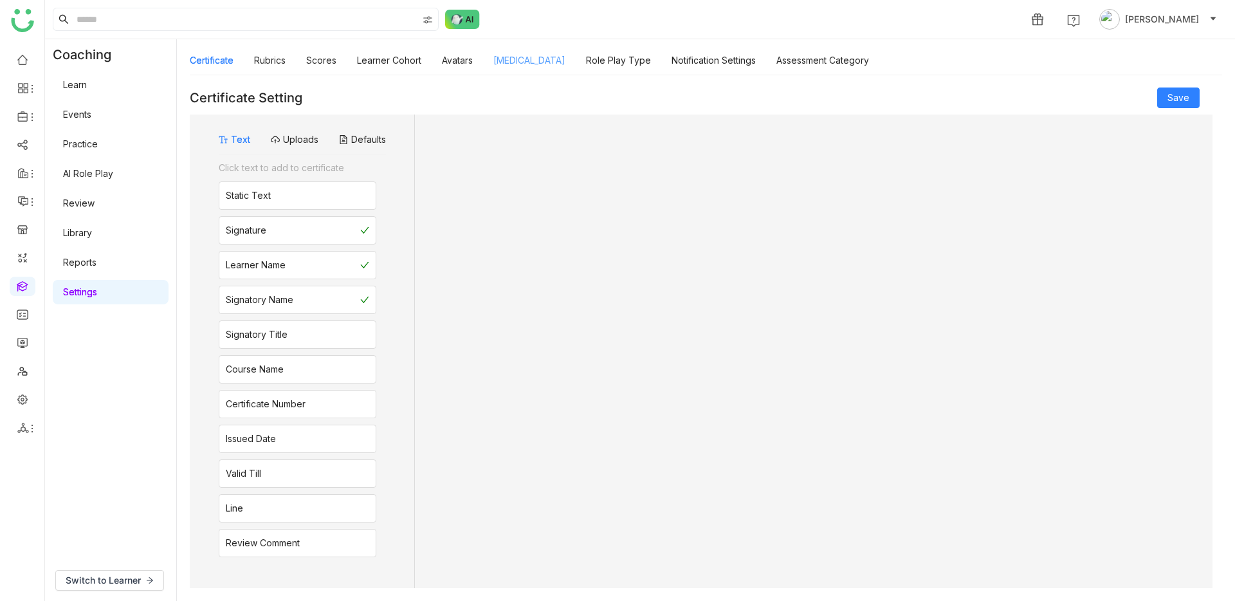
click at [537, 62] on link "Personality Type" at bounding box center [530, 60] width 72 height 11
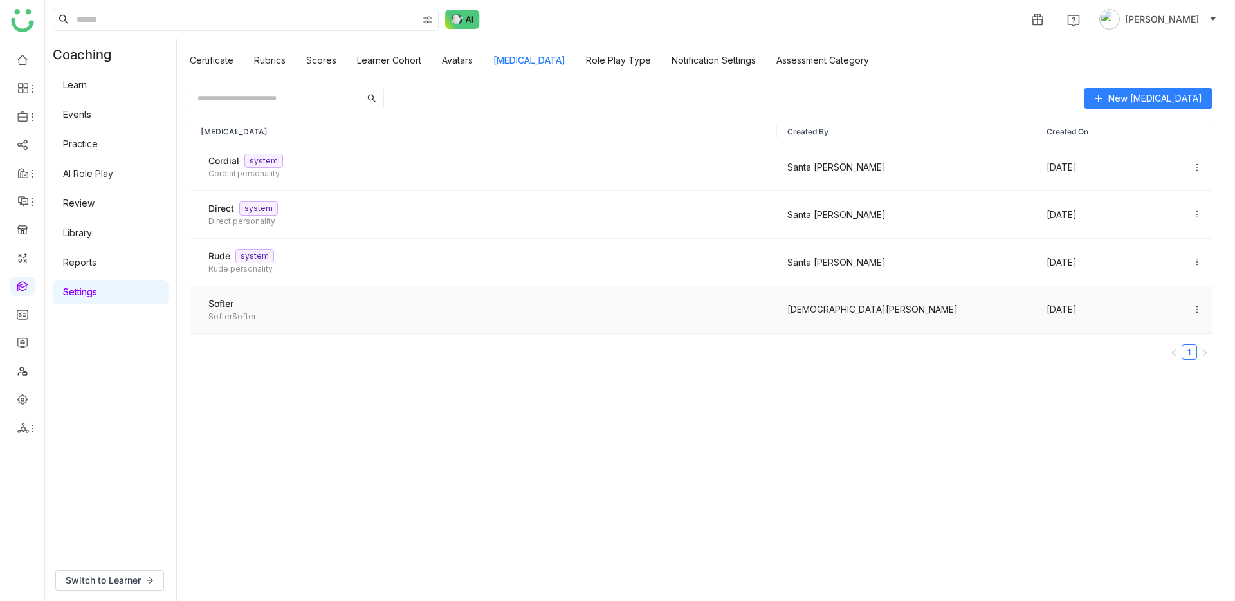
click at [365, 305] on div "Softer SofterSofter" at bounding box center [484, 310] width 566 height 26
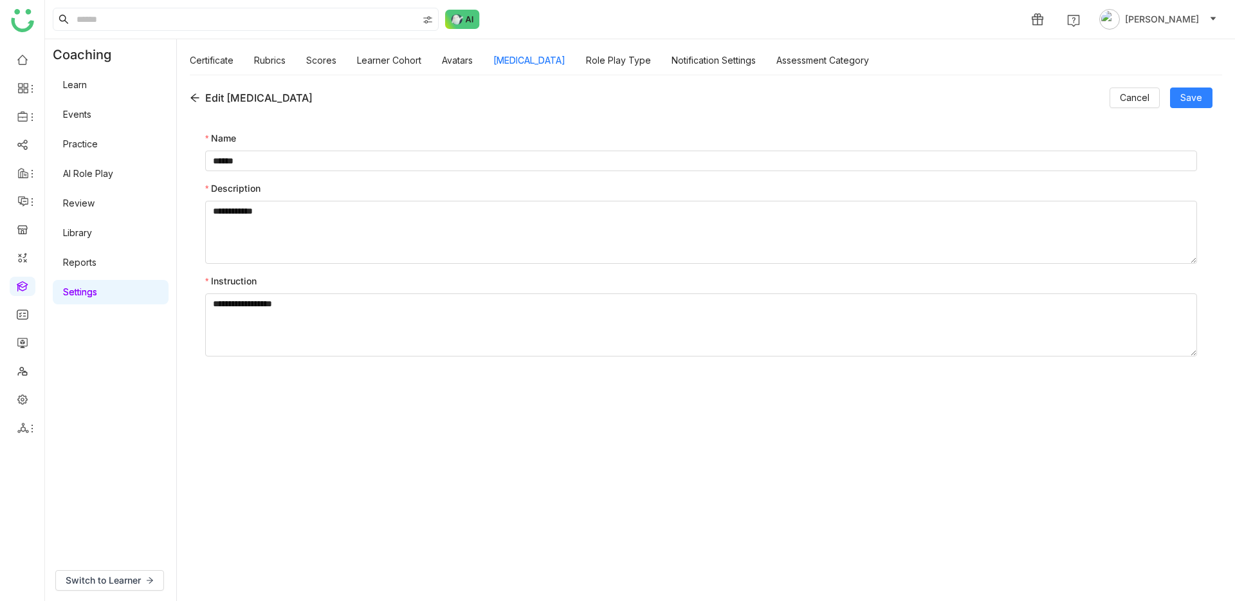
click at [190, 98] on icon at bounding box center [194, 98] width 8 height 8
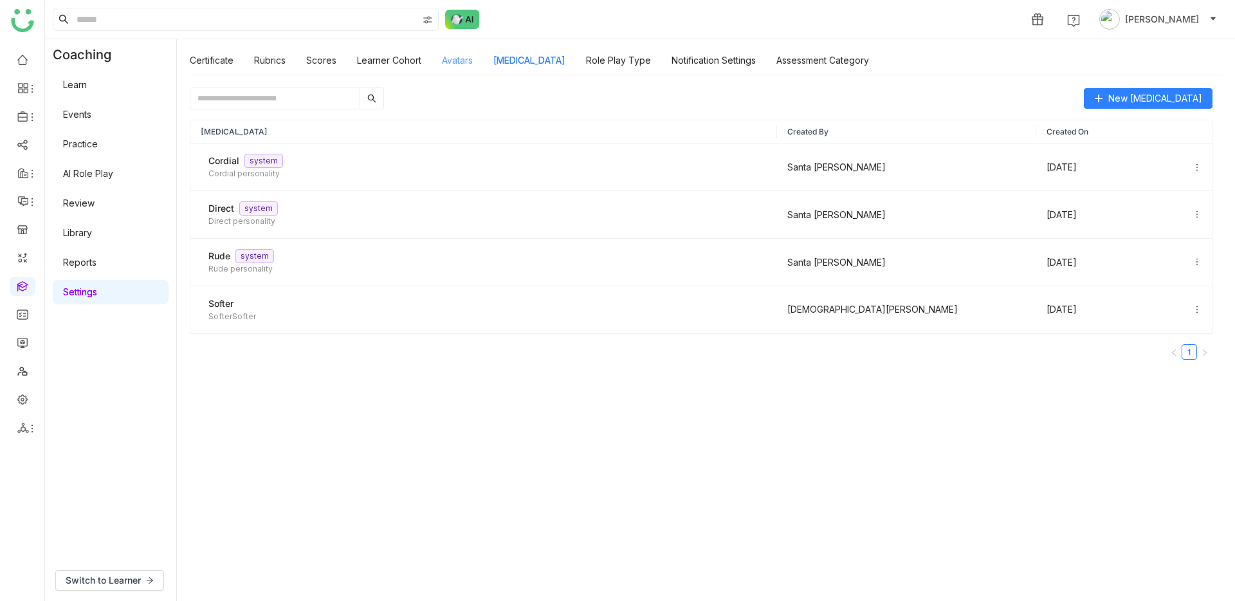
click at [448, 60] on link "Avatars" at bounding box center [457, 60] width 31 height 11
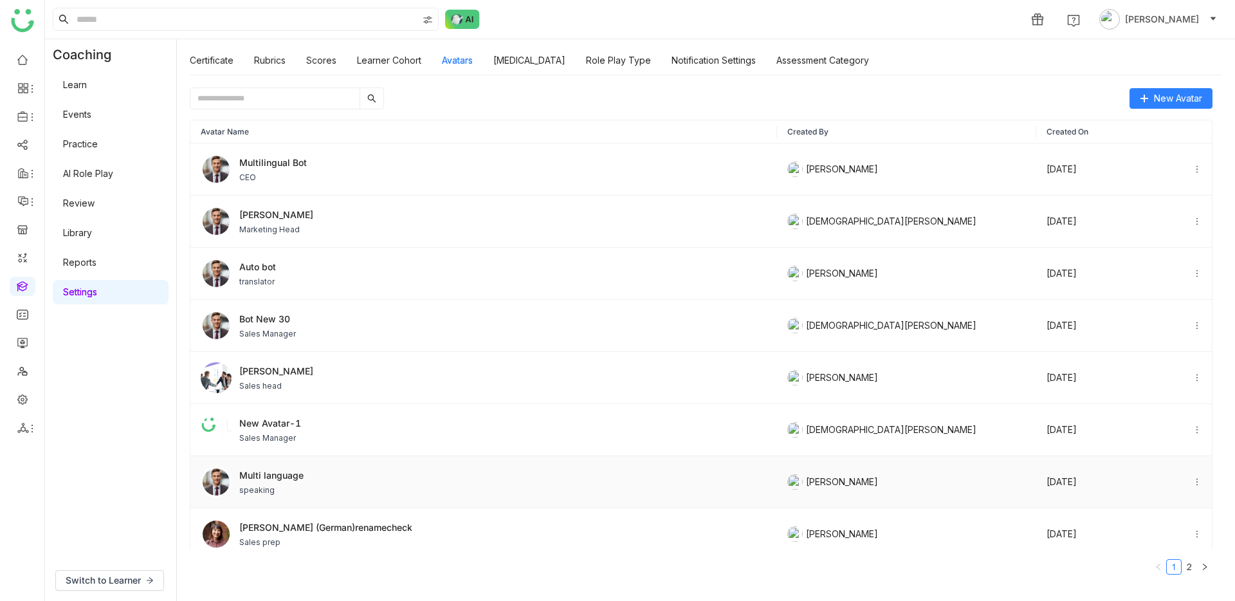
click at [460, 476] on div "Multi language speaking" at bounding box center [484, 482] width 566 height 31
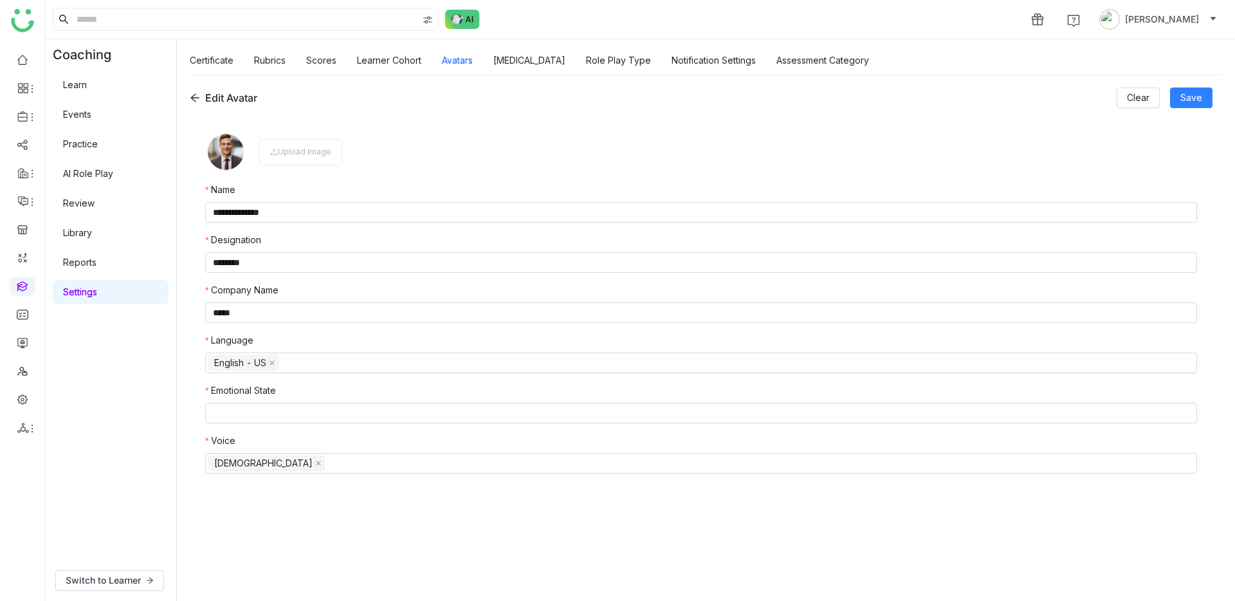
click at [192, 99] on icon at bounding box center [194, 98] width 8 height 8
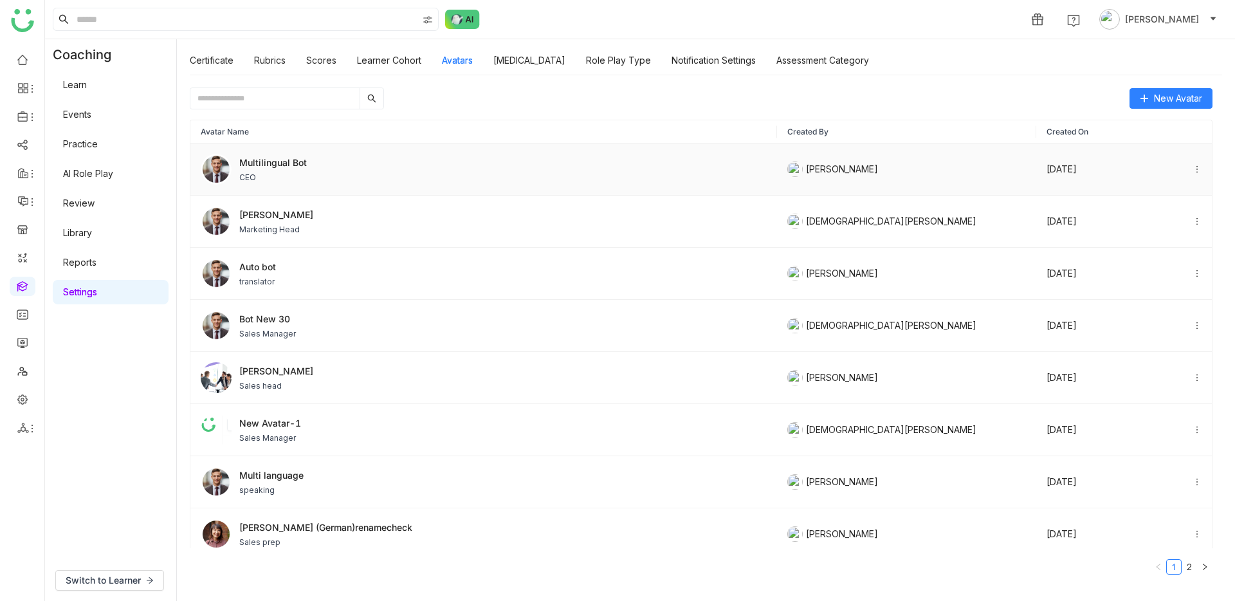
click at [270, 159] on span "Multilingual Bot" at bounding box center [273, 163] width 68 height 14
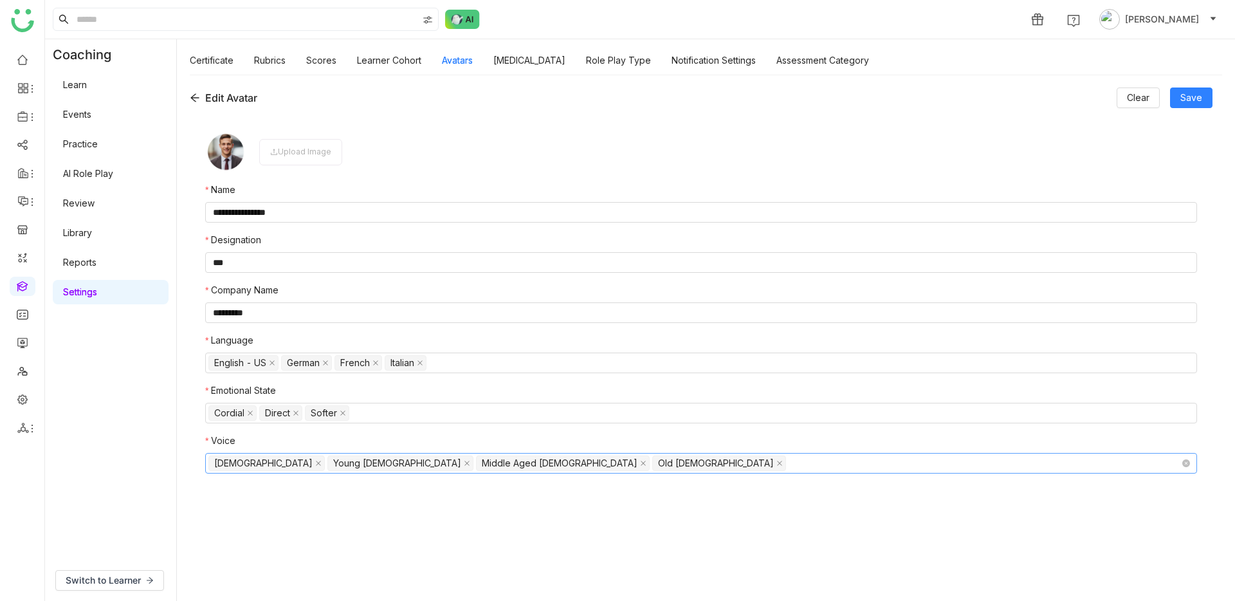
click at [488, 463] on nz-select-top-control "Male Young Male Middle Aged Male Old Male" at bounding box center [701, 463] width 992 height 21
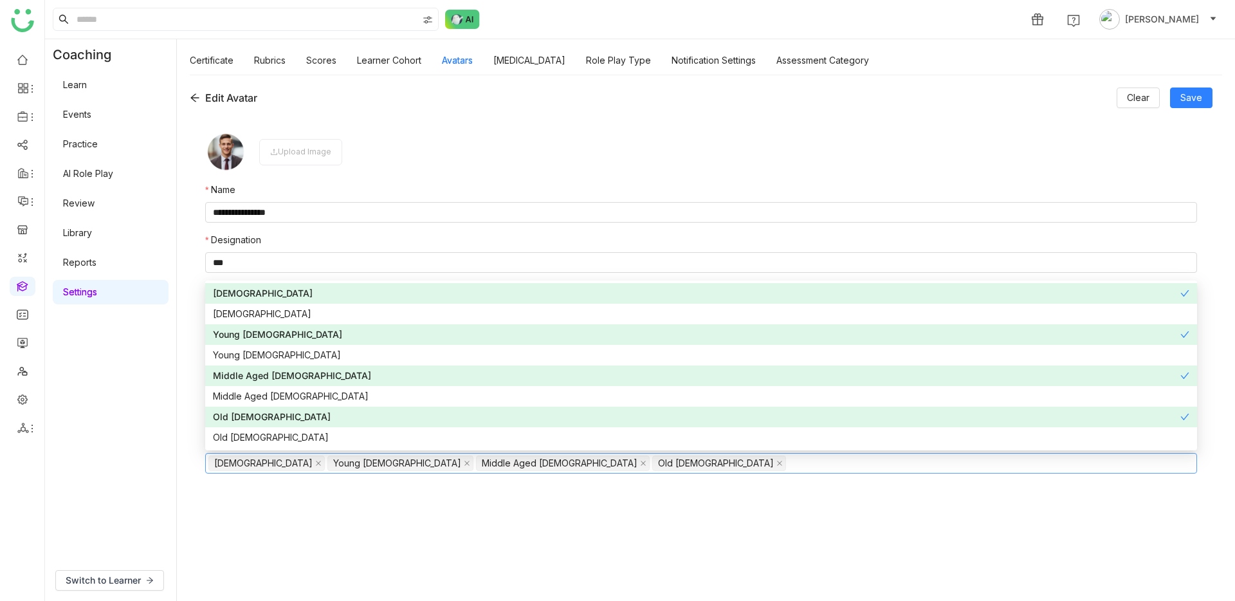
click at [383, 546] on form "**********" at bounding box center [701, 351] width 992 height 441
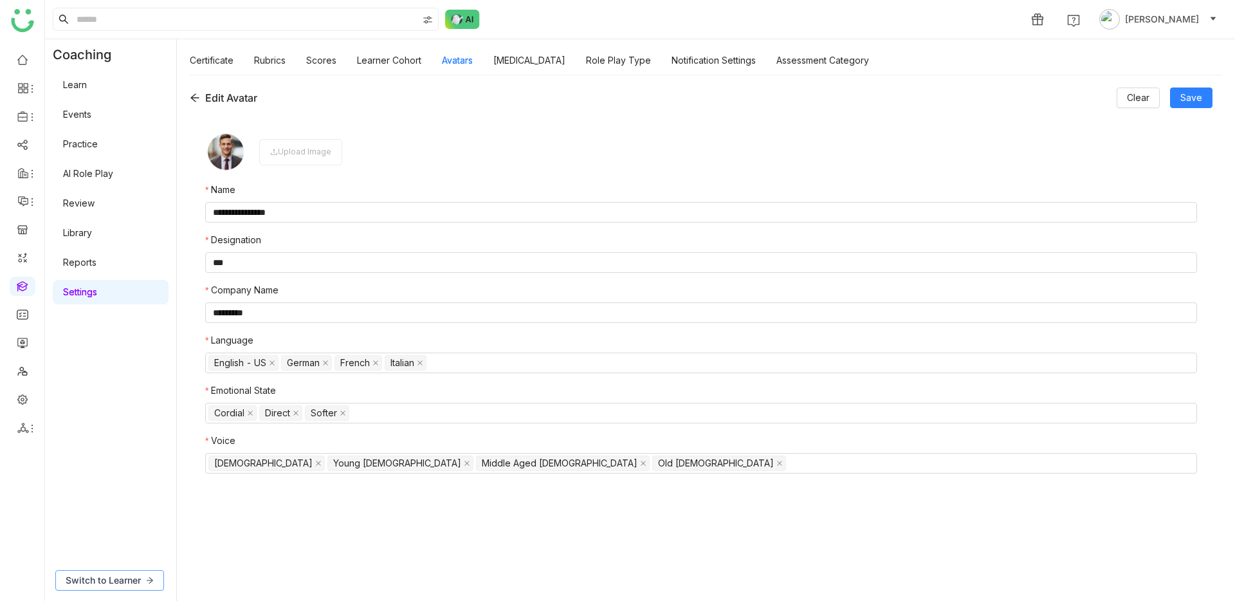
click at [135, 574] on span "Switch to Learner" at bounding box center [103, 580] width 75 height 14
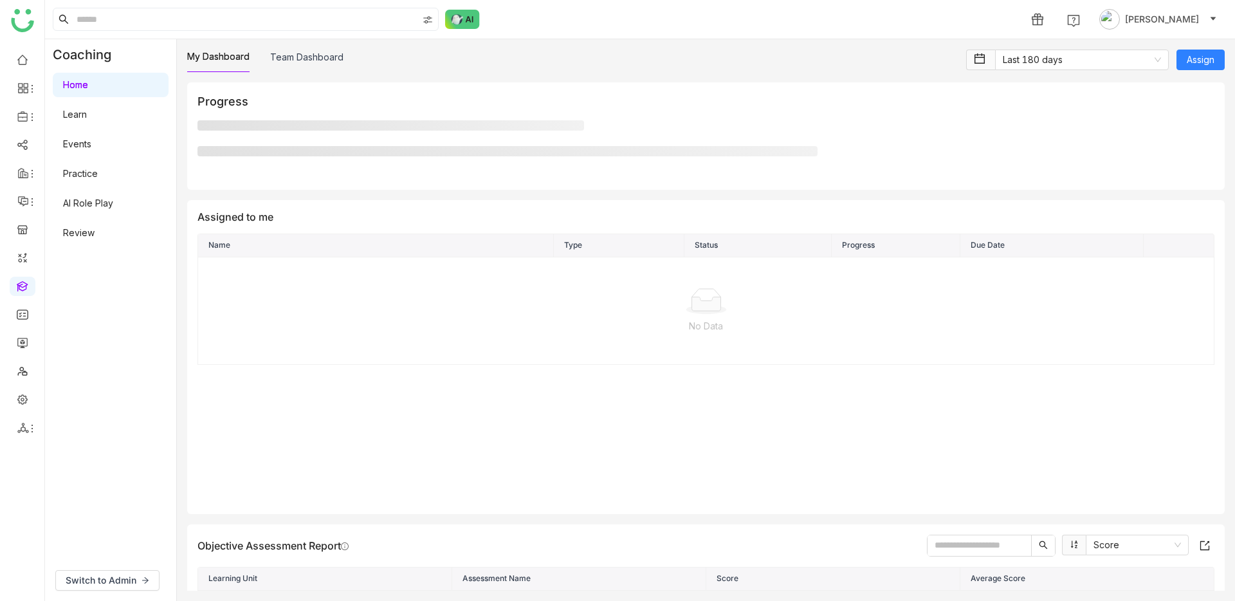
click at [75, 198] on link "AI Role Play" at bounding box center [88, 203] width 50 height 11
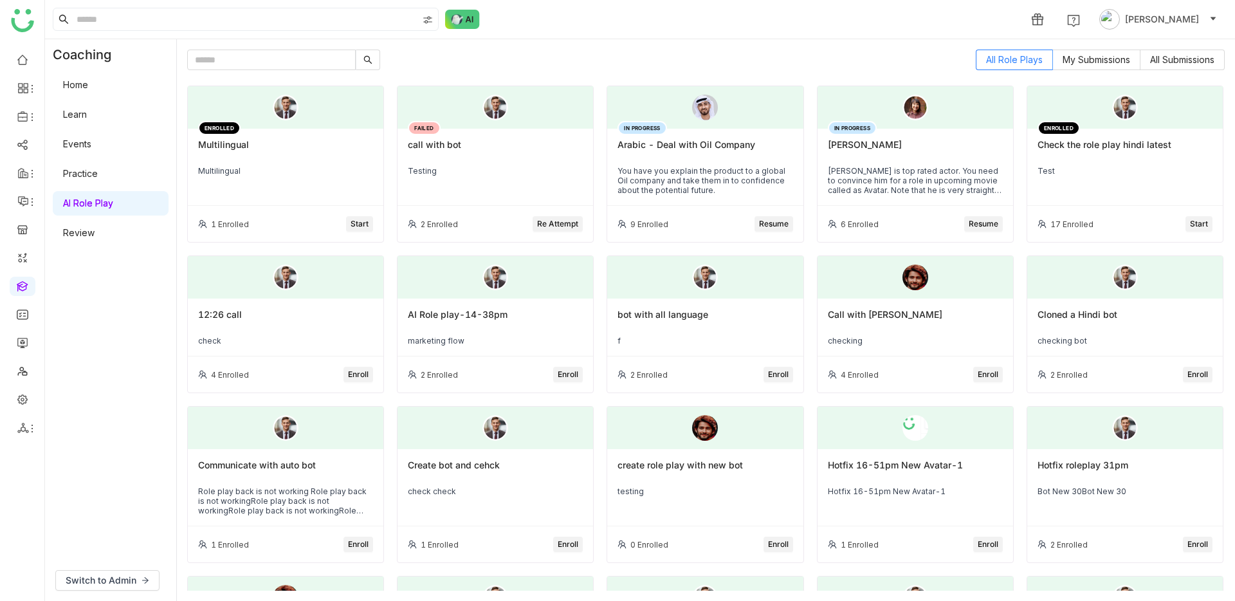
click at [244, 167] on div "Multilingual" at bounding box center [285, 171] width 175 height 10
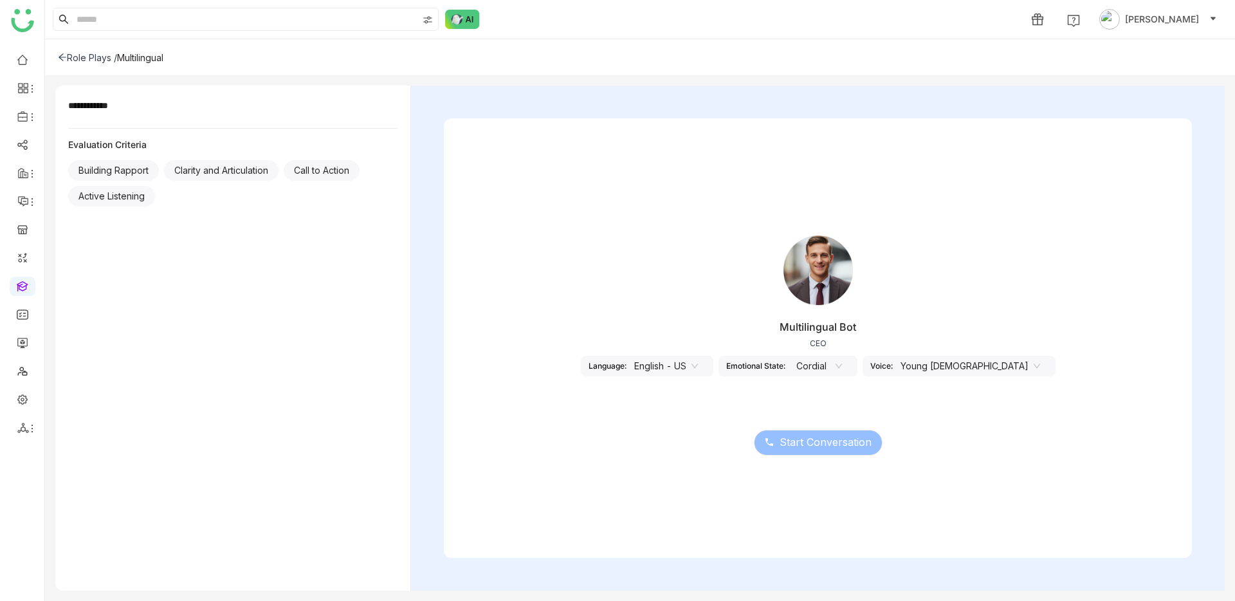
click at [966, 367] on nz-select-item "Young Male" at bounding box center [971, 365] width 140 height 19
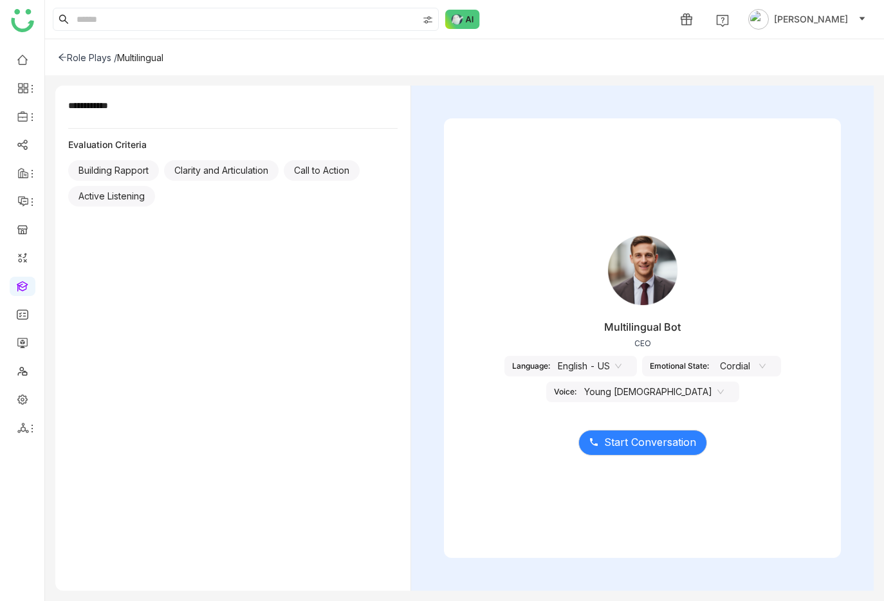
click at [698, 362] on div "Emotional State:" at bounding box center [679, 366] width 59 height 10
click at [621, 359] on nz-select-item "English - US" at bounding box center [590, 365] width 64 height 19
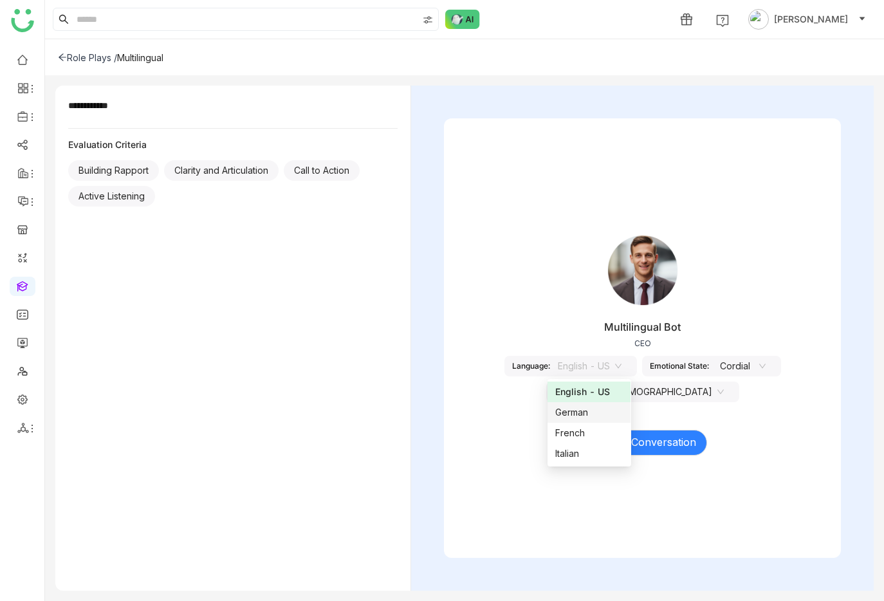
click at [599, 414] on div "German" at bounding box center [589, 412] width 68 height 14
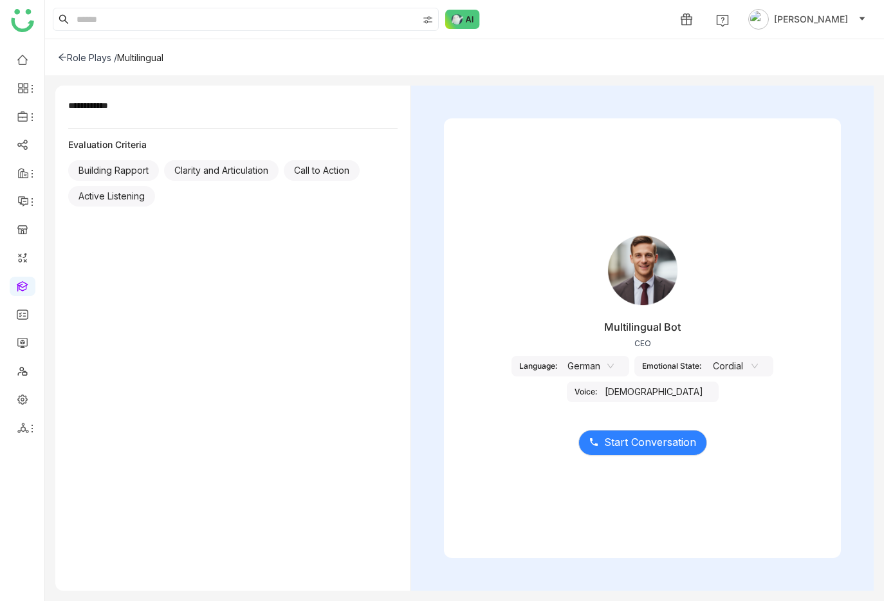
click at [672, 395] on div "Male" at bounding box center [654, 392] width 114 height 21
drag, startPoint x: 647, startPoint y: 394, endPoint x: 654, endPoint y: 418, distance: 24.2
click at [647, 394] on div "Male" at bounding box center [654, 392] width 114 height 21
click at [658, 438] on span "Start Conversation" at bounding box center [650, 442] width 92 height 16
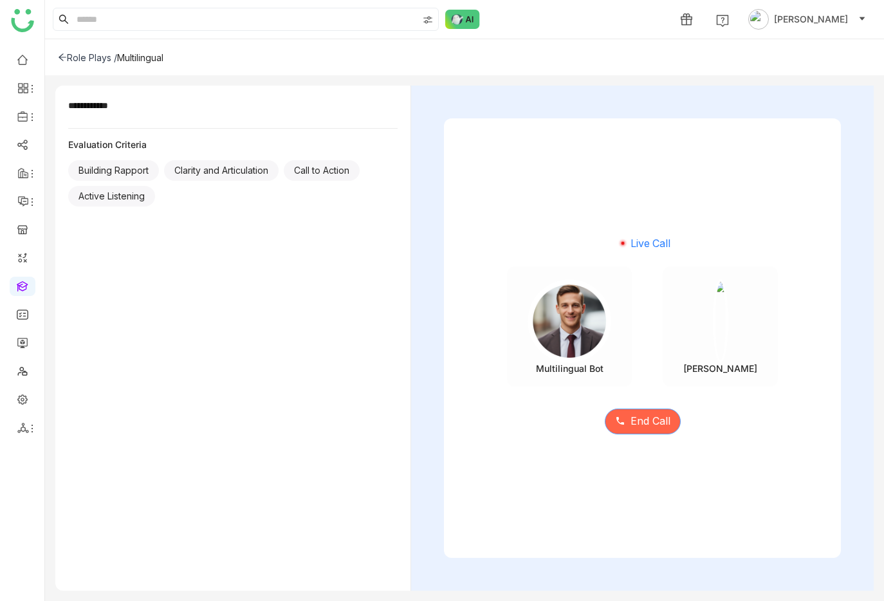
click at [638, 420] on span "End Call" at bounding box center [651, 421] width 40 height 16
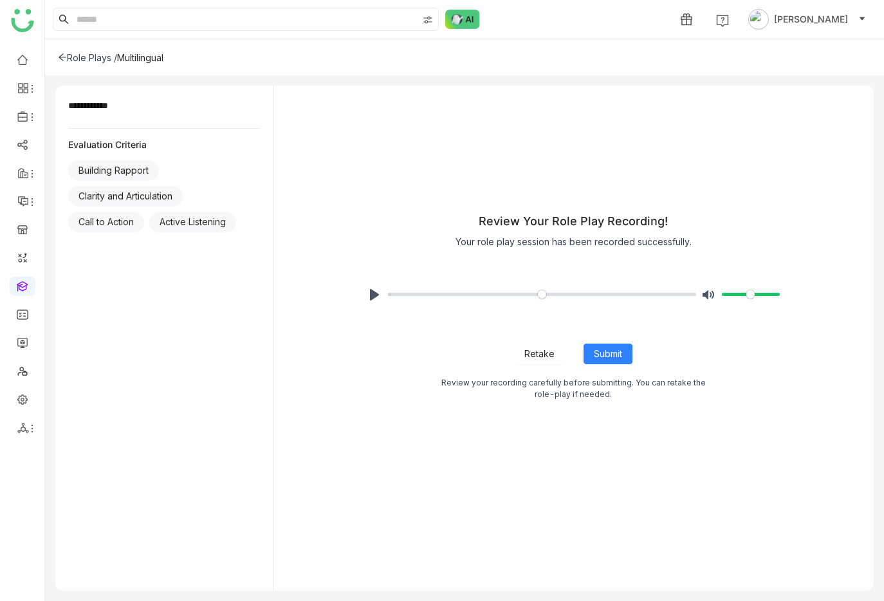
click at [550, 351] on span "Retake" at bounding box center [539, 354] width 30 height 14
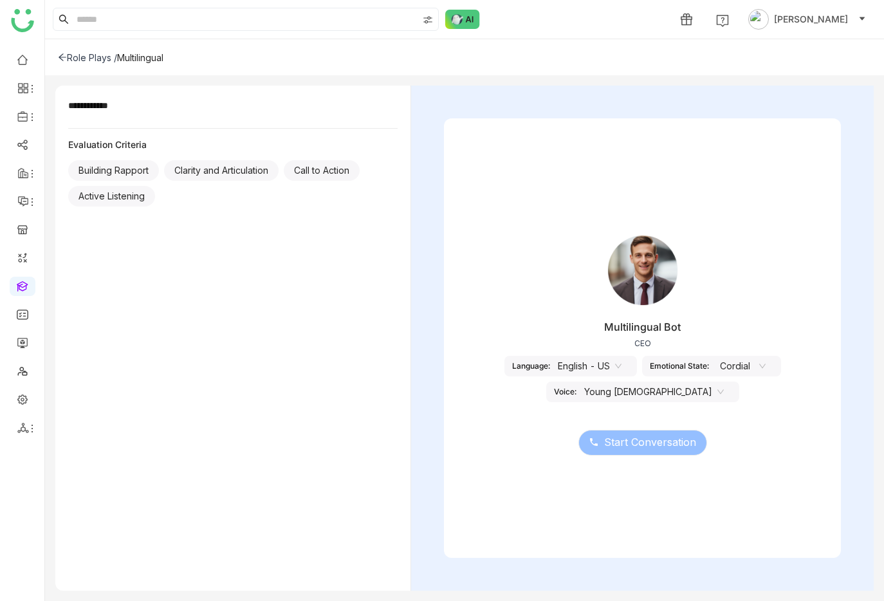
click at [614, 363] on nz-select-item "English - US" at bounding box center [590, 365] width 64 height 19
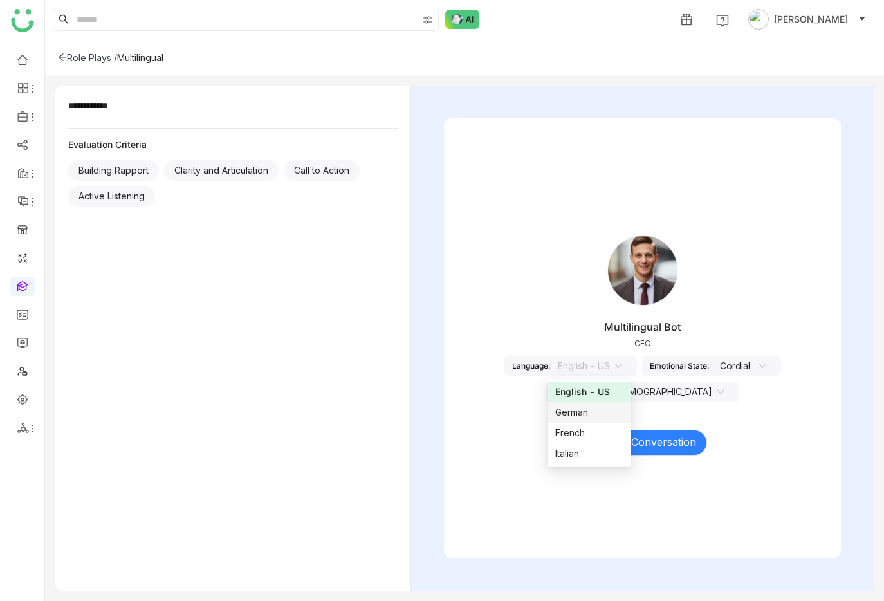
click at [593, 414] on div "German" at bounding box center [589, 412] width 68 height 14
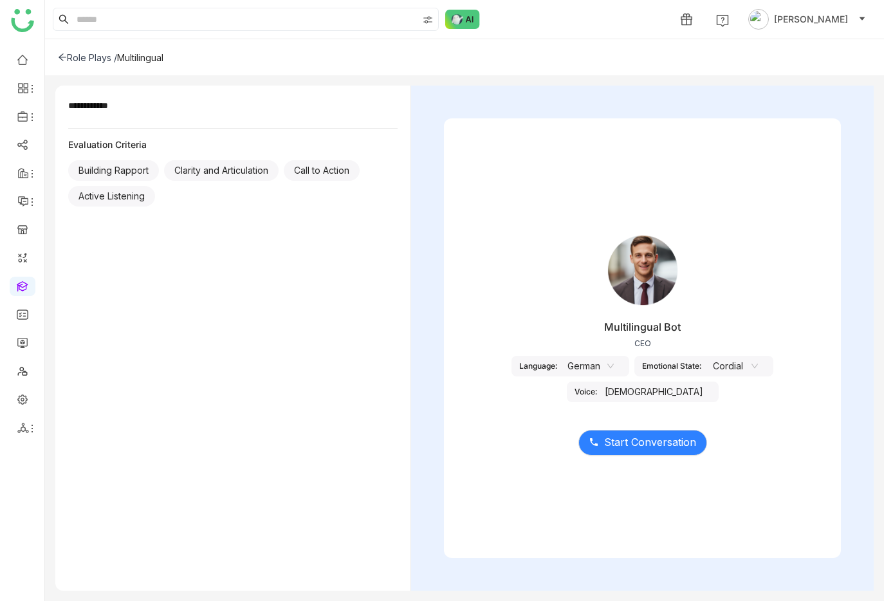
click at [656, 396] on div "[DEMOGRAPHIC_DATA]" at bounding box center [654, 392] width 114 height 21
click at [651, 456] on div "Start Conversation" at bounding box center [642, 435] width 397 height 54
click at [656, 445] on span "Start Conversation" at bounding box center [650, 442] width 92 height 16
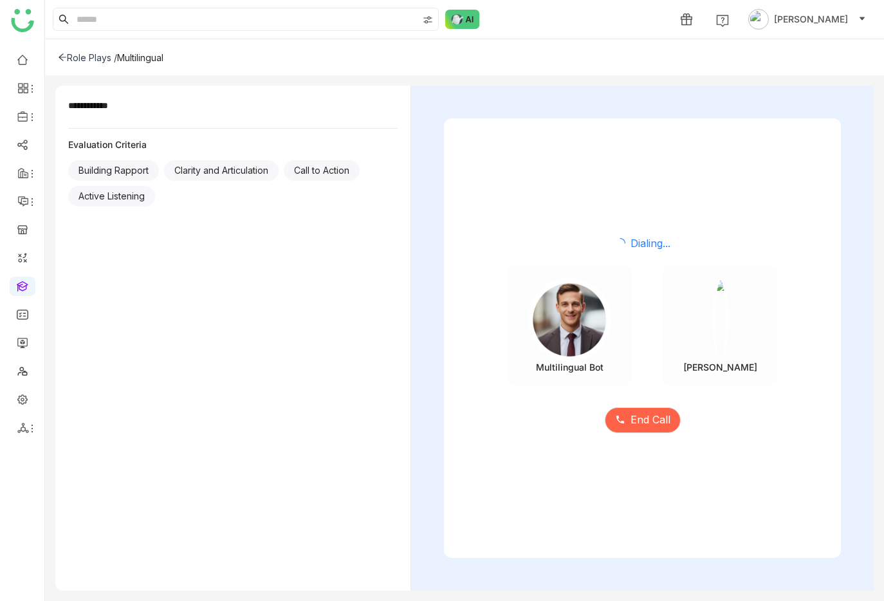
click at [655, 462] on div "Dialing... Multilingual Bot [PERSON_NAME] End Call" at bounding box center [642, 337] width 397 height 439
click at [638, 421] on span "End Call" at bounding box center [651, 420] width 40 height 16
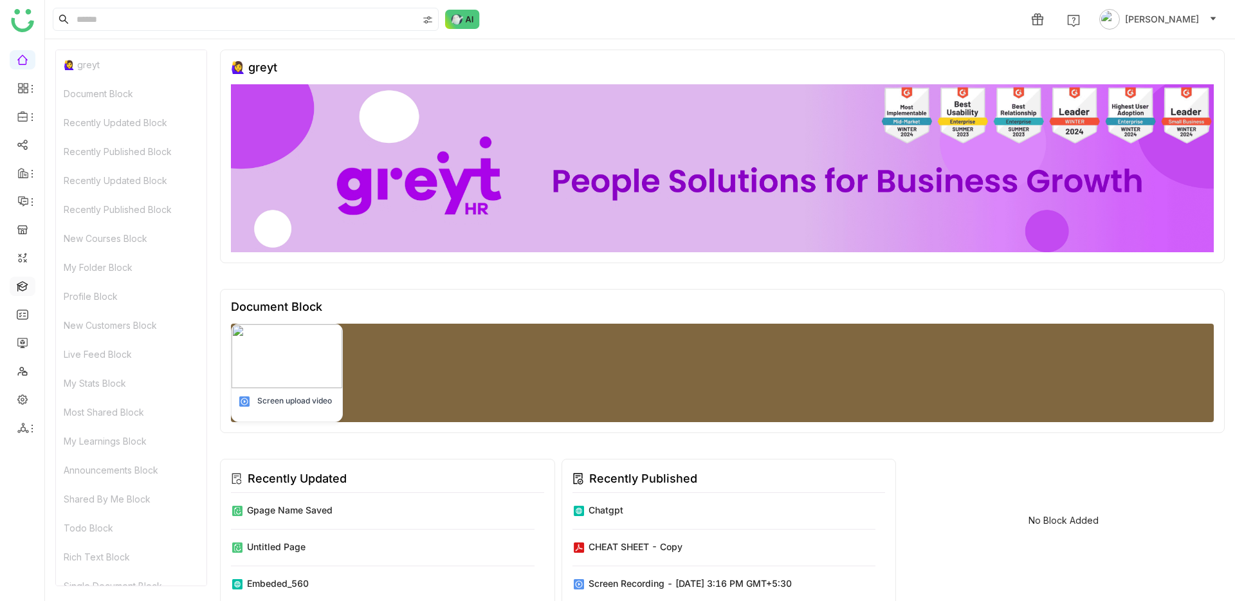
click at [24, 289] on link at bounding box center [23, 285] width 12 height 11
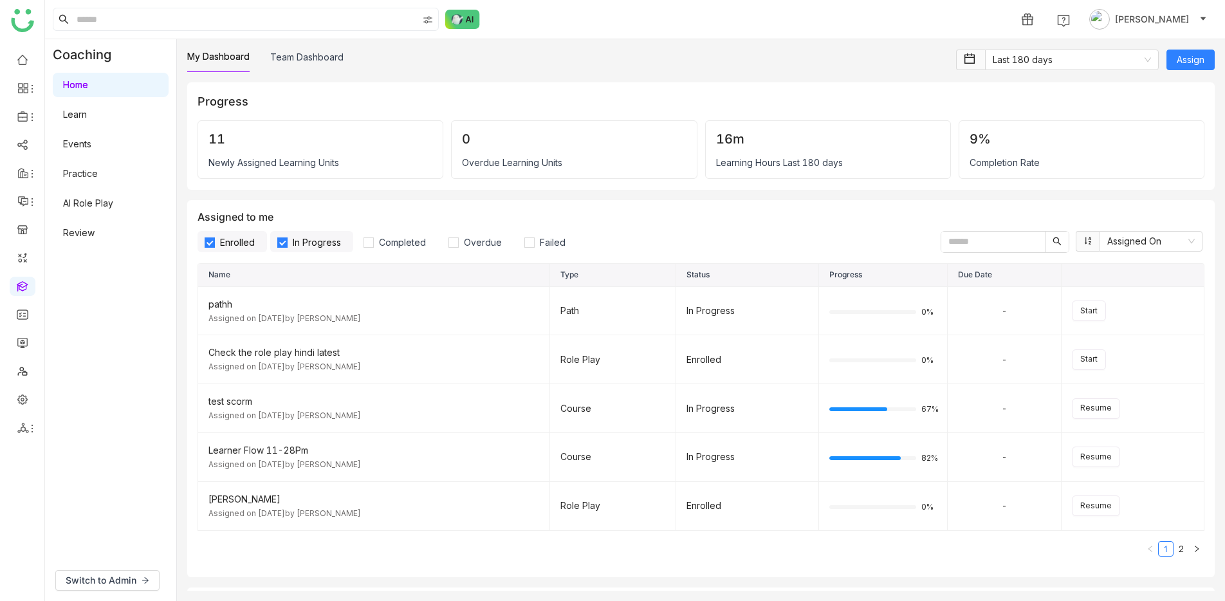
click at [79, 198] on link "AI Role Play" at bounding box center [88, 203] width 50 height 11
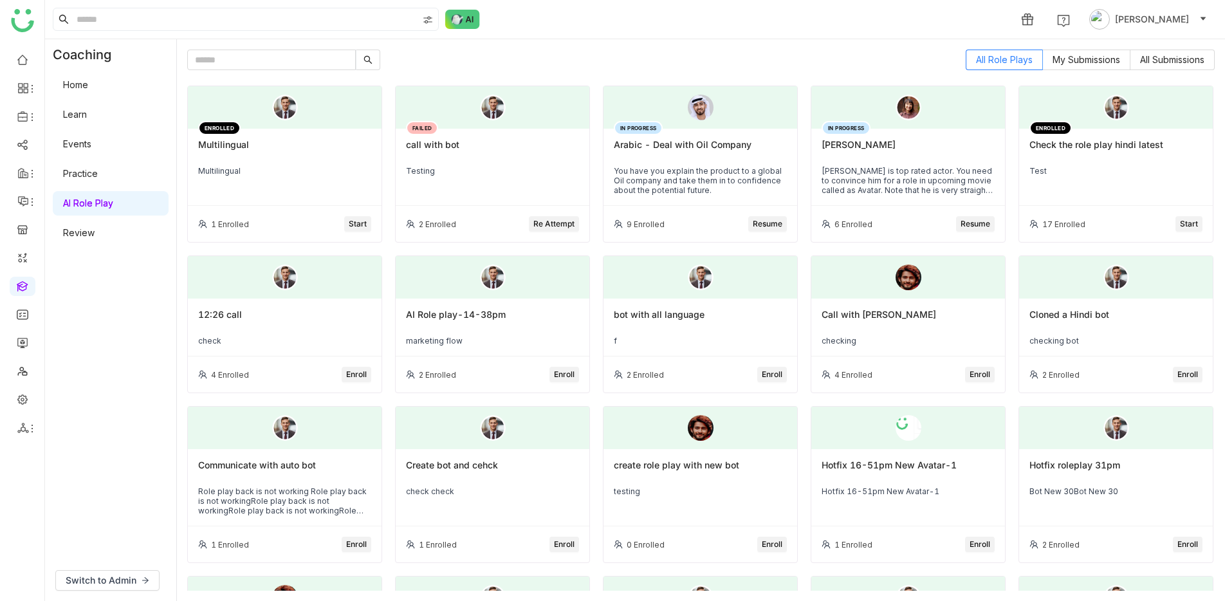
click at [281, 187] on div "ENROLLED Multilingual Multilingual" at bounding box center [285, 167] width 194 height 77
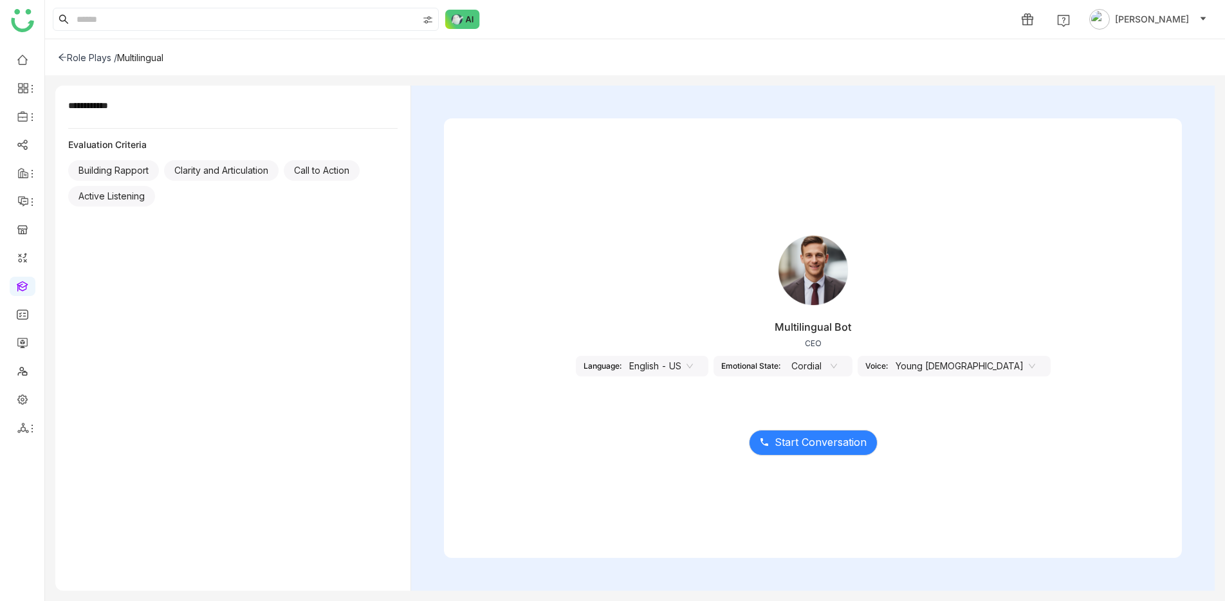
click at [62, 60] on icon at bounding box center [62, 57] width 9 height 9
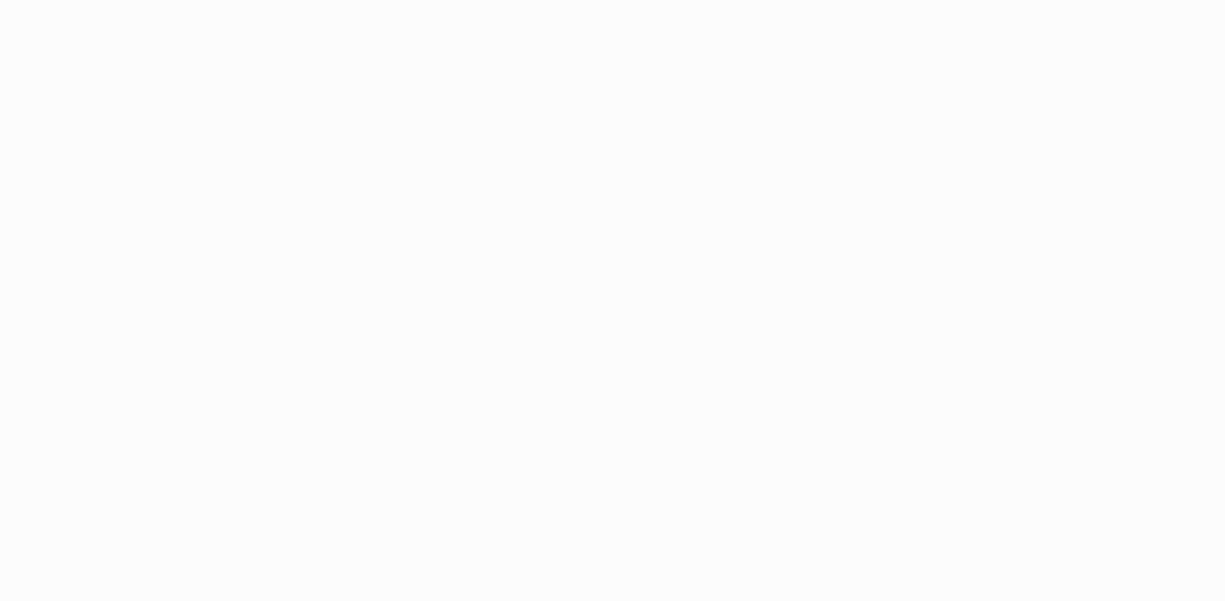
click at [86, 463] on body at bounding box center [612, 300] width 1225 height 601
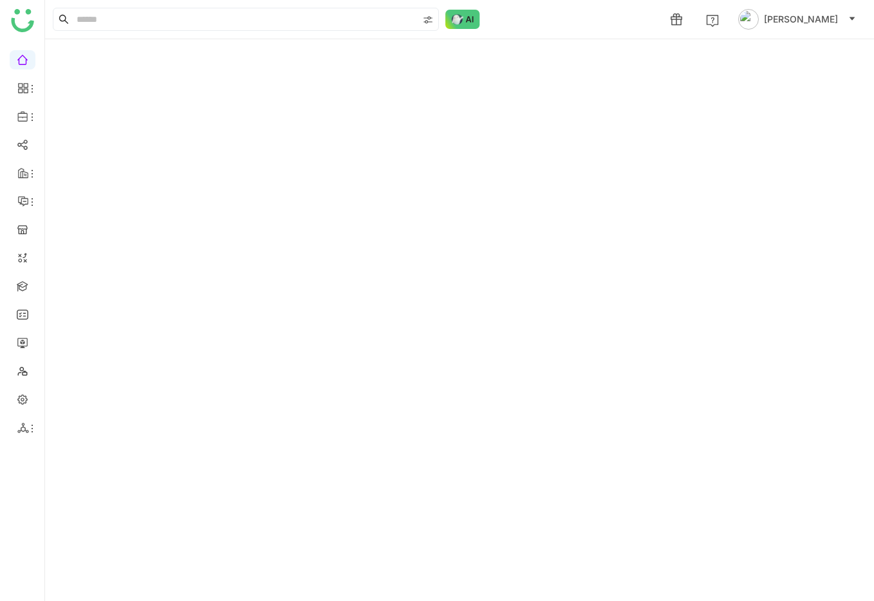
click at [39, 427] on ul at bounding box center [22, 243] width 44 height 405
click at [28, 428] on icon at bounding box center [32, 428] width 10 height 10
click at [67, 454] on link "List" at bounding box center [92, 458] width 89 height 9
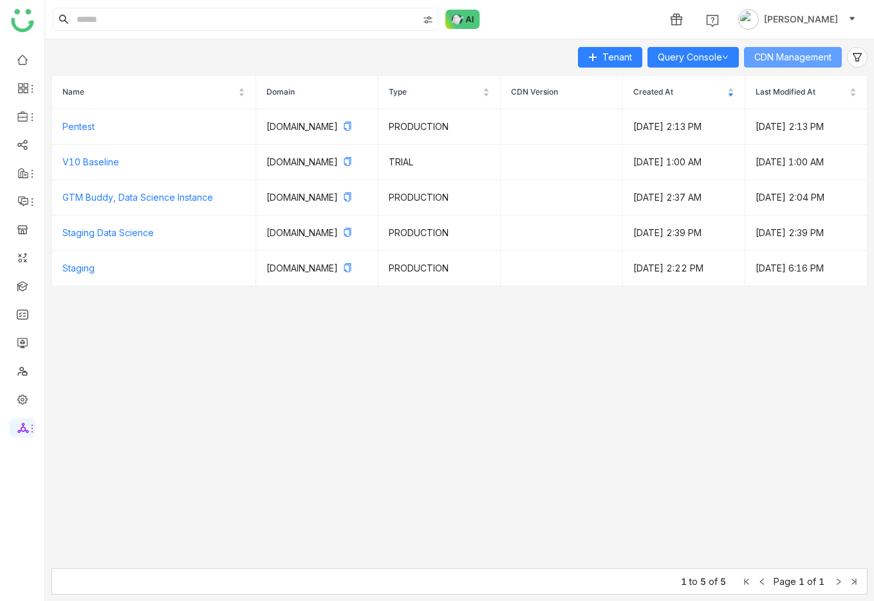
click at [793, 66] on button "CDN Management" at bounding box center [793, 57] width 98 height 21
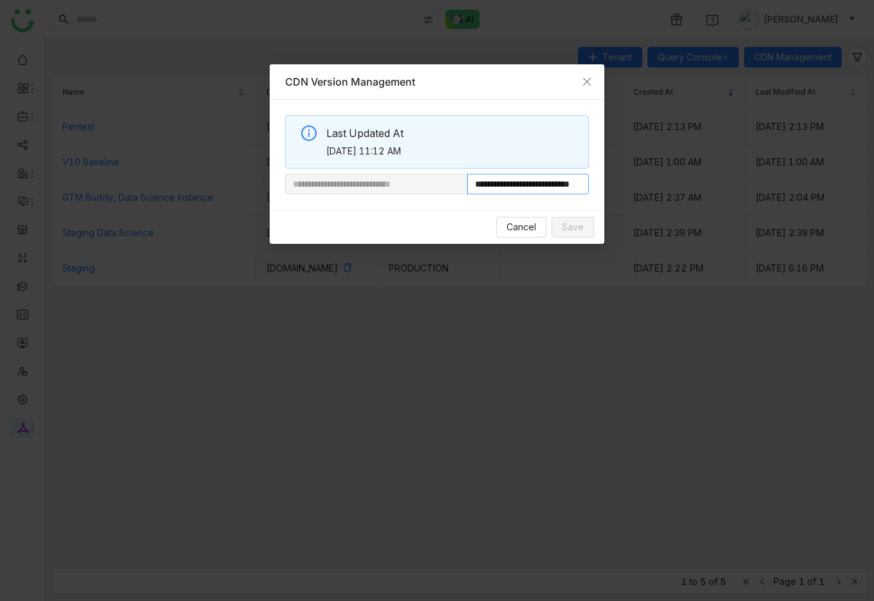
drag, startPoint x: 513, startPoint y: 185, endPoint x: 528, endPoint y: 185, distance: 14.2
click at [528, 185] on input "**********" at bounding box center [528, 184] width 122 height 21
drag, startPoint x: 571, startPoint y: 189, endPoint x: 653, endPoint y: 189, distance: 82.4
click at [653, 189] on nz-modal-container "**********" at bounding box center [437, 300] width 874 height 601
